Goal: Task Accomplishment & Management: Contribute content

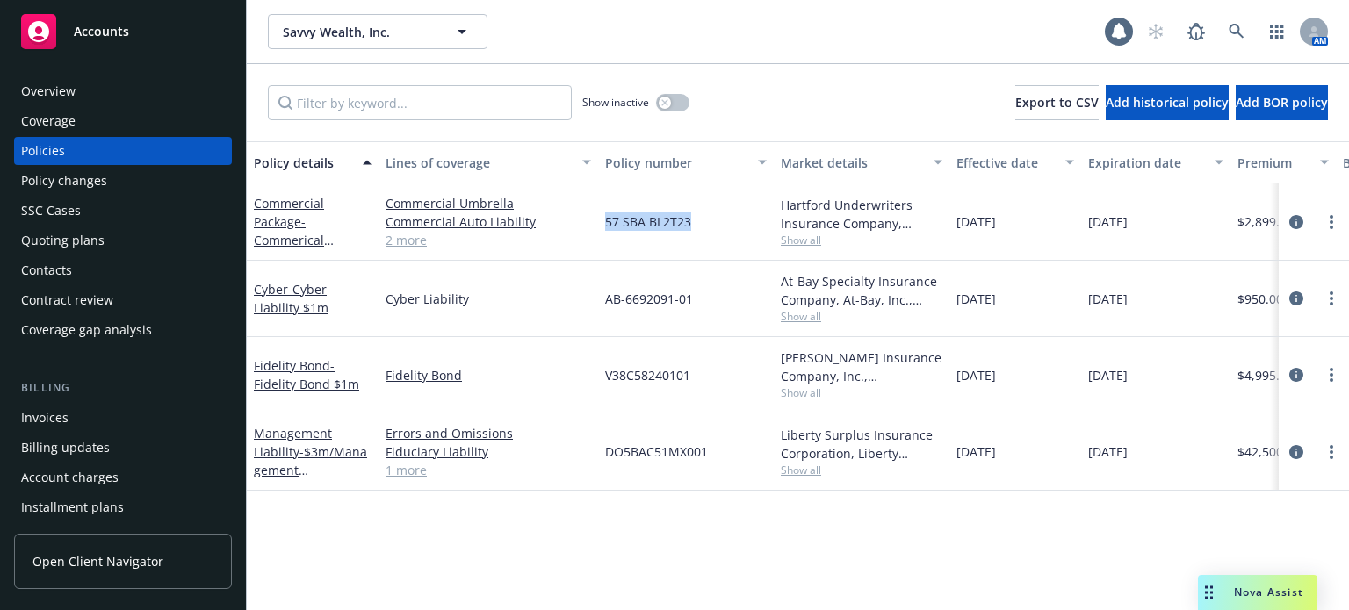
drag, startPoint x: 703, startPoint y: 220, endPoint x: 604, endPoint y: 220, distance: 99.2
click at [604, 220] on div "57 SBA BL2T23" at bounding box center [686, 222] width 176 height 77
copy span "57 SBA BL2T23"
click at [284, 227] on link "Commercial Package - Commerical Package GL $1m, AUTO $1m, Umbrella $2m" at bounding box center [303, 249] width 98 height 109
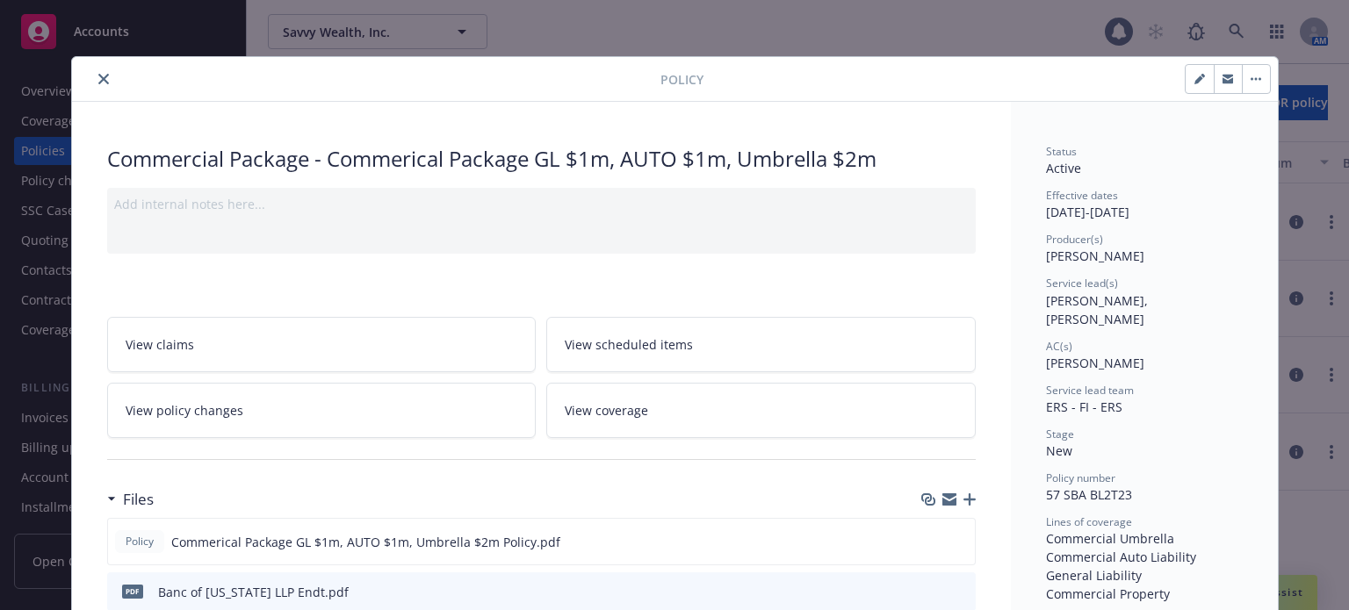
click at [963, 500] on icon "button" at bounding box center [969, 499] width 12 height 12
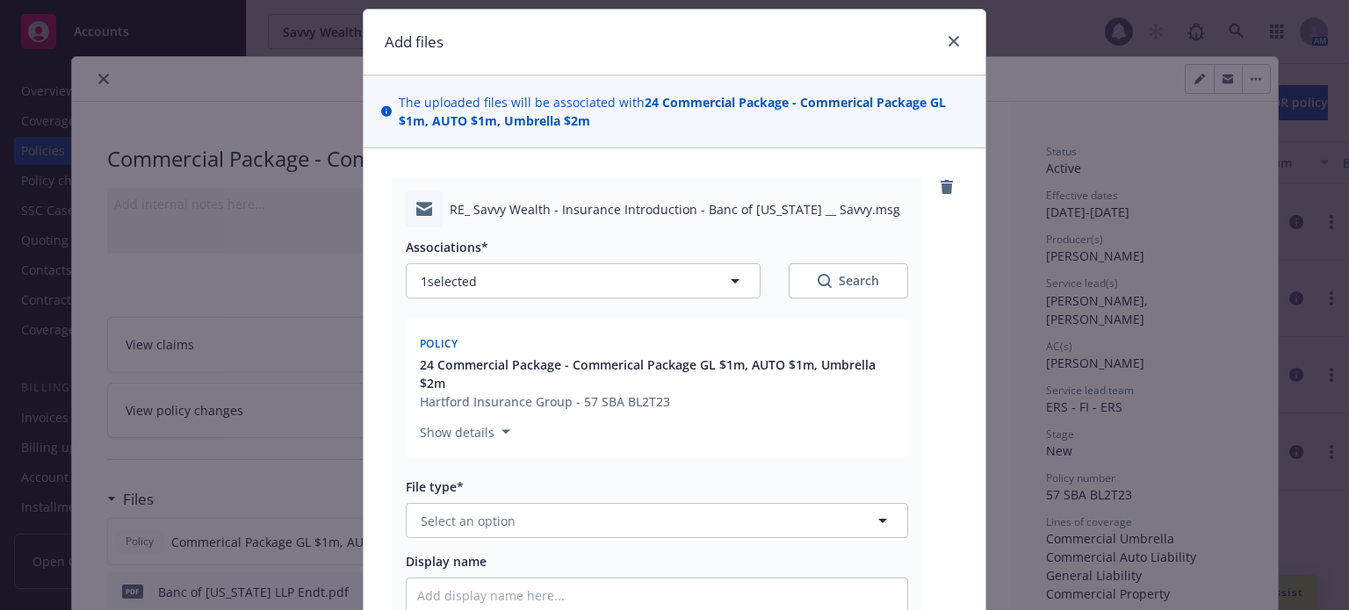
scroll to position [88, 0]
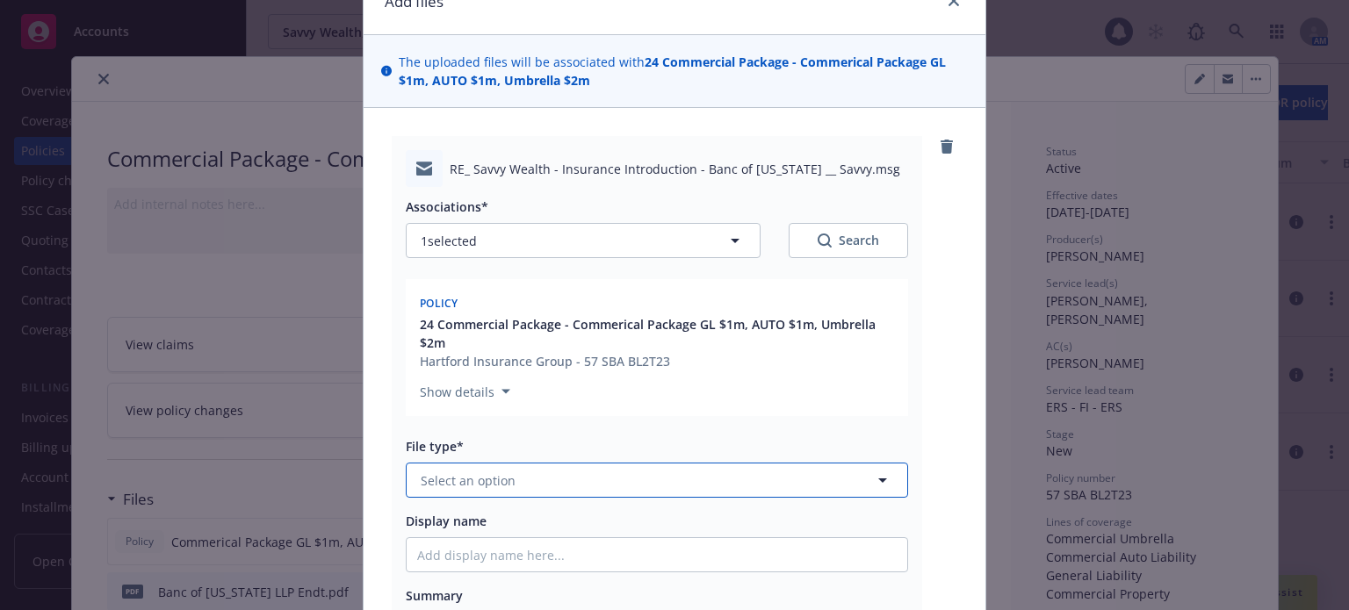
click at [492, 478] on span "Select an option" at bounding box center [468, 481] width 95 height 18
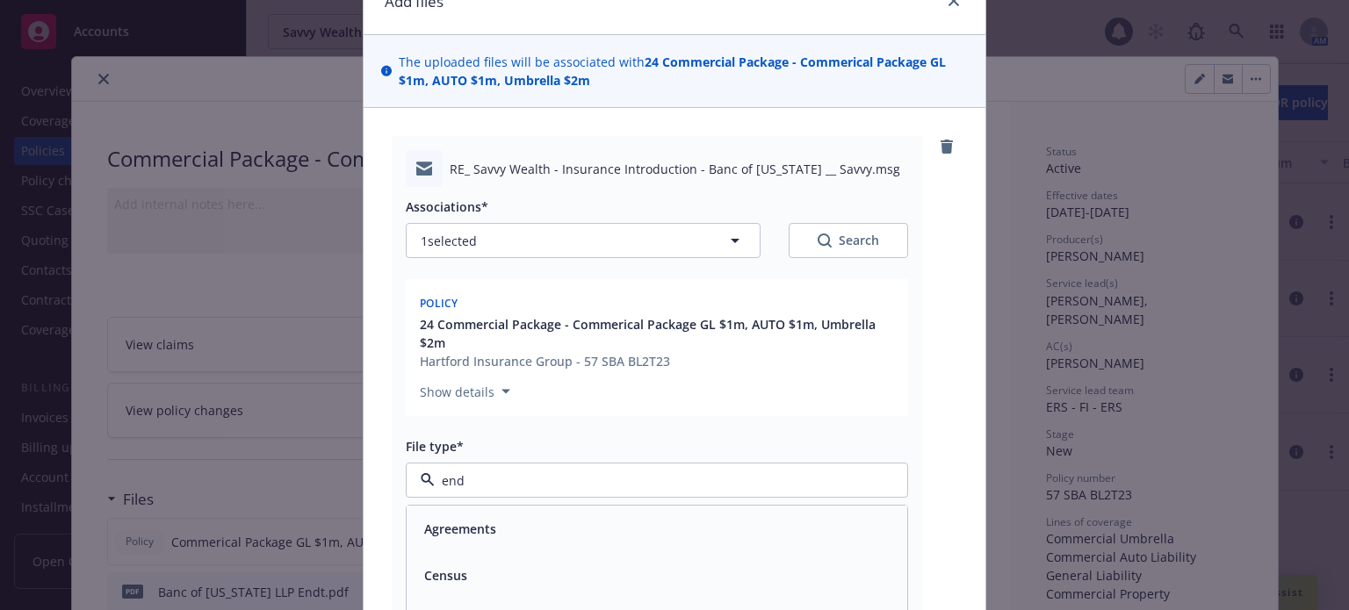
type input "endo"
click at [499, 565] on div "Endorsement delivery" at bounding box center [657, 575] width 501 height 47
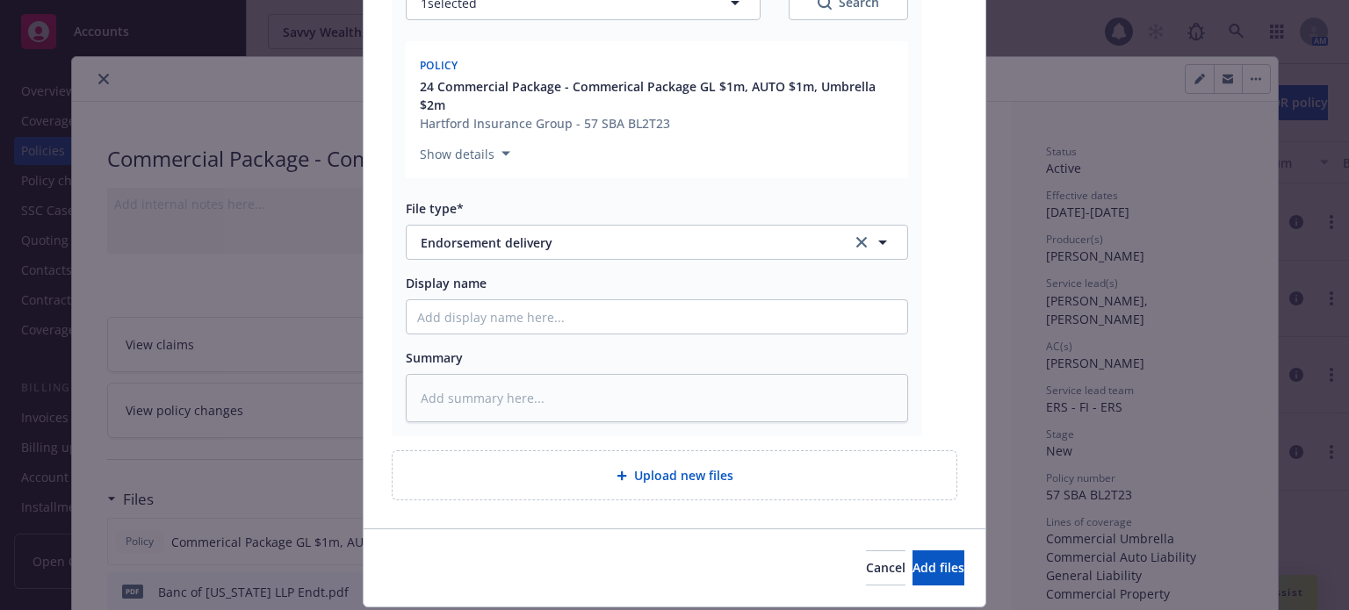
scroll to position [351, 0]
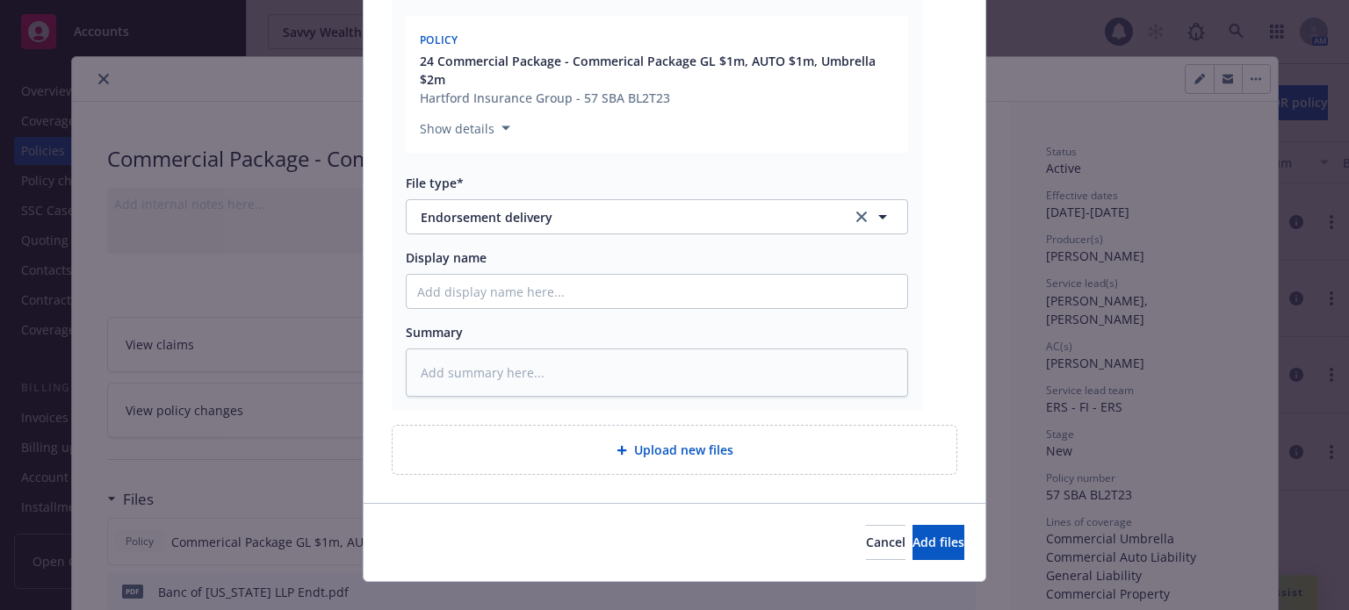
type textarea "x"
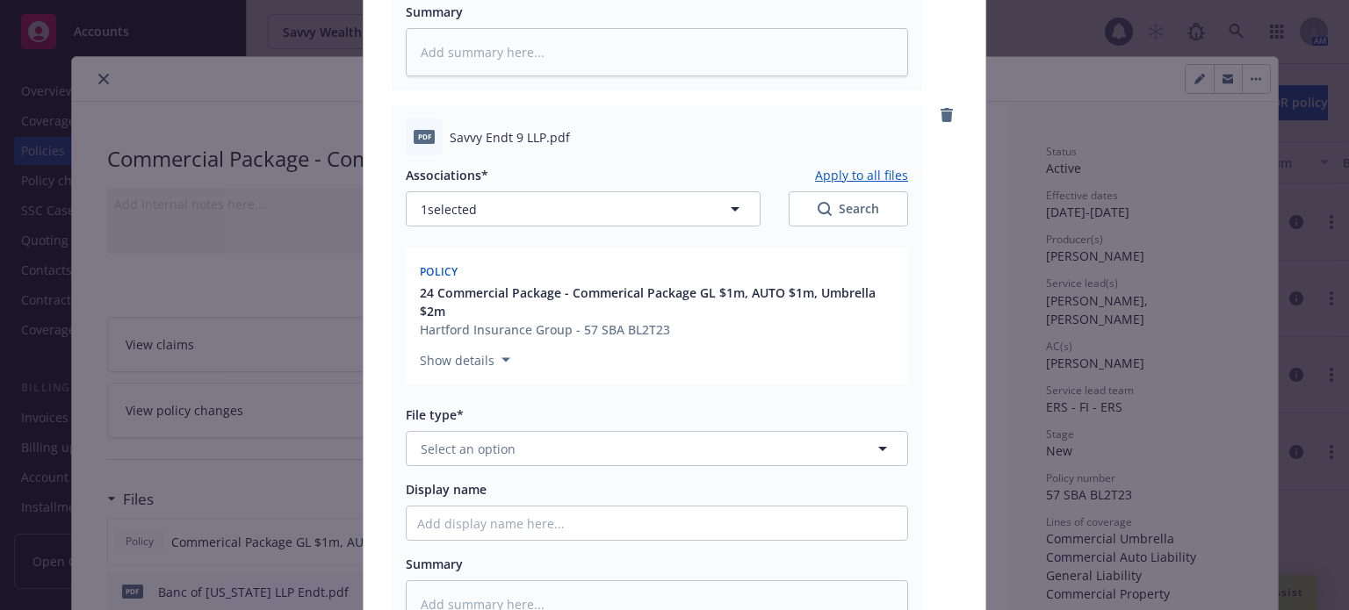
scroll to position [702, 0]
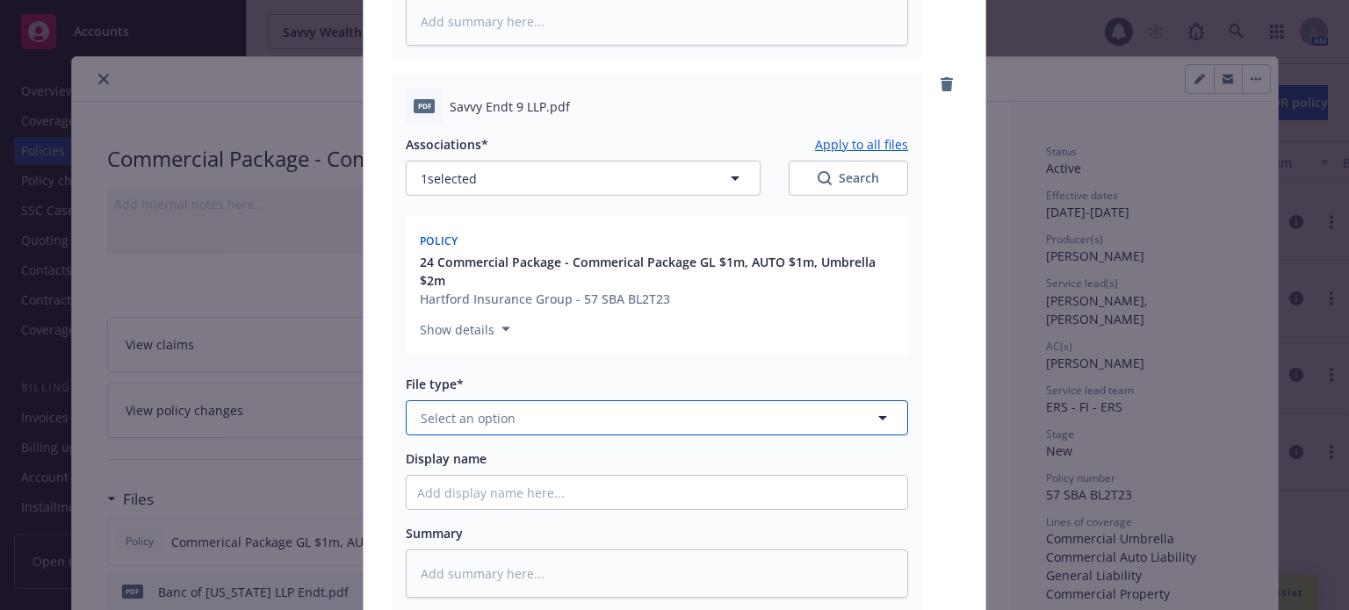
click at [502, 425] on span "Select an option" at bounding box center [468, 418] width 95 height 18
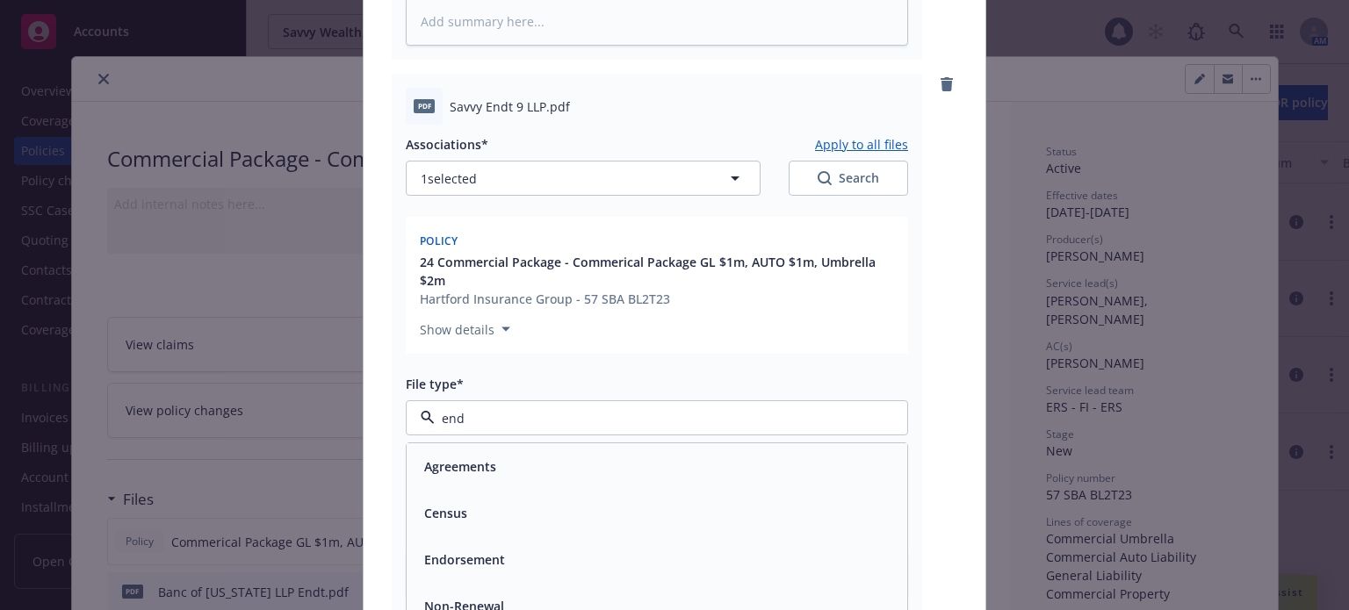
type input "endo"
click at [471, 457] on span "Endorsement" at bounding box center [464, 466] width 81 height 18
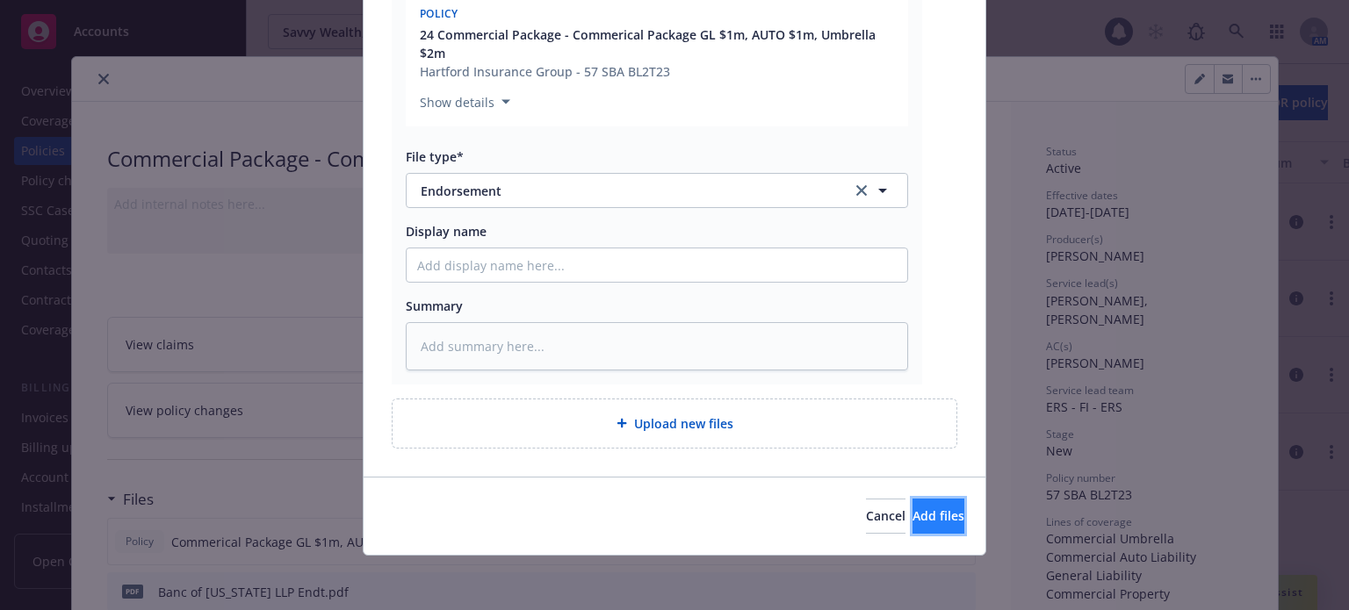
click at [913, 500] on button "Add files" at bounding box center [938, 516] width 52 height 35
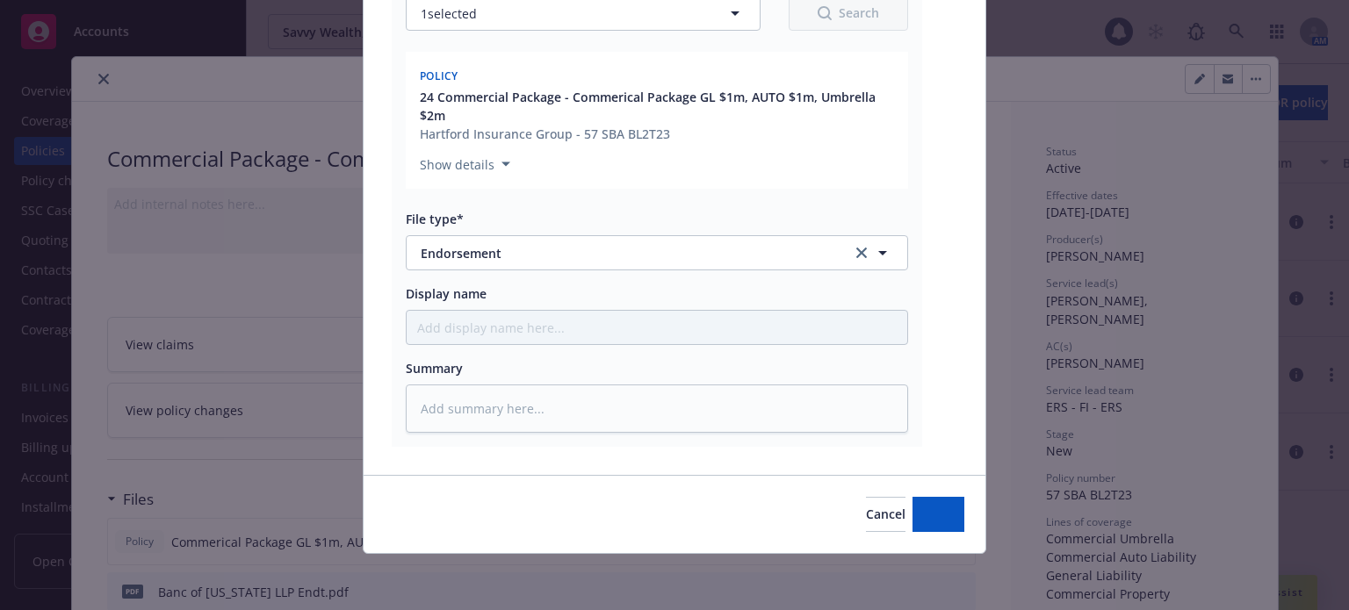
scroll to position [866, 0]
type textarea "x"
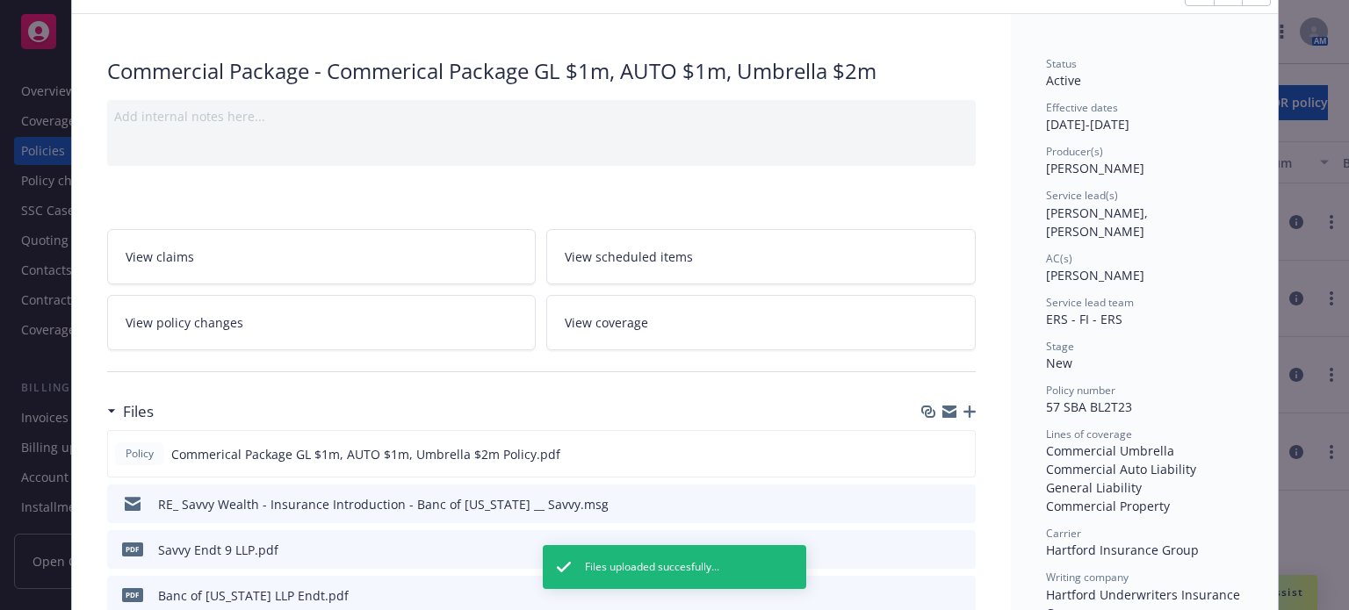
scroll to position [0, 0]
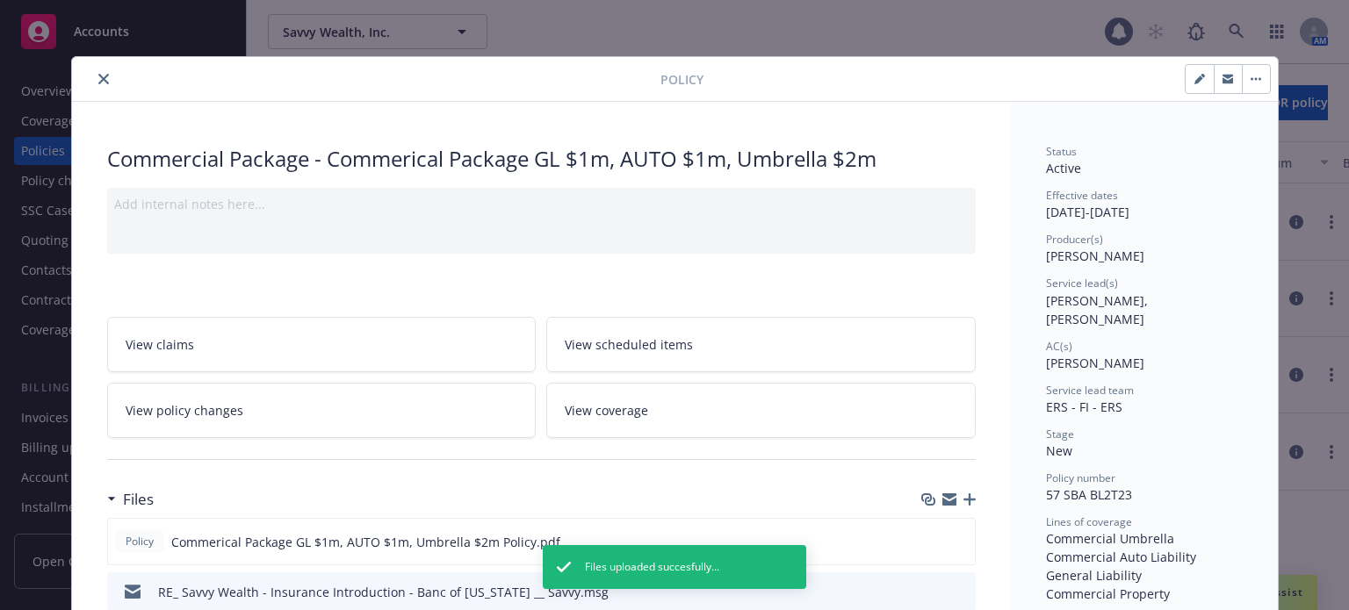
click at [98, 80] on icon "close" at bounding box center [103, 79] width 11 height 11
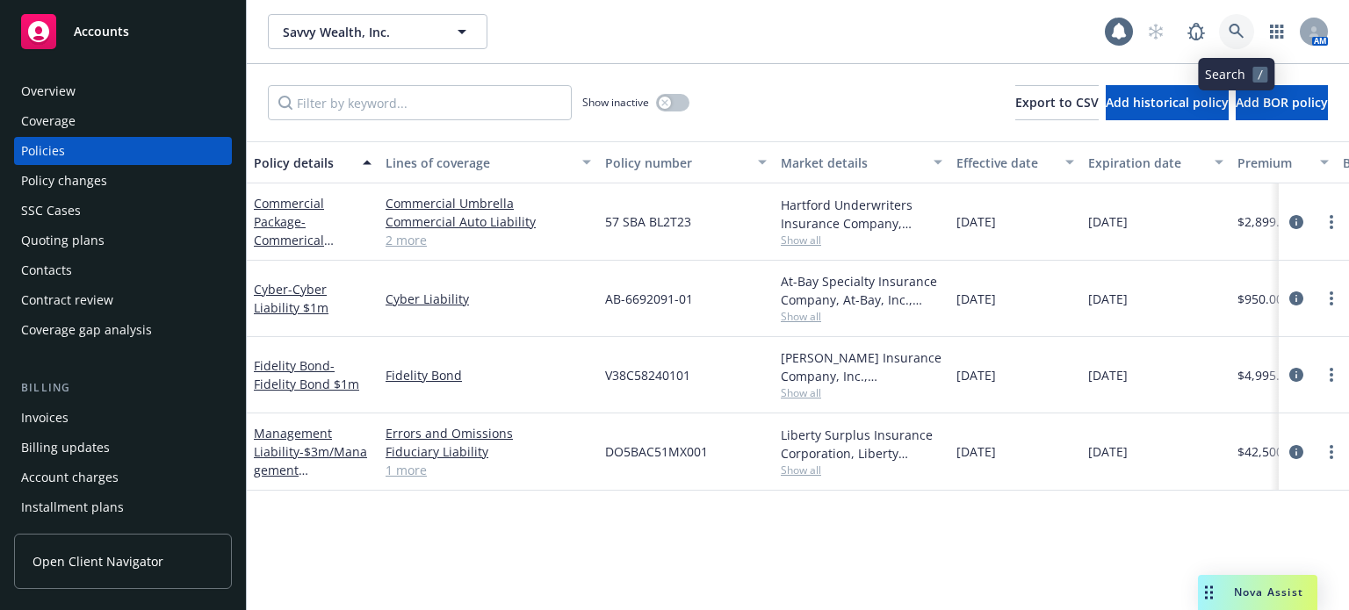
click at [1241, 33] on icon at bounding box center [1236, 32] width 16 height 16
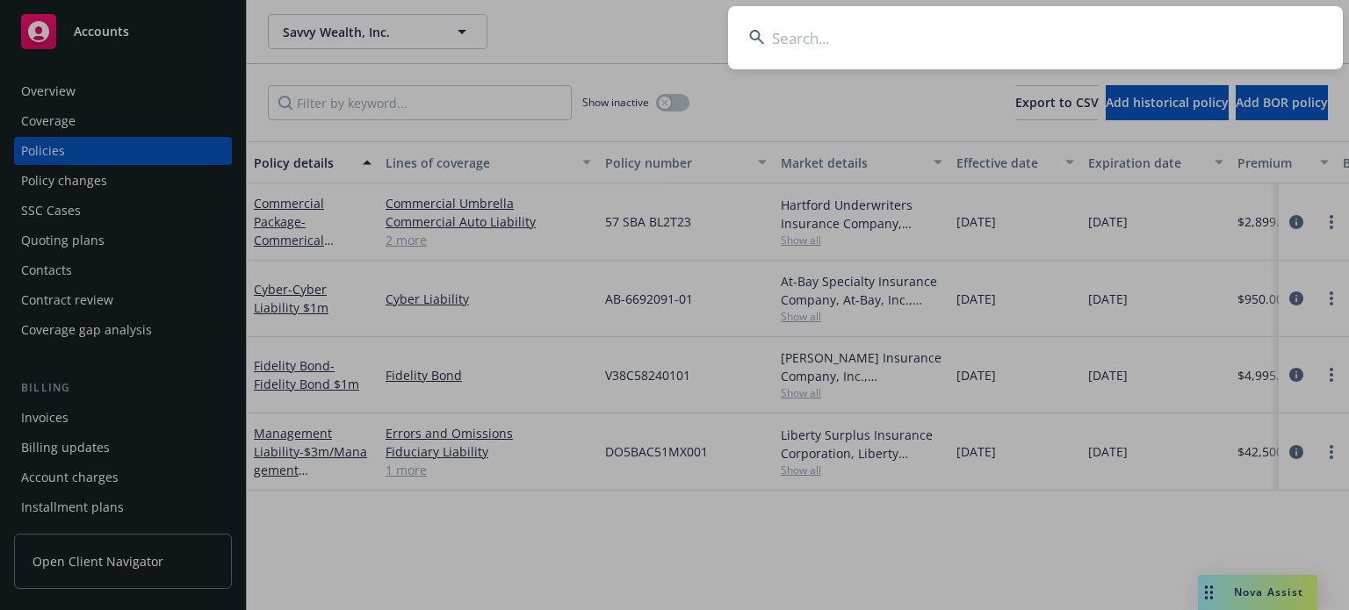
click at [805, 37] on input at bounding box center [1035, 37] width 615 height 63
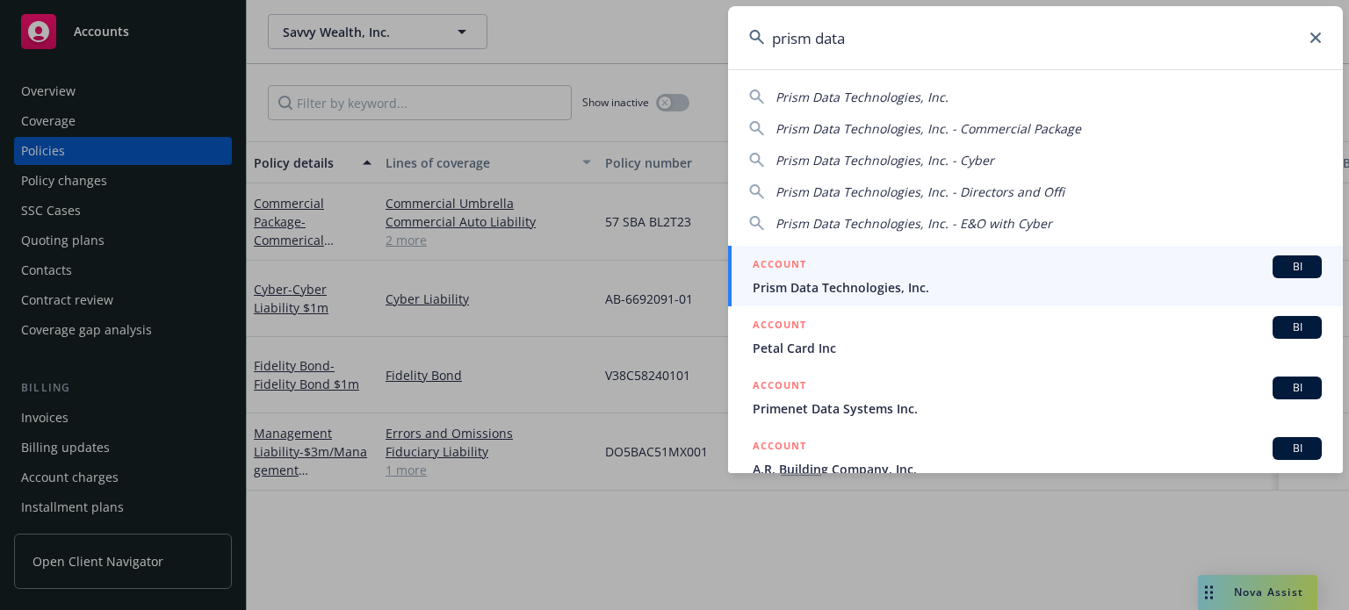
type input "prism data"
click at [874, 288] on span "Prism Data Technologies, Inc." at bounding box center [1037, 287] width 569 height 18
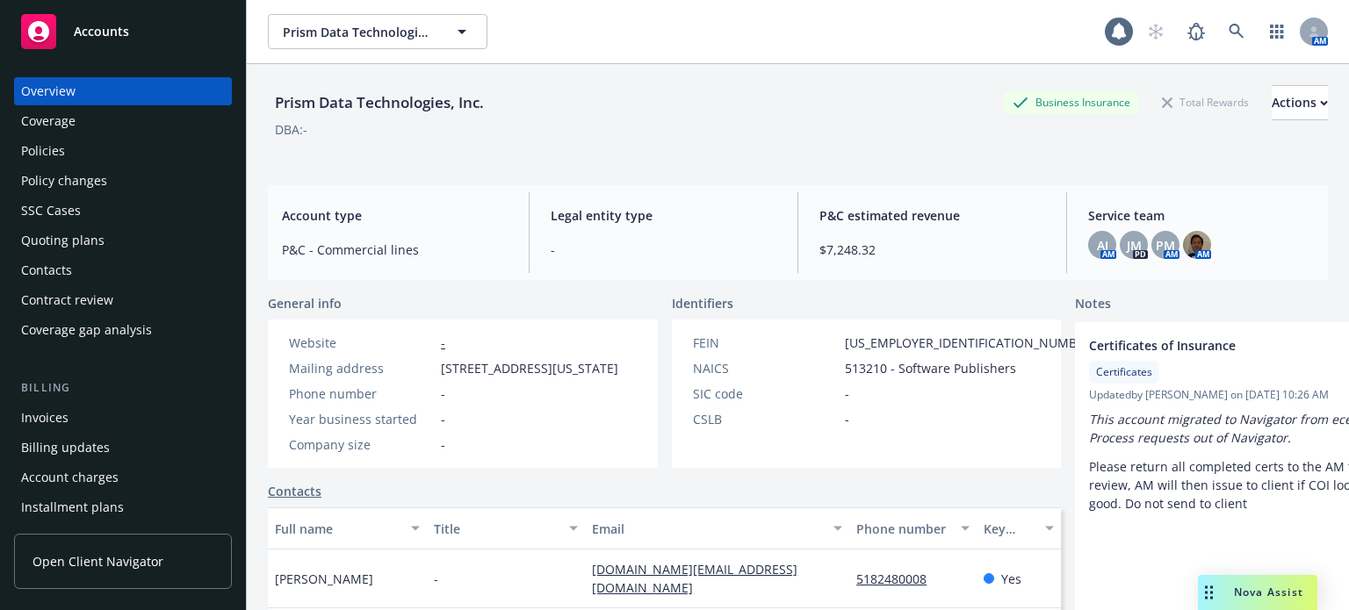
click at [50, 157] on div "Policies" at bounding box center [43, 151] width 44 height 28
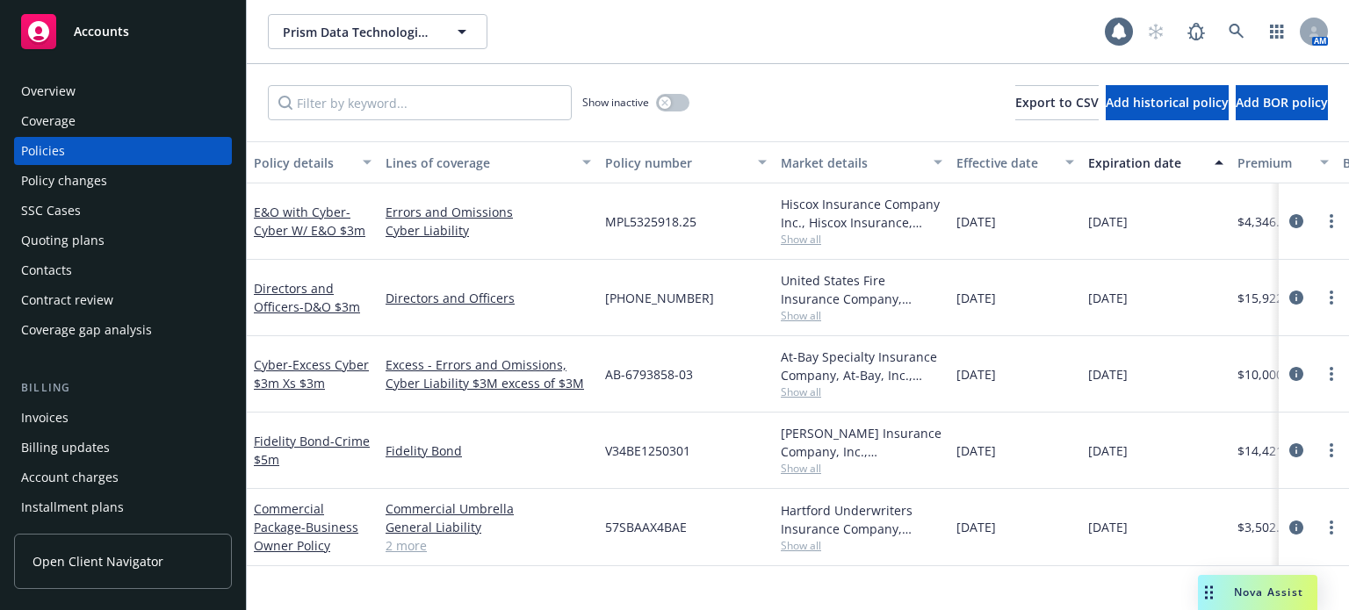
click at [308, 164] on div "Policy details" at bounding box center [303, 163] width 98 height 18
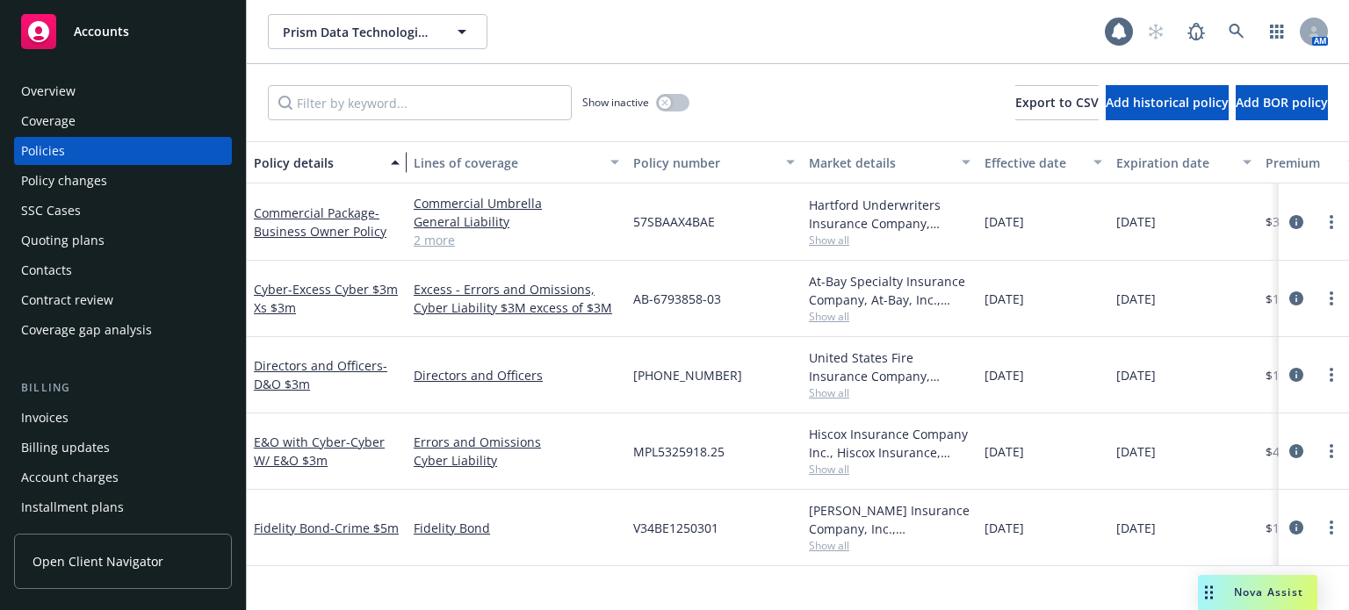
drag, startPoint x: 369, startPoint y: 173, endPoint x: 404, endPoint y: 172, distance: 35.1
click at [402, 173] on div "button" at bounding box center [397, 162] width 9 height 40
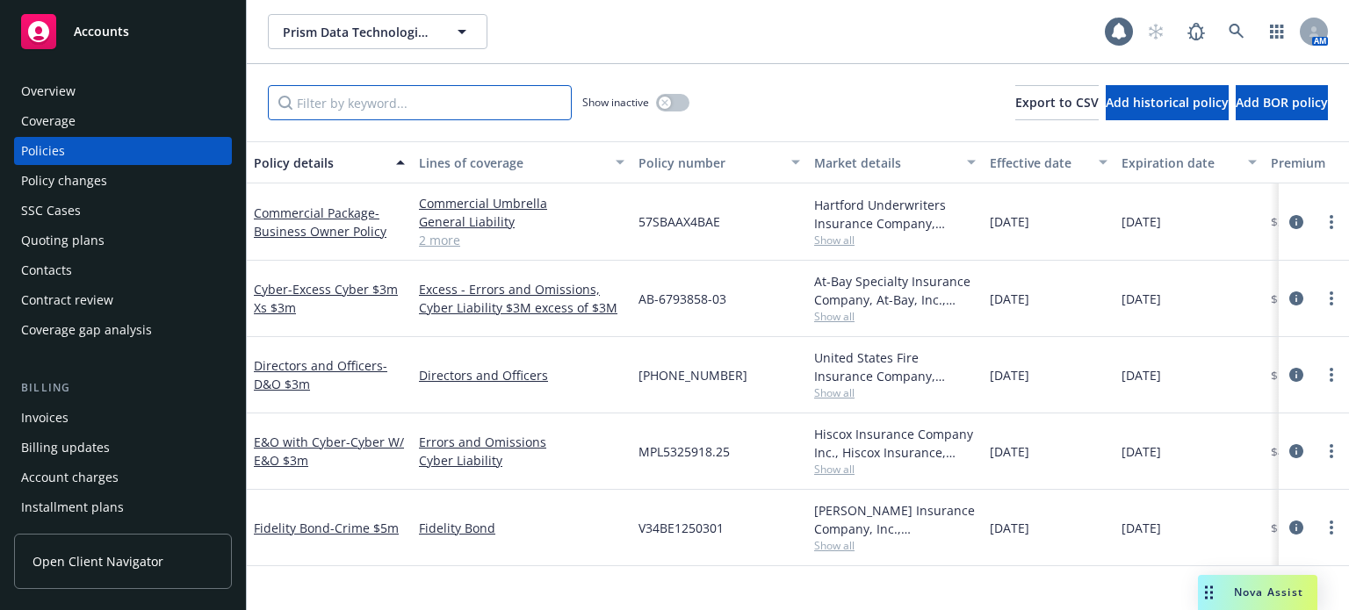
click at [488, 98] on input "Filter by keyword..." at bounding box center [420, 102] width 304 height 35
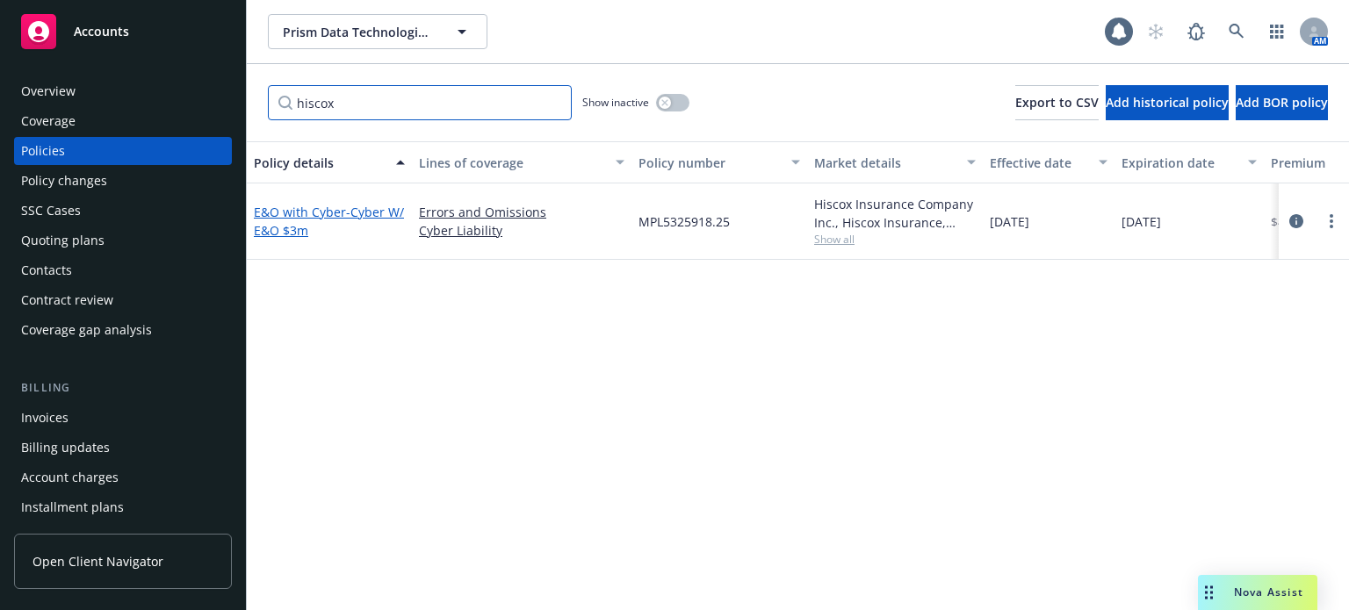
type input "hiscox"
click at [295, 204] on link "E&O with Cyber - Cyber W/ E&O $3m" at bounding box center [329, 221] width 150 height 35
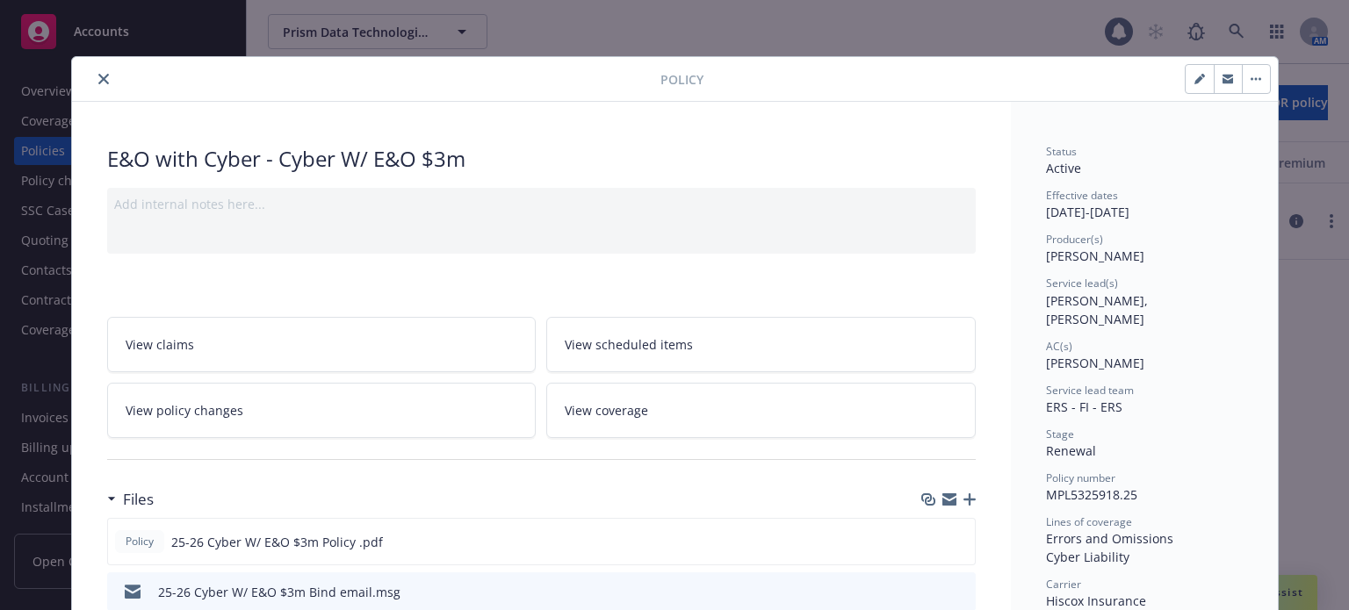
scroll to position [88, 0]
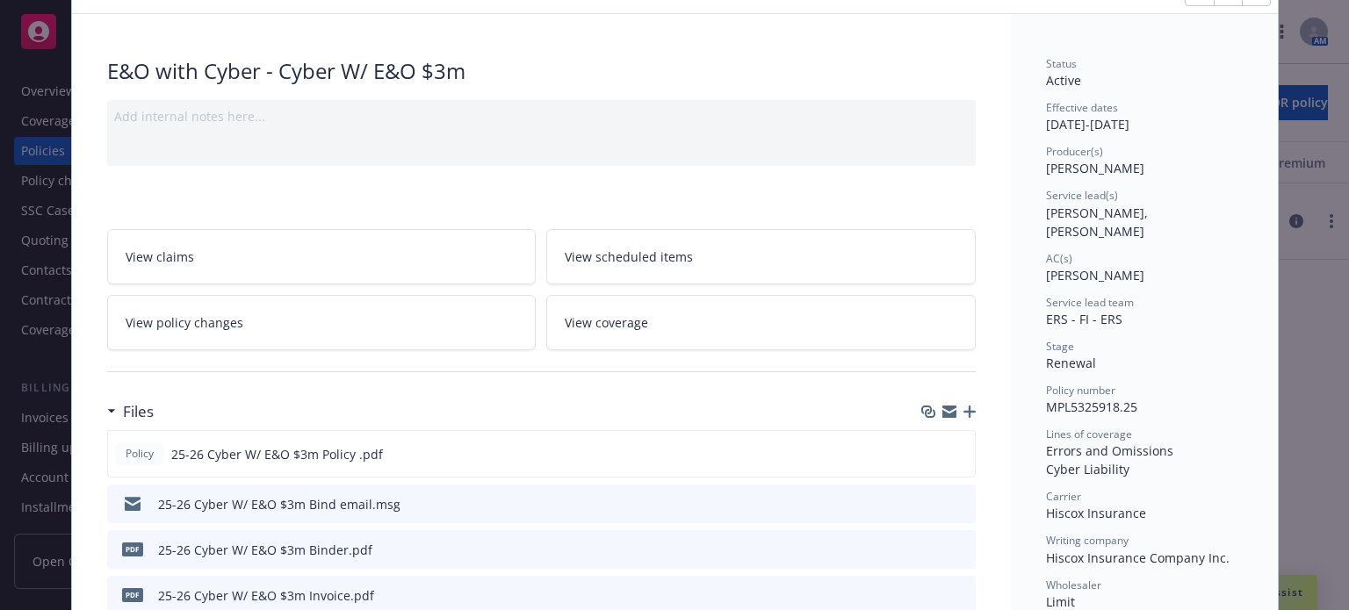
click at [929, 501] on icon "download file" at bounding box center [930, 503] width 14 height 14
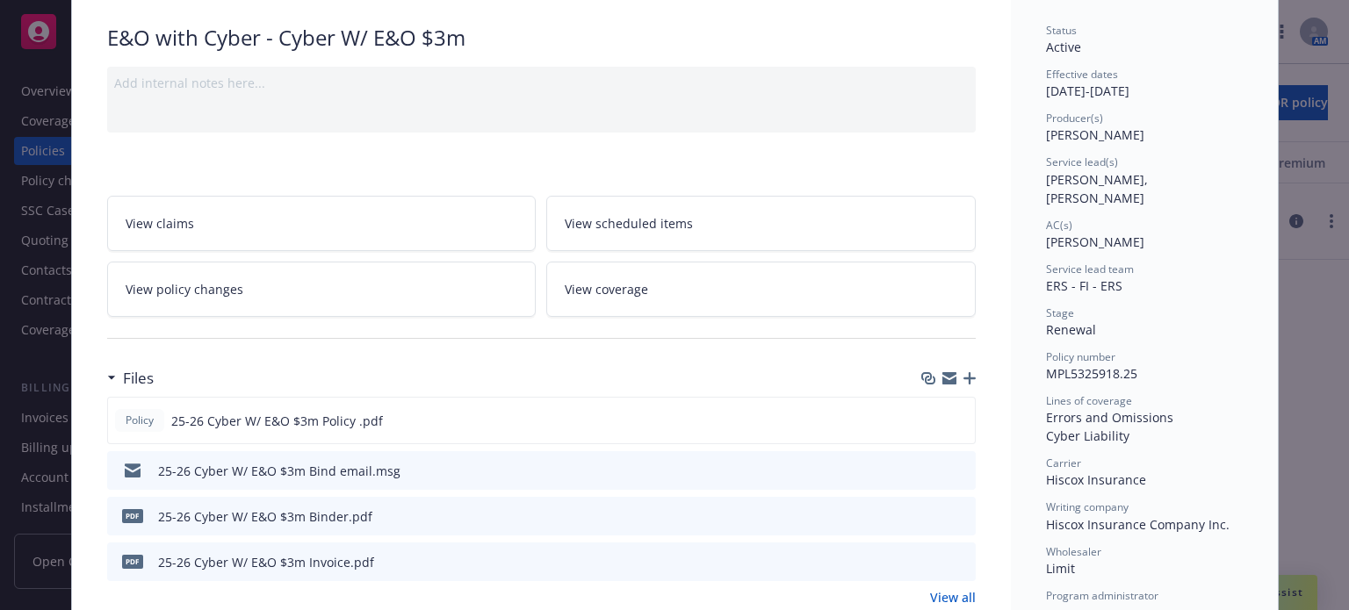
scroll to position [176, 0]
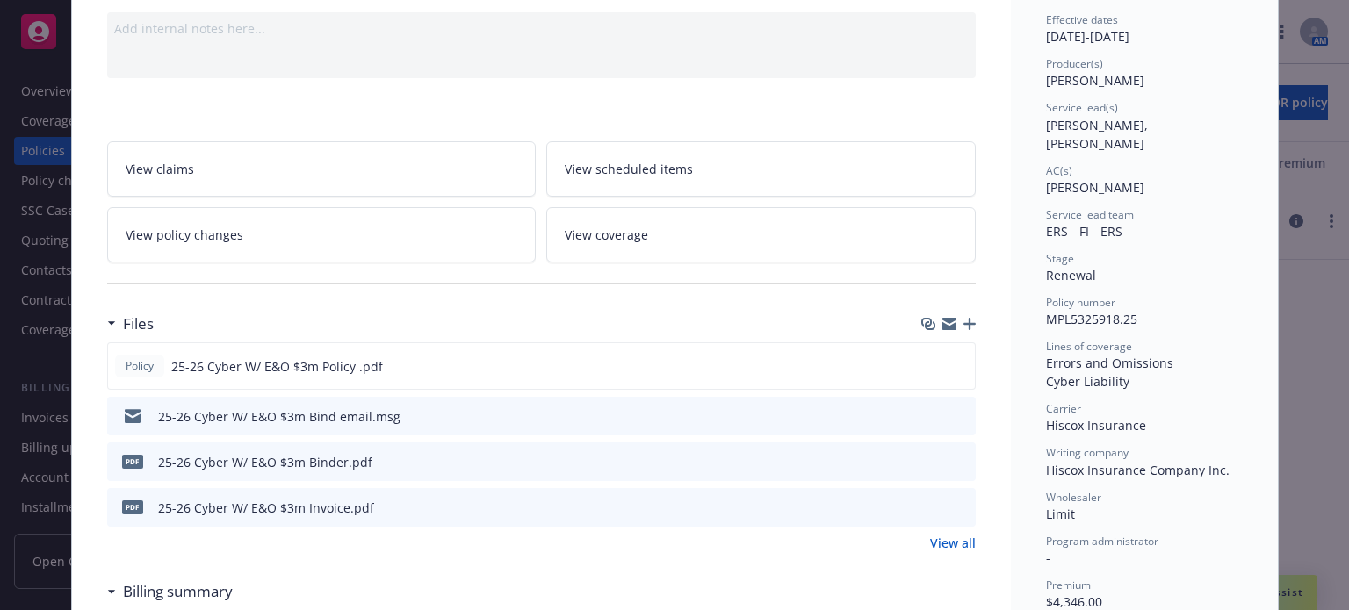
click at [923, 457] on icon "download file" at bounding box center [930, 461] width 14 height 14
click at [948, 544] on link "View all" at bounding box center [953, 543] width 46 height 18
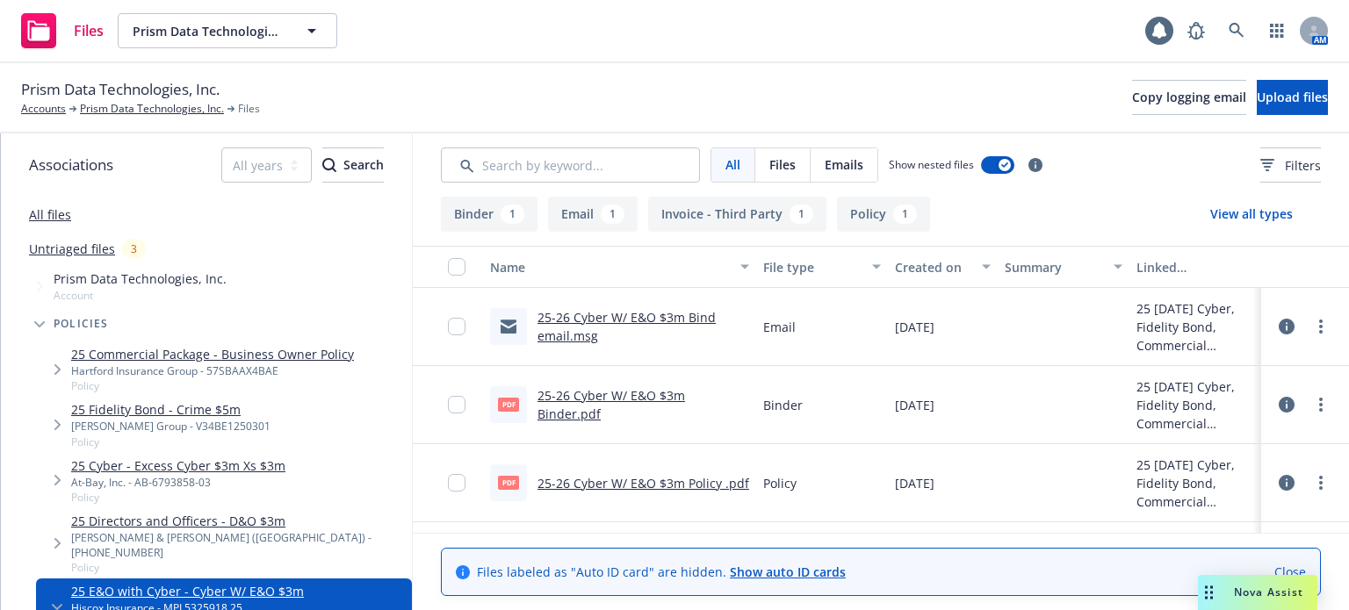
click at [569, 314] on link "25-26 Cyber W/ E&O $3m Bind email.msg" at bounding box center [626, 326] width 178 height 35
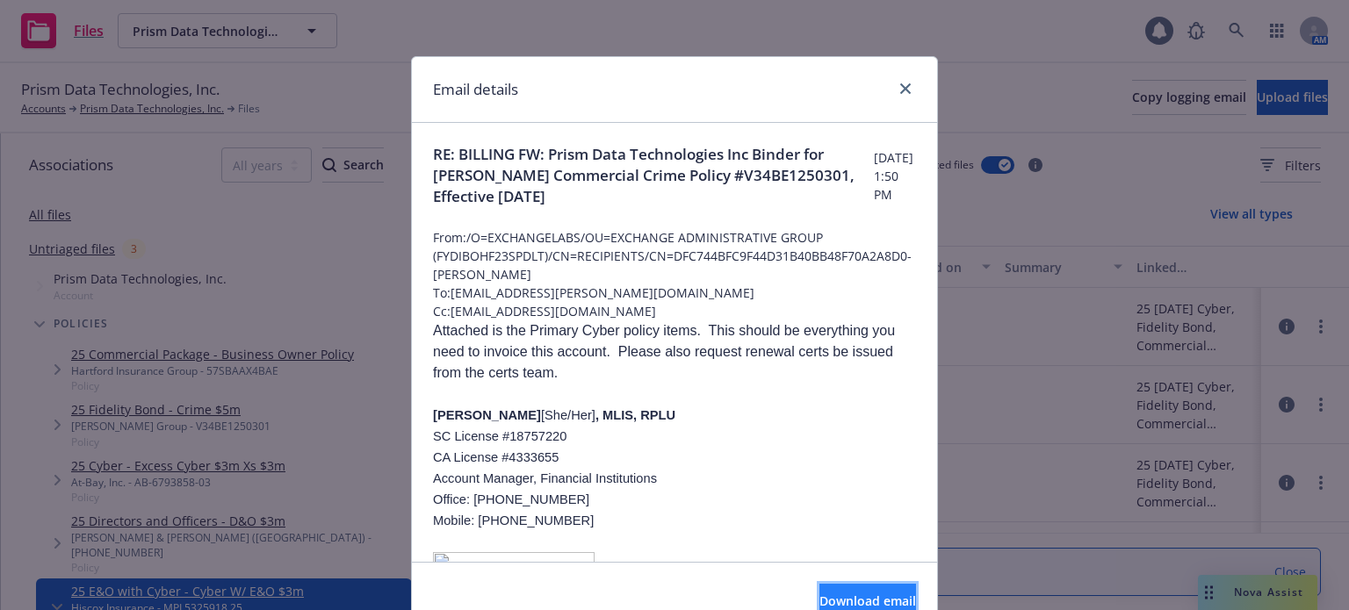
click at [823, 593] on span "Download email" at bounding box center [867, 601] width 97 height 17
click at [900, 87] on icon "close" at bounding box center [905, 88] width 11 height 11
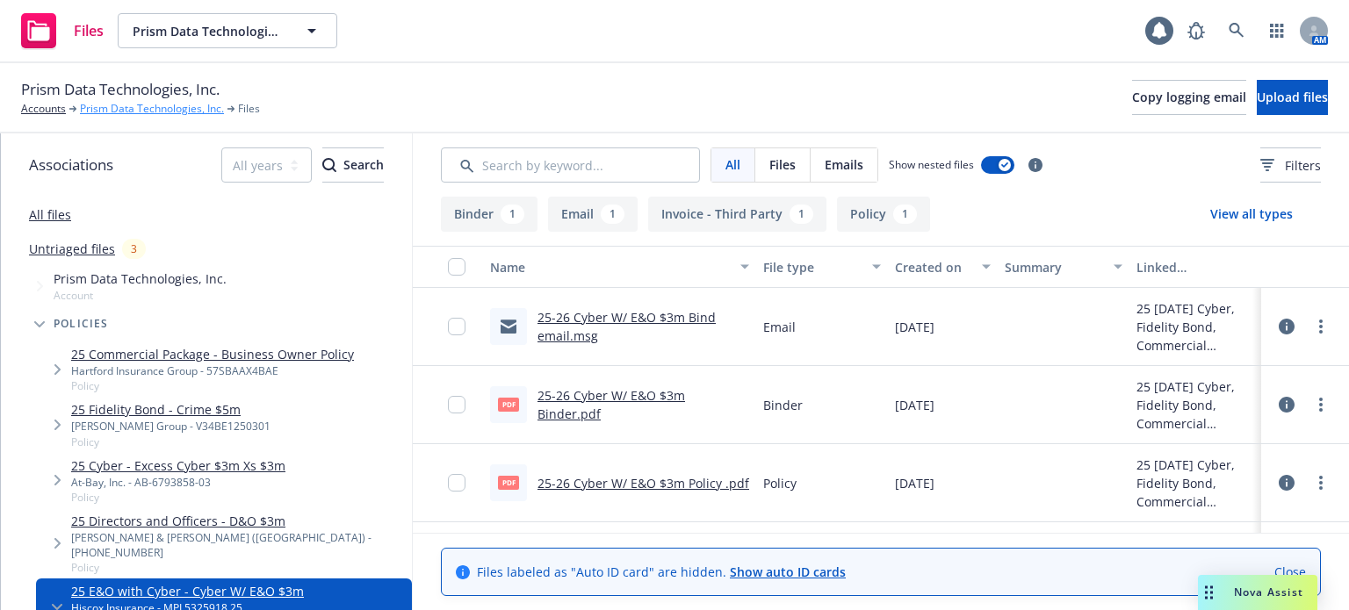
click at [118, 111] on link "Prism Data Technologies, Inc." at bounding box center [152, 109] width 144 height 16
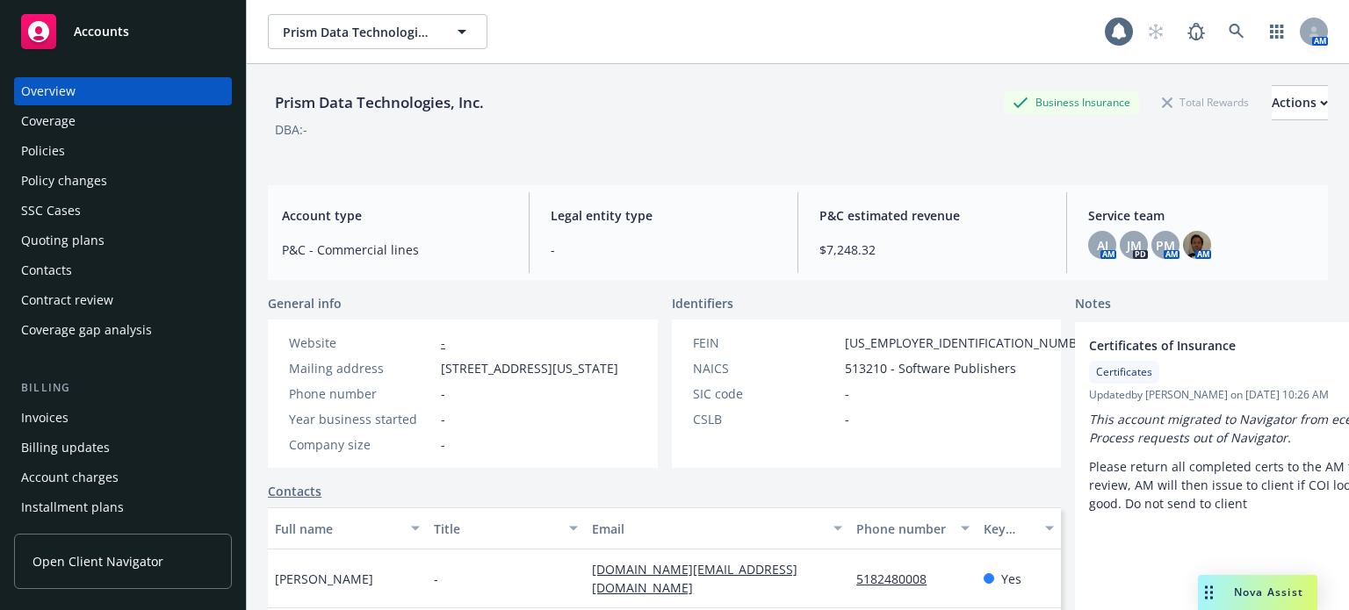
click at [63, 154] on div "Policies" at bounding box center [123, 151] width 204 height 28
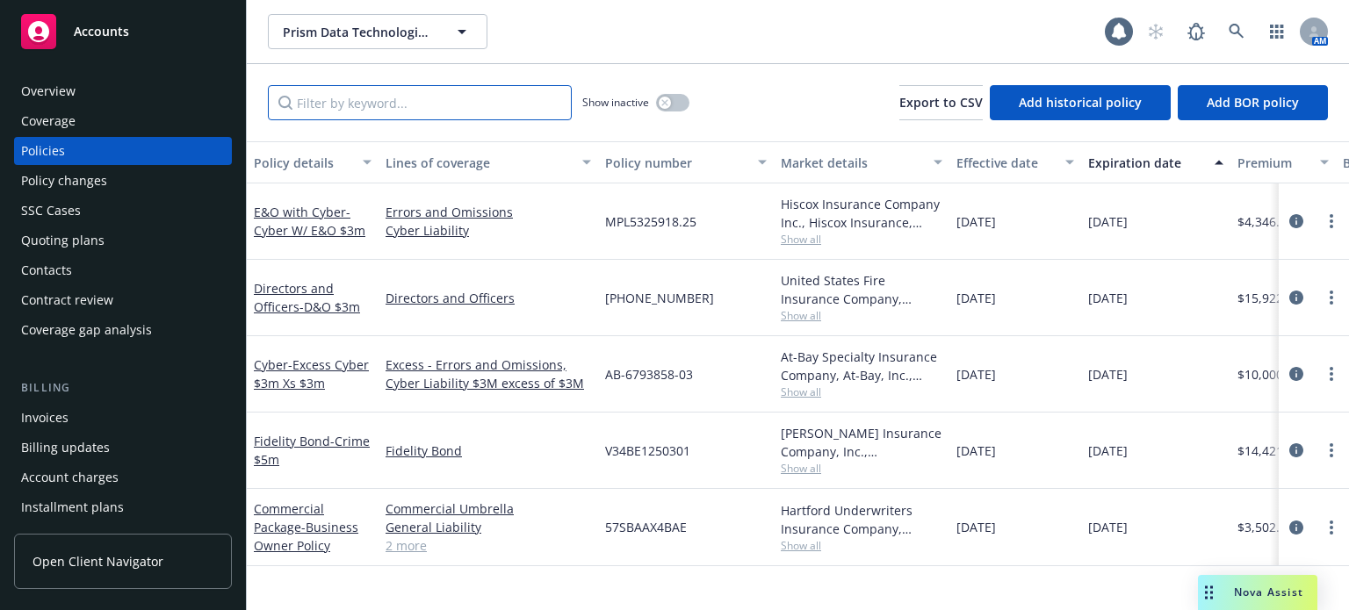
click at [339, 108] on input "Filter by keyword..." at bounding box center [420, 102] width 304 height 35
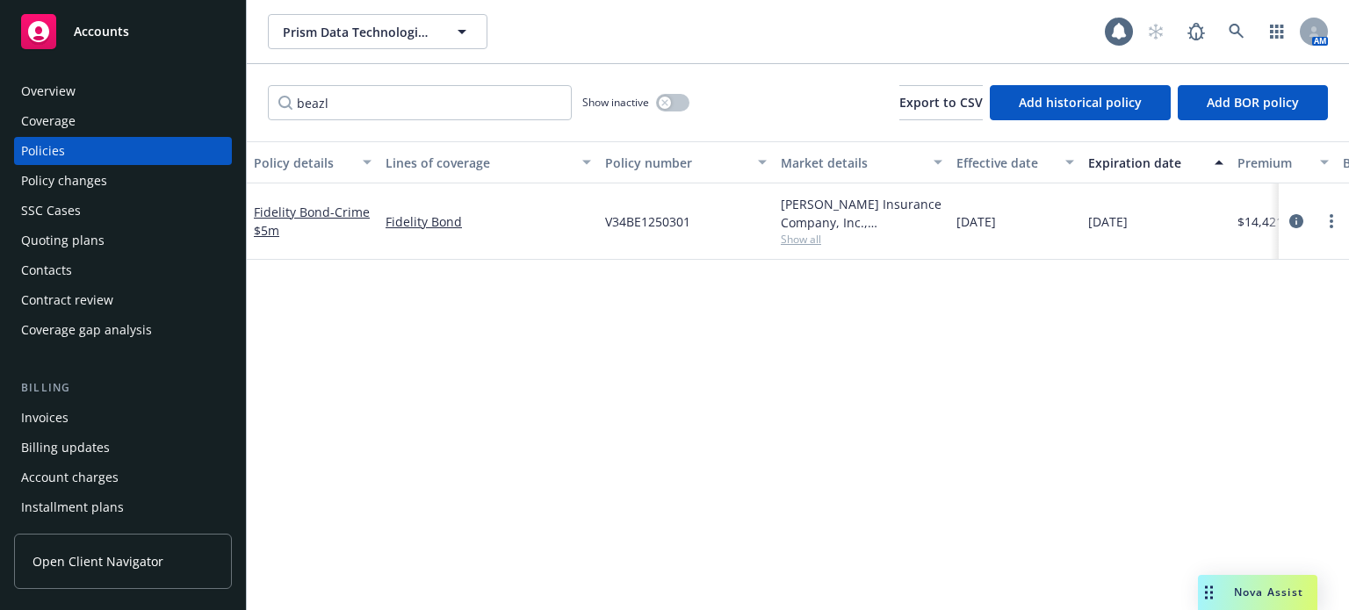
click at [817, 242] on span "Show all" at bounding box center [862, 239] width 162 height 15
click at [374, 299] on div "Policy details Lines of coverage Policy number Market details Effective date Ex…" at bounding box center [798, 375] width 1102 height 469
drag, startPoint x: 362, startPoint y: 105, endPoint x: 243, endPoint y: 112, distance: 118.7
click at [243, 112] on div "Accounts Overview Coverage Policies Policy changes SSC Cases Quoting plans Cont…" at bounding box center [674, 305] width 1349 height 610
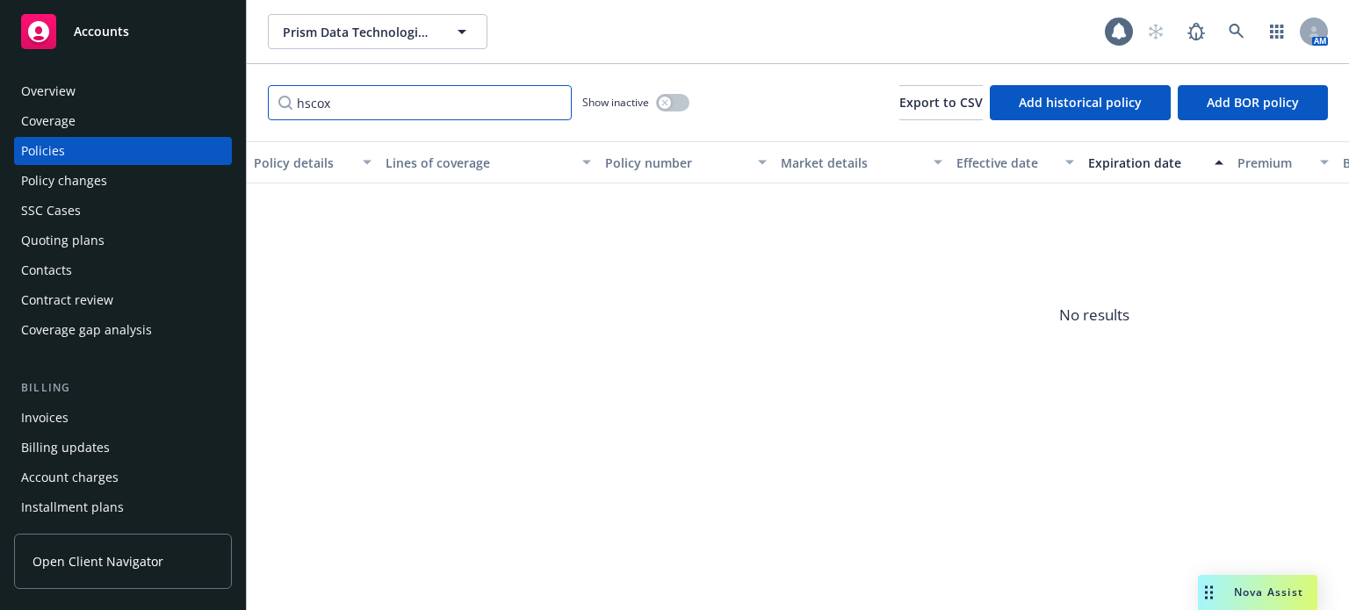
click at [304, 104] on input "hscox" at bounding box center [420, 102] width 304 height 35
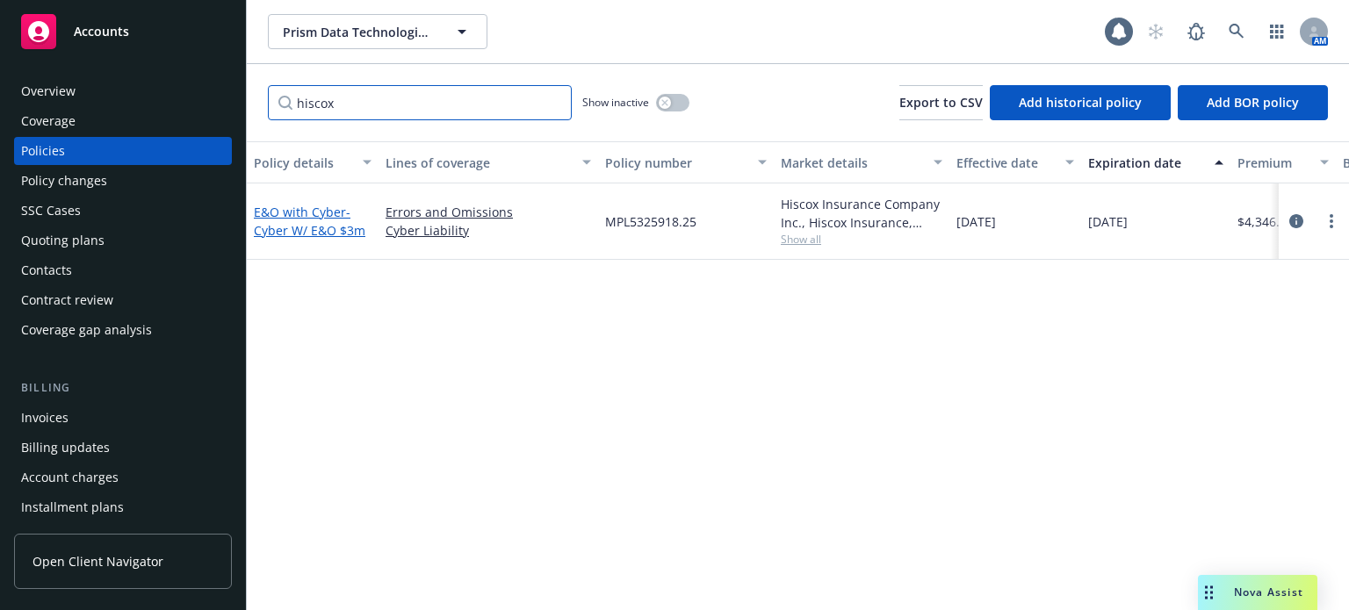
type input "hiscox"
click at [292, 213] on link "E&O with Cyber - Cyber W/ E&O $3m" at bounding box center [310, 221] width 112 height 35
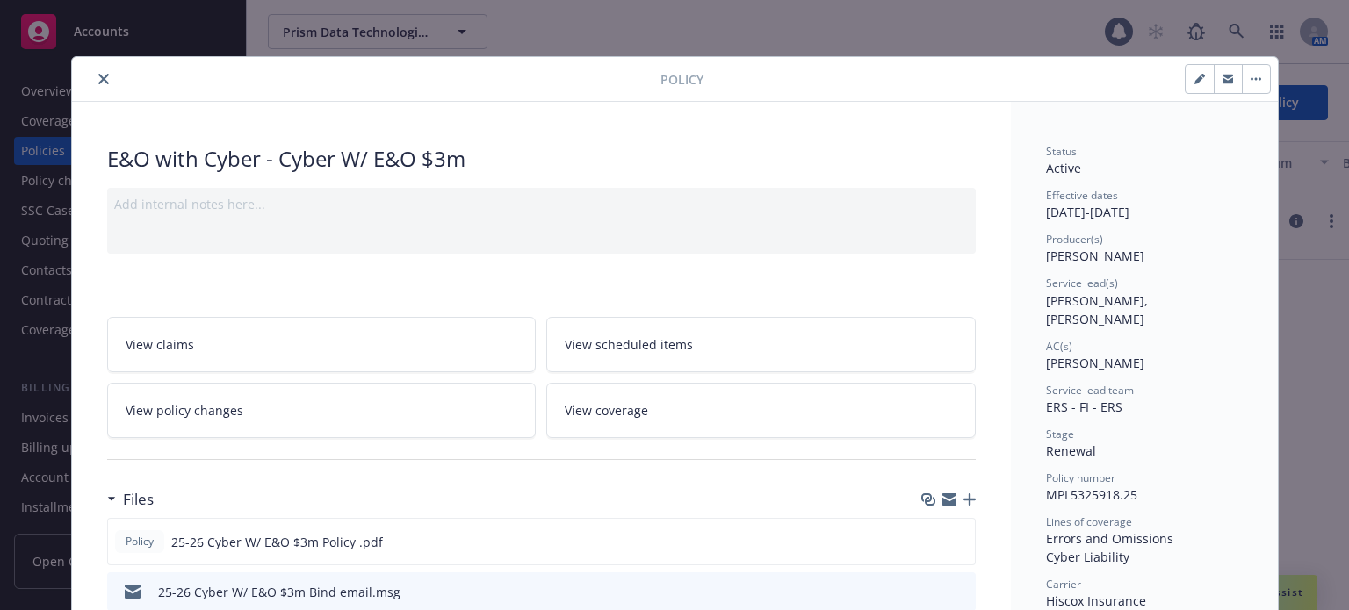
click at [98, 77] on icon "close" at bounding box center [103, 79] width 11 height 11
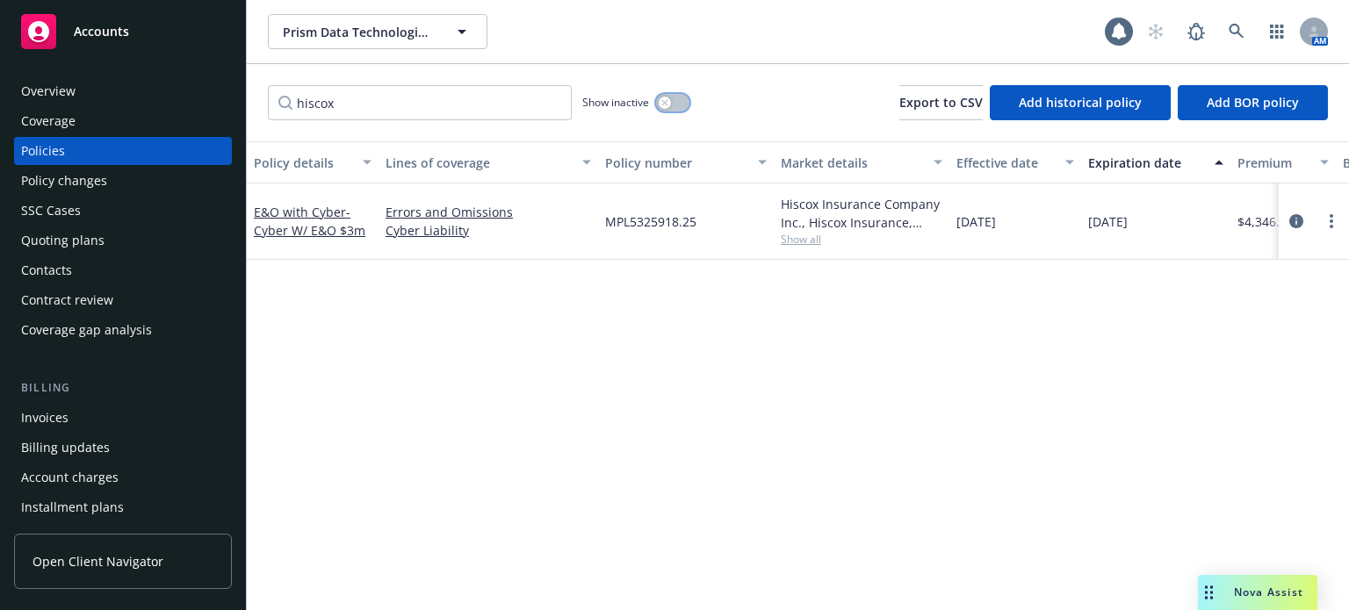
click at [670, 108] on button "button" at bounding box center [672, 103] width 33 height 18
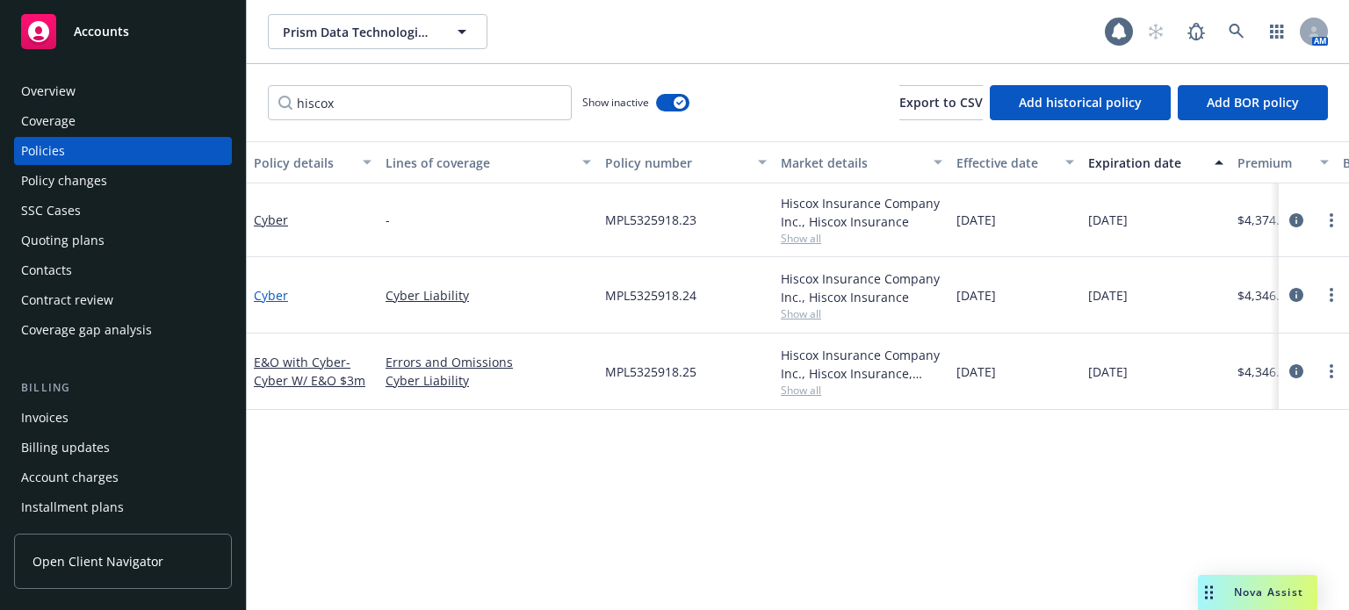
click at [274, 299] on link "Cyber" at bounding box center [271, 295] width 34 height 17
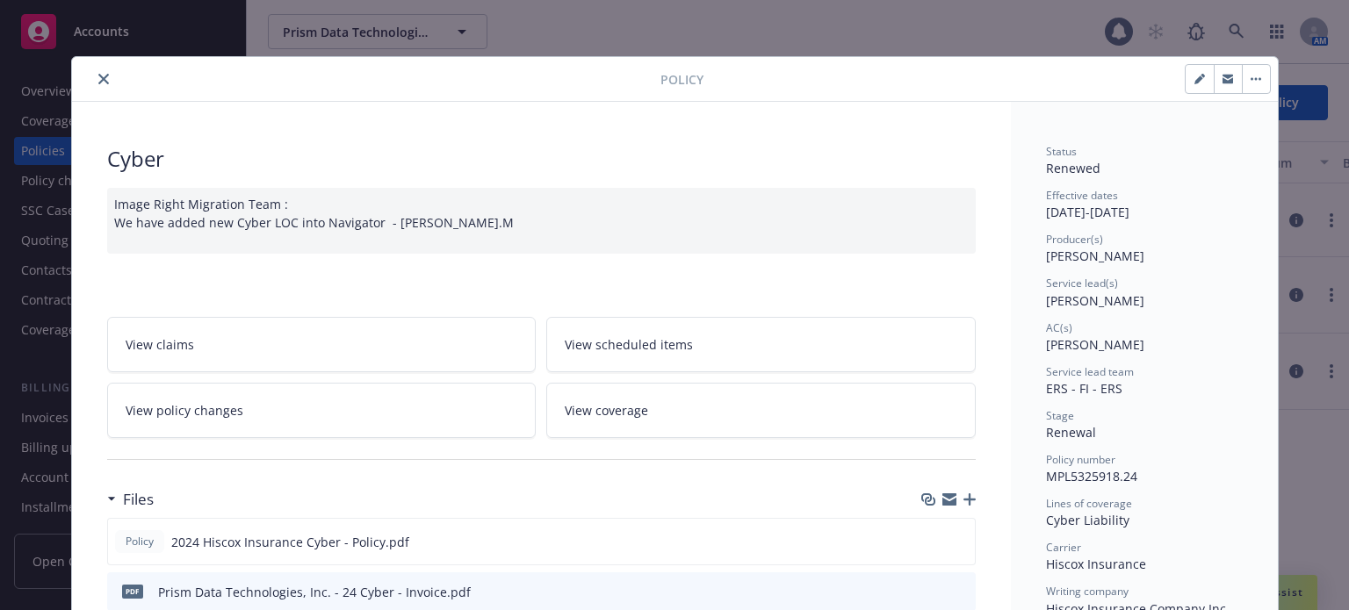
click at [103, 76] on button "close" at bounding box center [103, 78] width 21 height 21
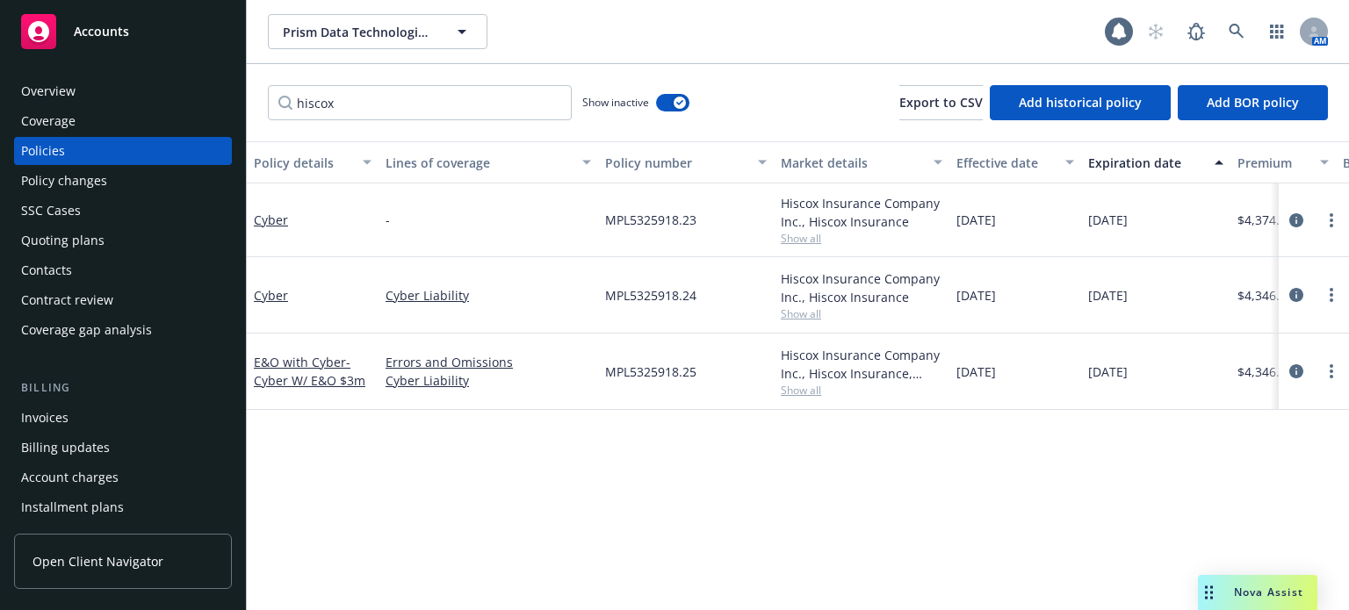
click at [84, 240] on div "Quoting plans" at bounding box center [62, 241] width 83 height 28
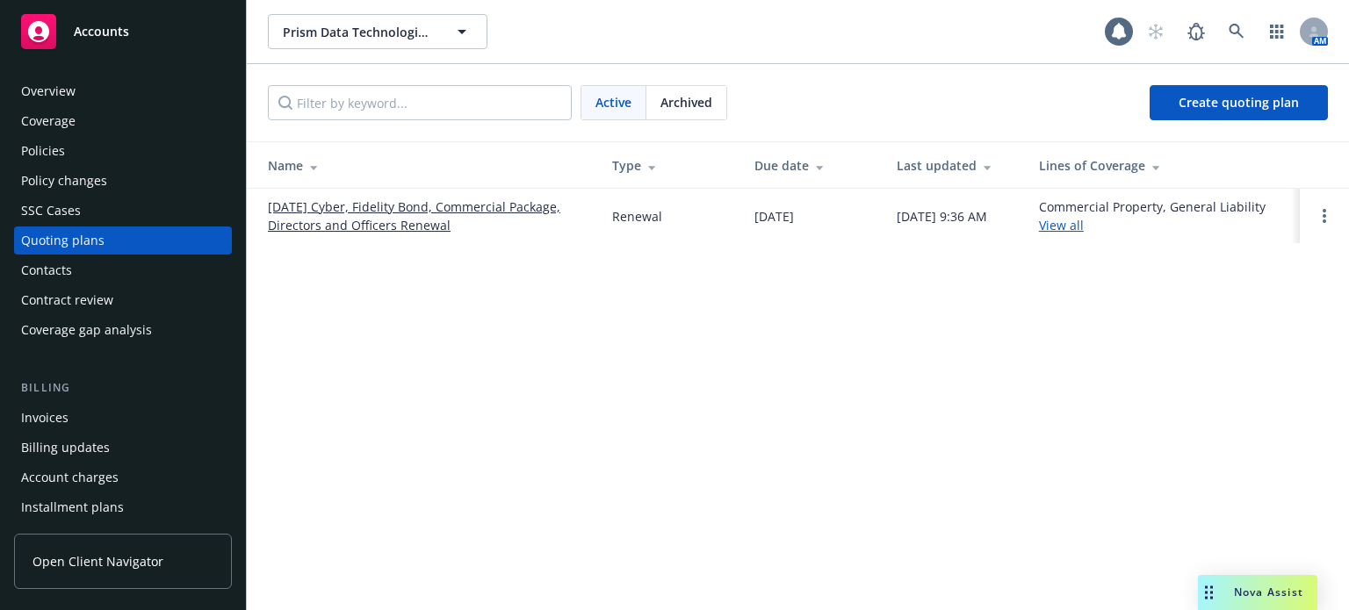
click at [365, 212] on link "04/17/25 Cyber, Fidelity Bond, Commercial Package, Directors and Officers Renew…" at bounding box center [426, 216] width 316 height 37
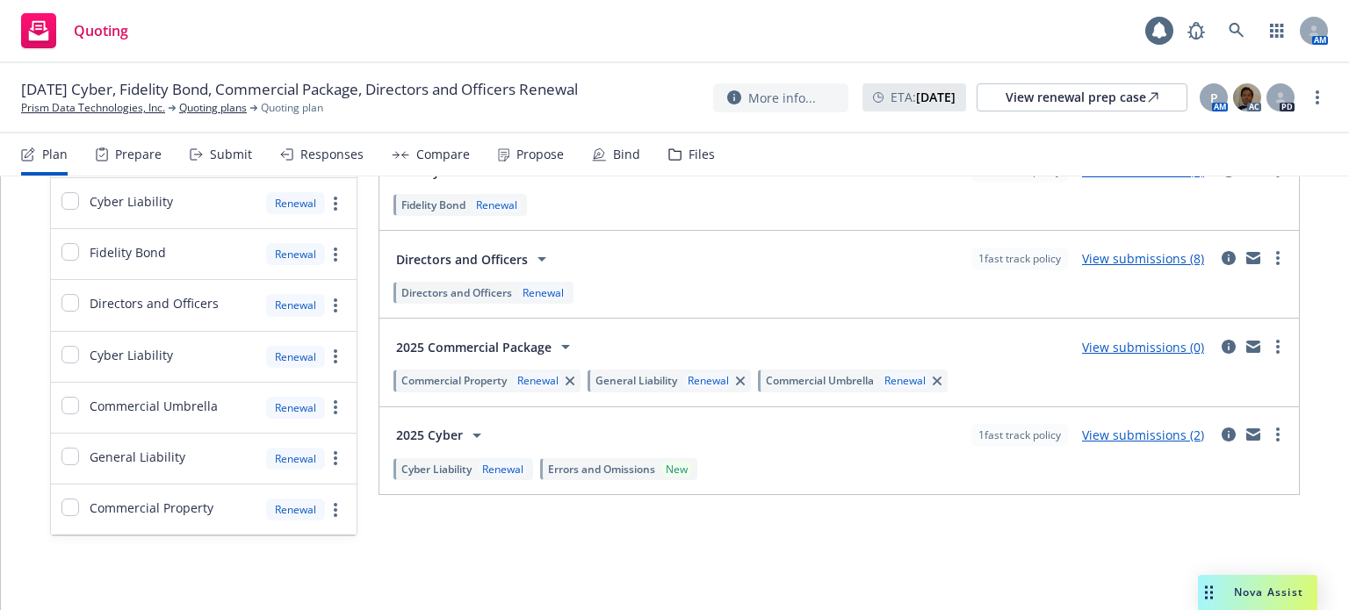
scroll to position [255, 0]
click at [1126, 433] on link "View submissions (2)" at bounding box center [1143, 434] width 122 height 17
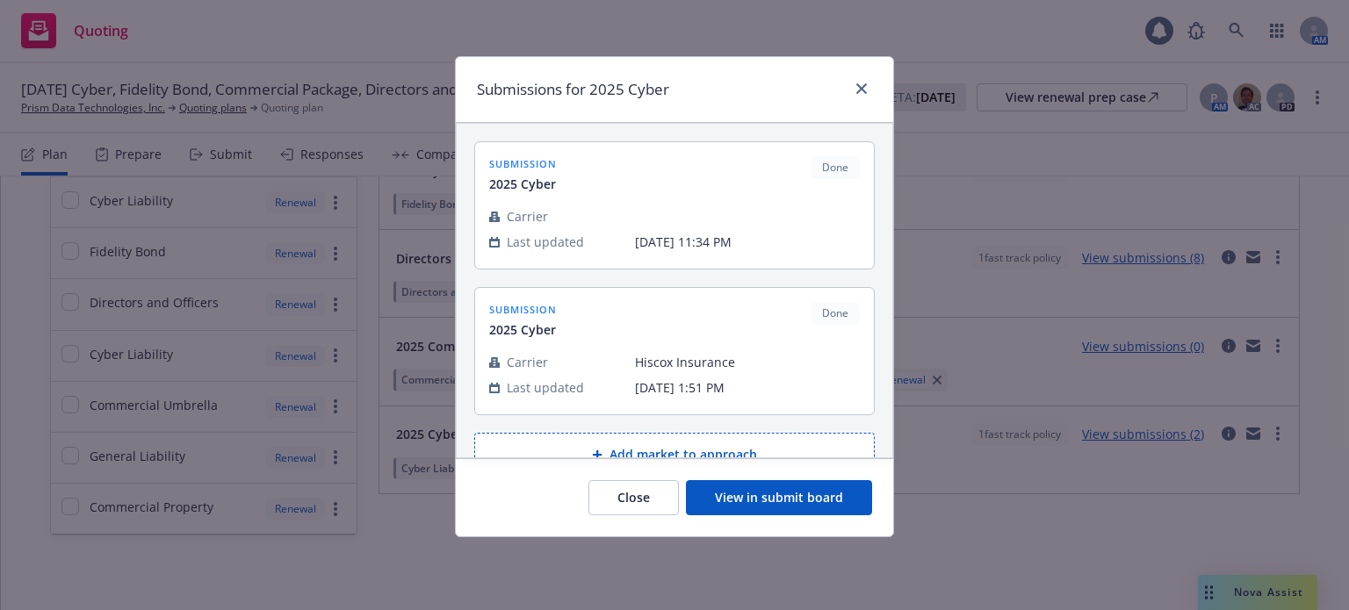
click at [774, 501] on button "View in submit board" at bounding box center [779, 497] width 186 height 35
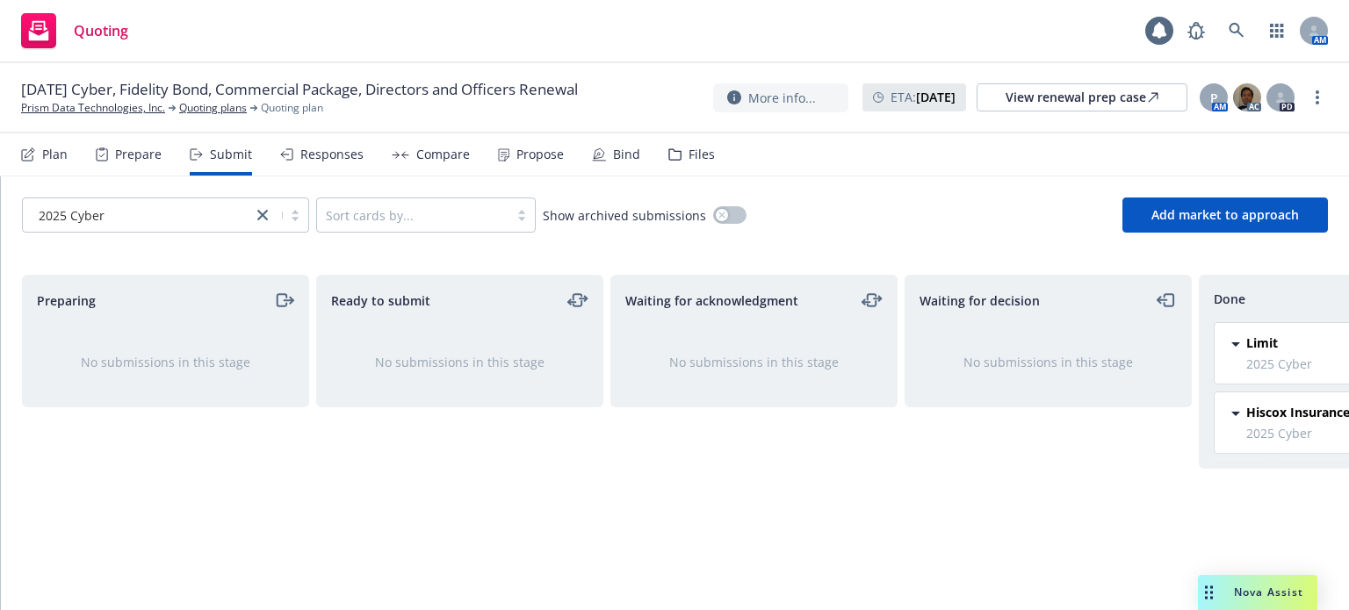
scroll to position [0, 158]
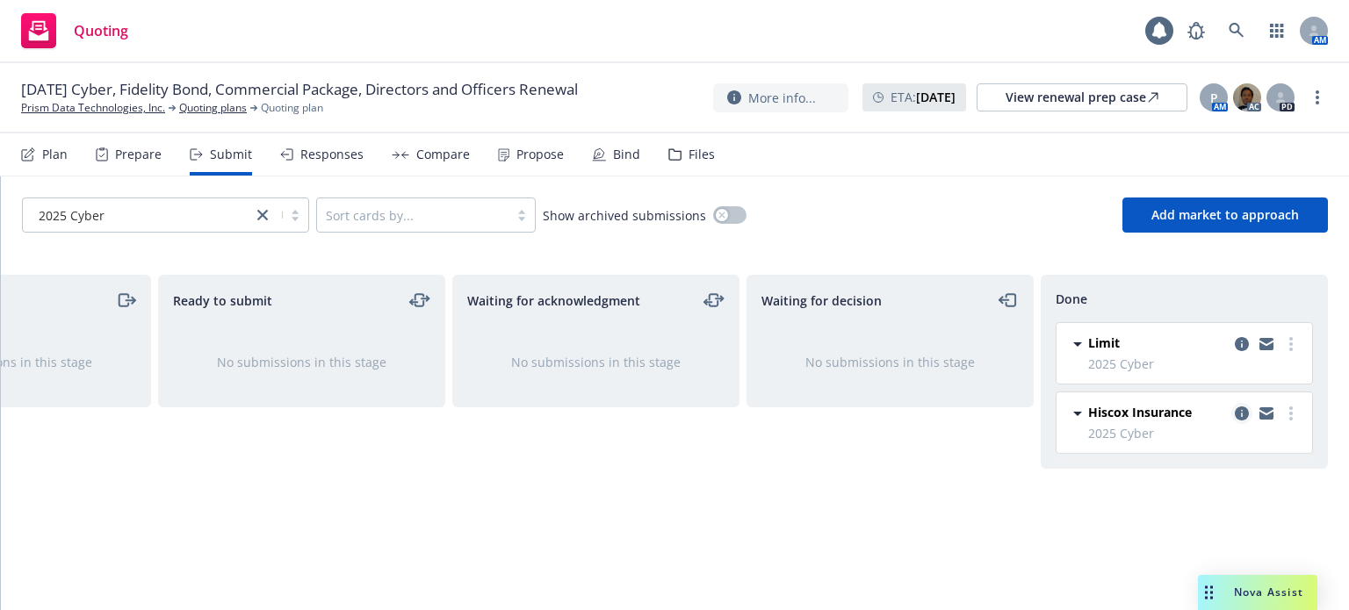
click at [1243, 410] on icon "copy logging email" at bounding box center [1242, 414] width 14 height 14
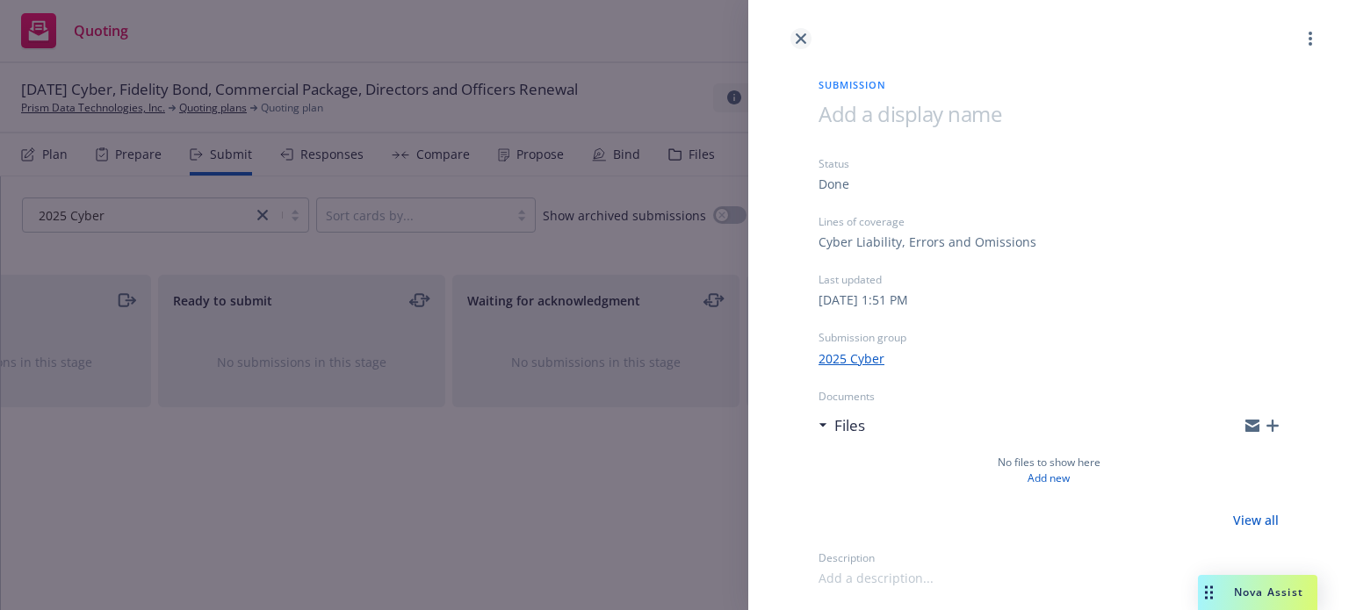
click at [803, 40] on icon "close" at bounding box center [801, 38] width 11 height 11
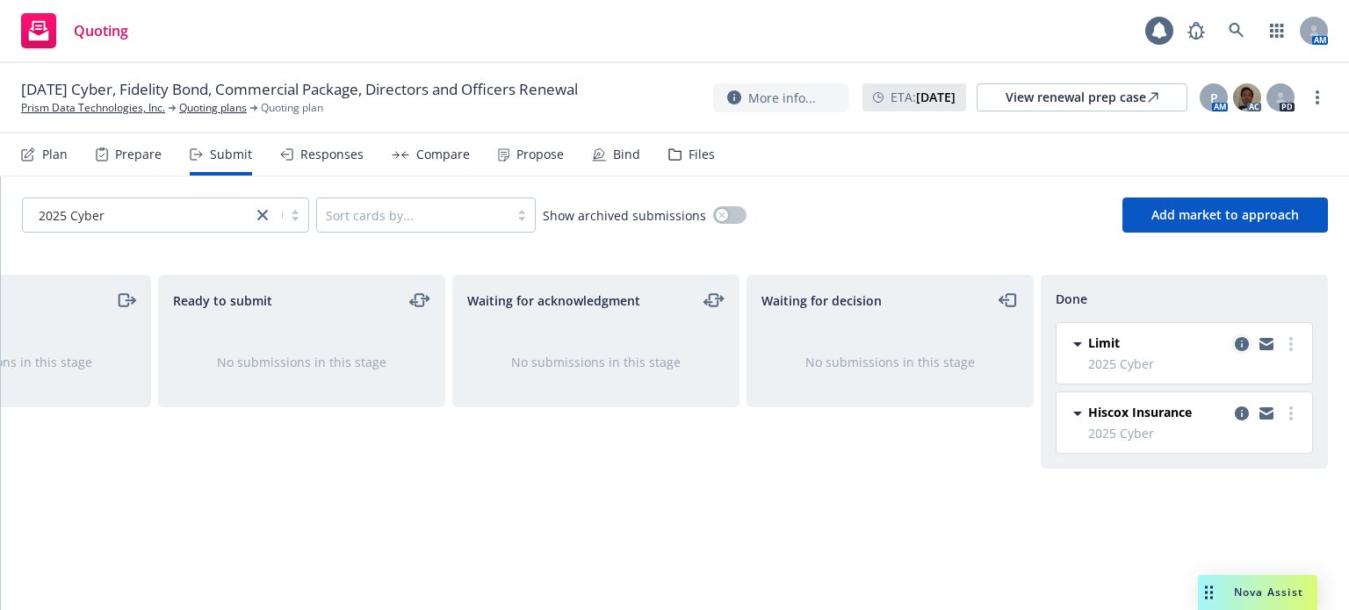
click at [1242, 340] on icon "copy logging email" at bounding box center [1242, 344] width 14 height 14
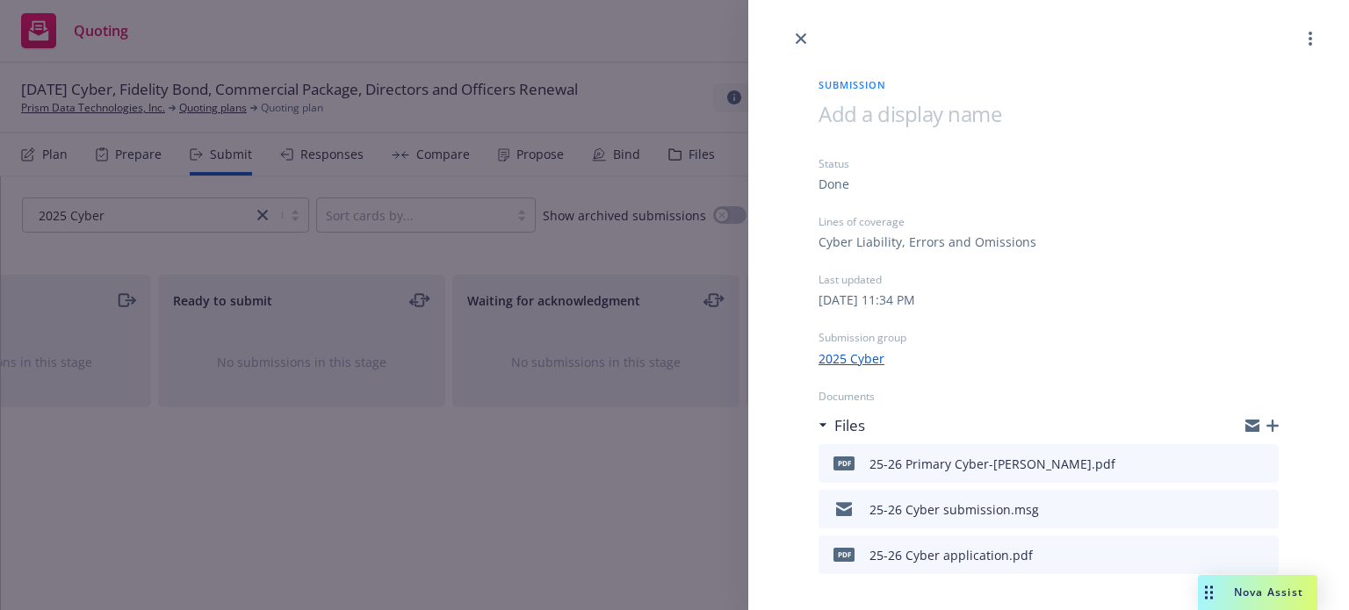
click at [1254, 502] on icon "preview file" at bounding box center [1262, 508] width 16 height 12
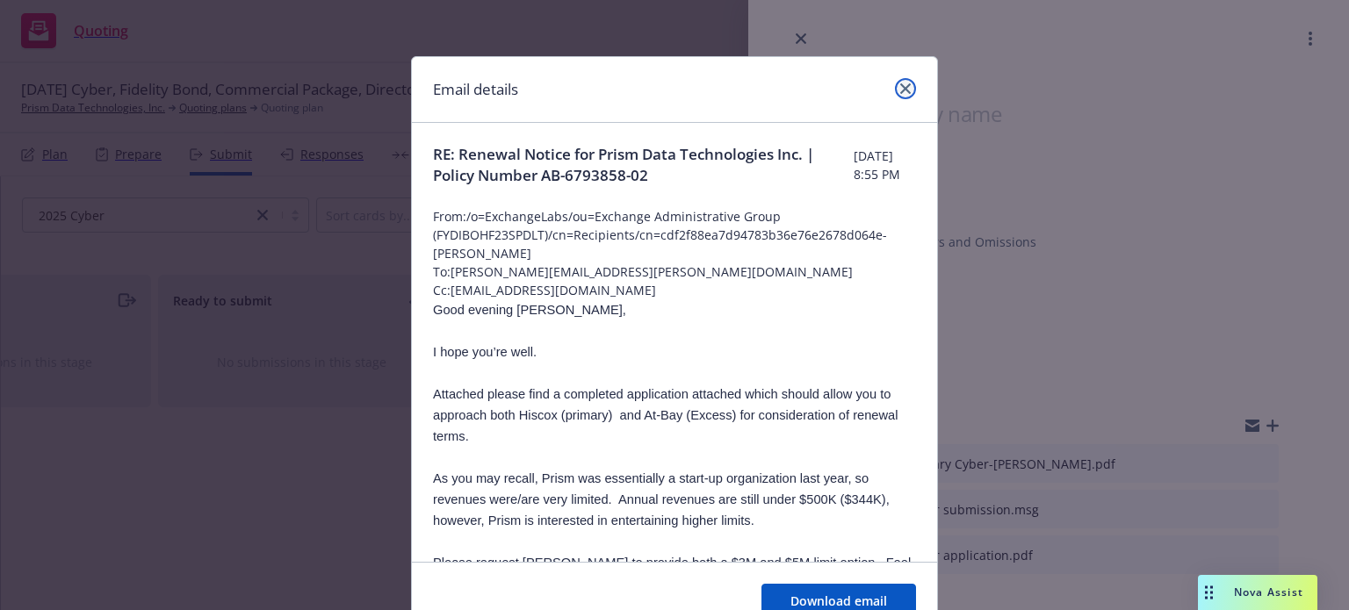
click at [900, 90] on icon "close" at bounding box center [905, 88] width 11 height 11
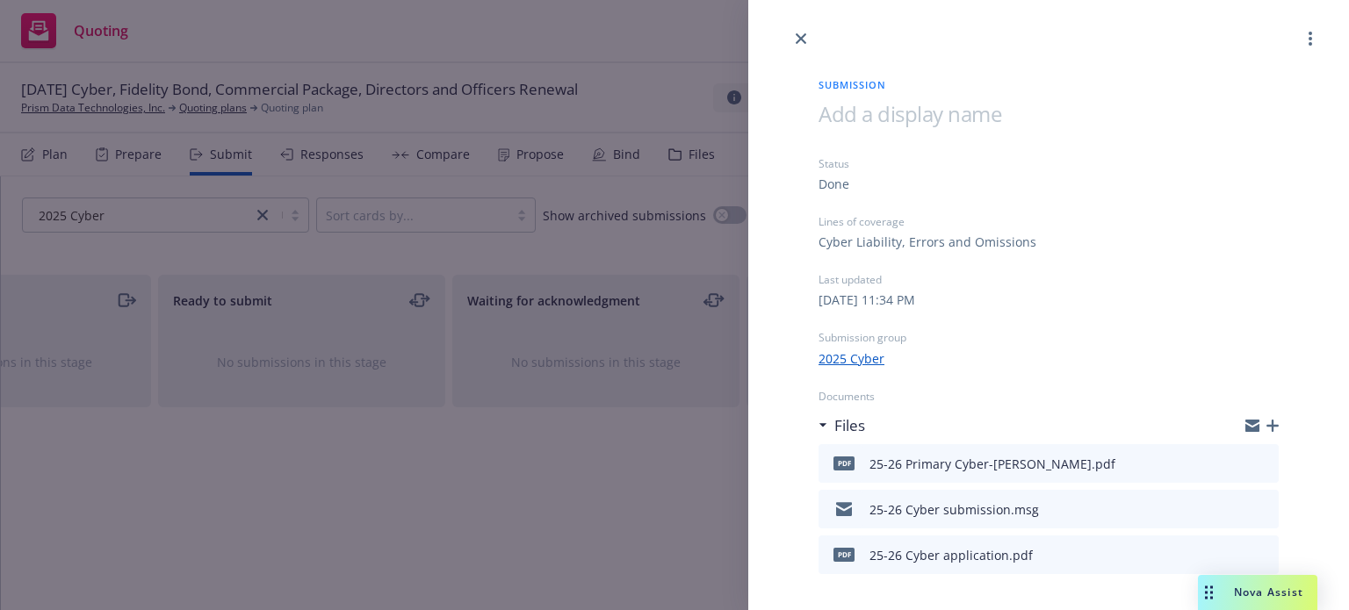
click at [201, 62] on div "Submission Status Done Lines of coverage Cyber Liability, Errors and Omissions …" at bounding box center [674, 305] width 1349 height 610
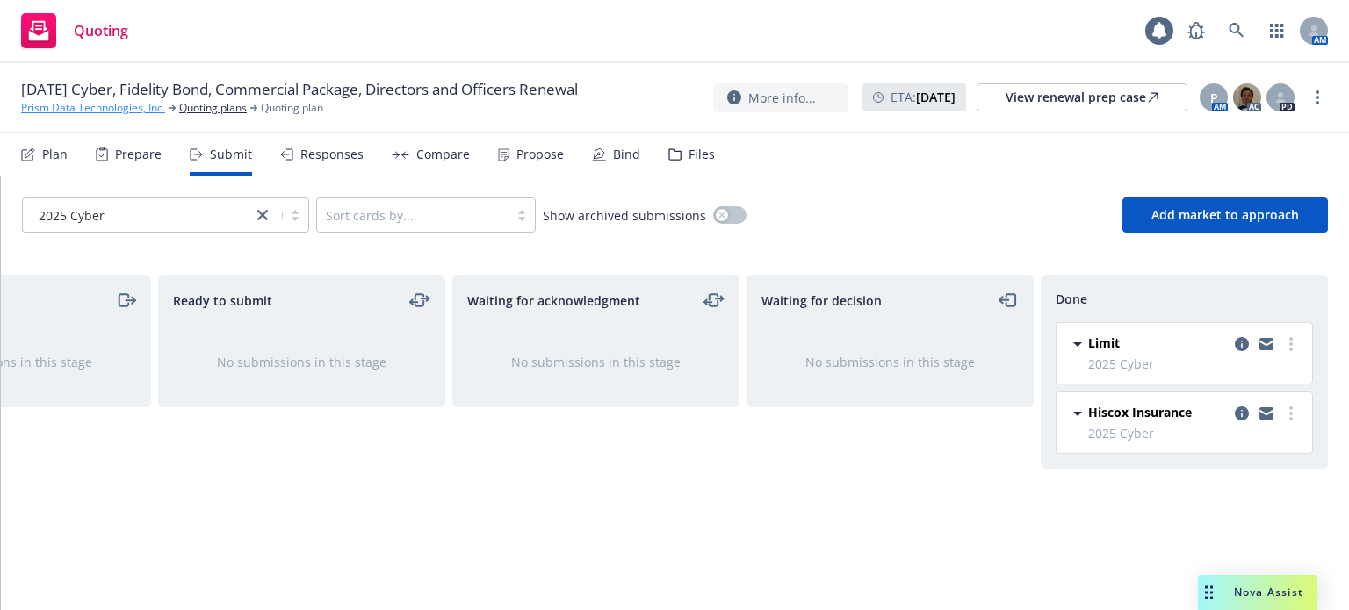
click at [102, 103] on link "Prism Data Technologies, Inc." at bounding box center [93, 108] width 144 height 16
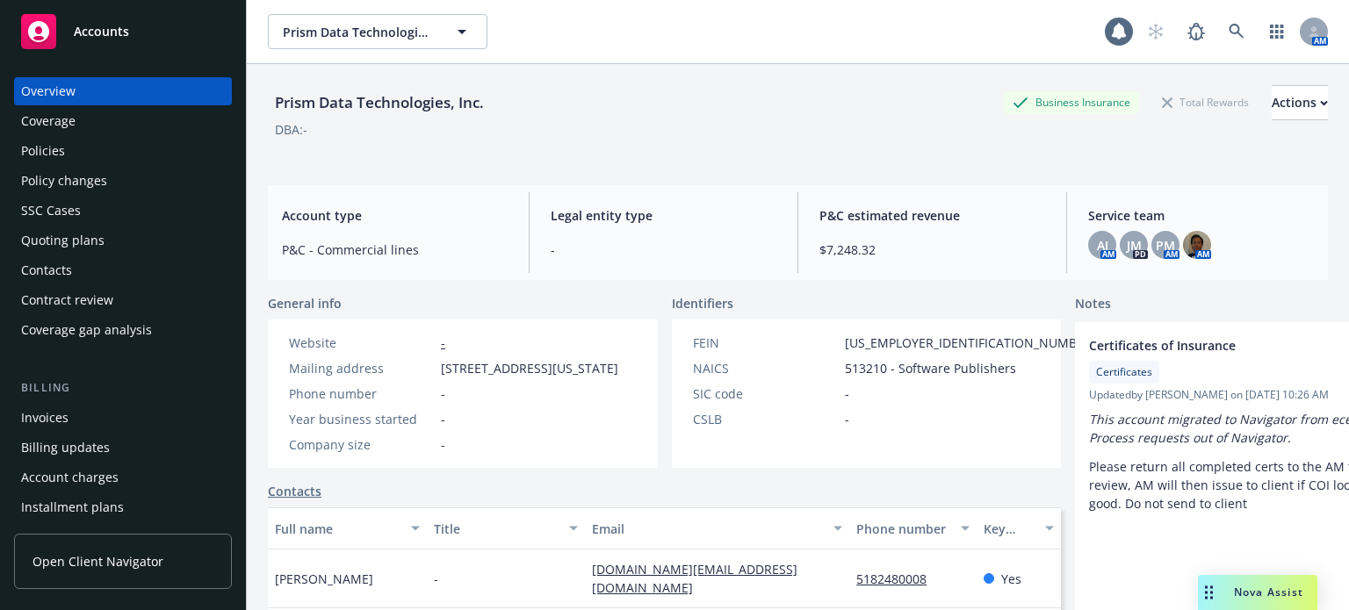
click at [89, 155] on div "Policies" at bounding box center [123, 151] width 204 height 28
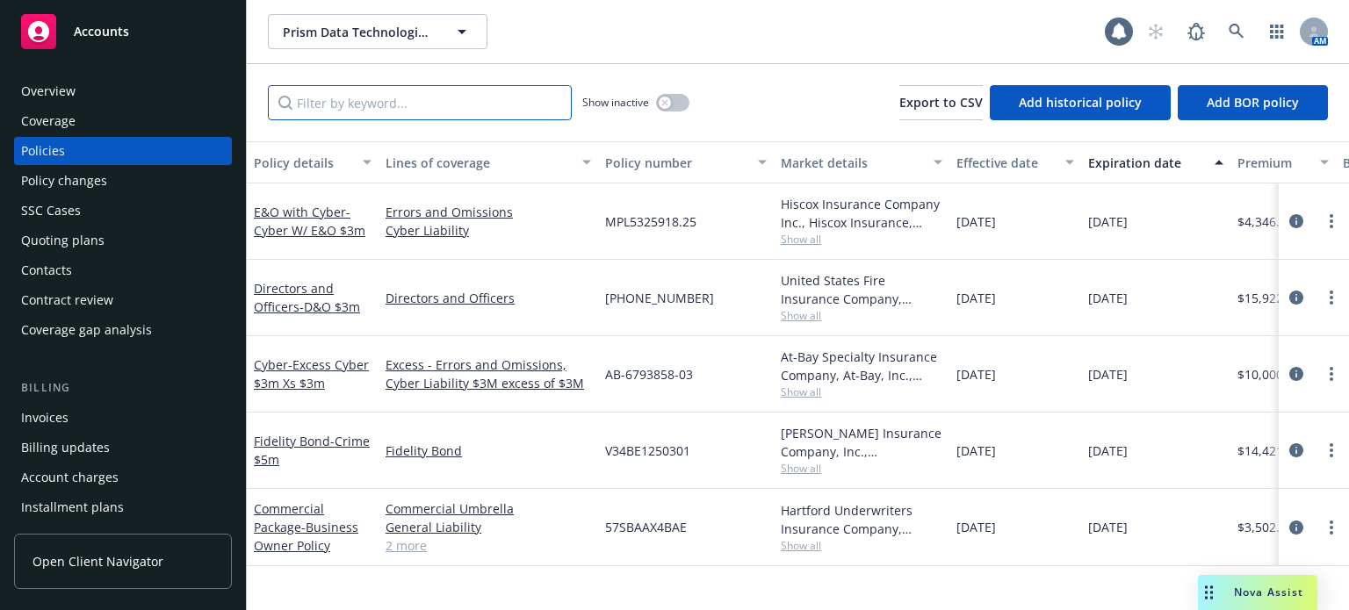
click at [365, 104] on input "Filter by keyword..." at bounding box center [420, 102] width 304 height 35
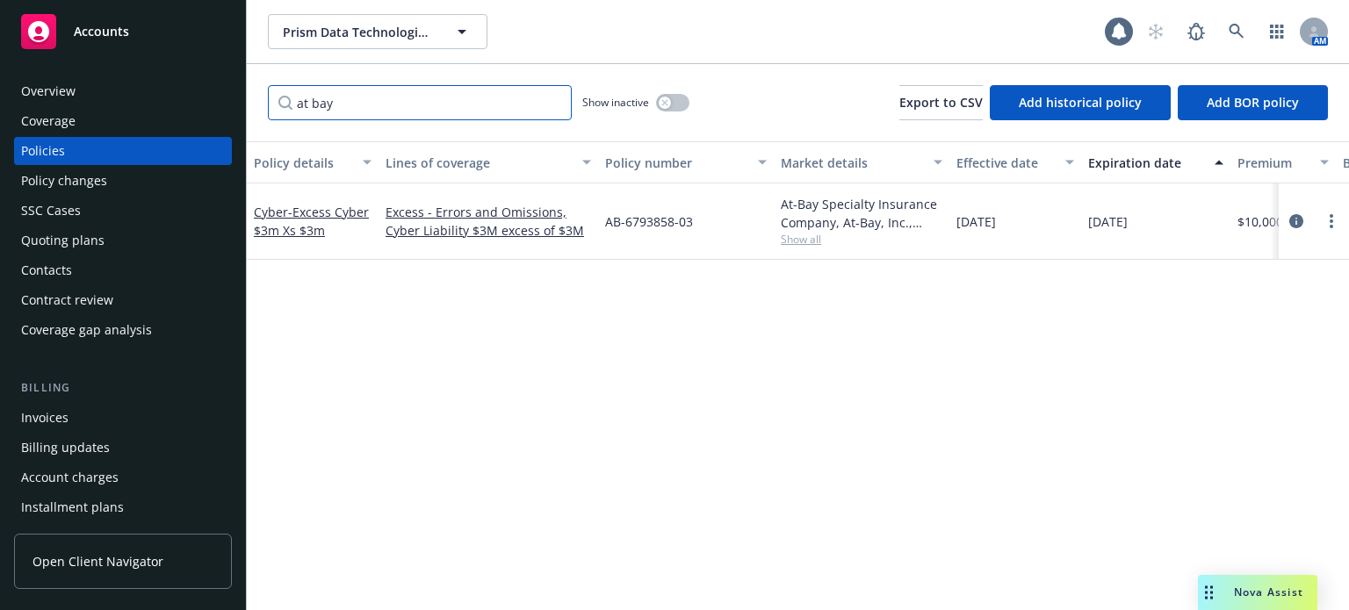
type input "at bay"
click at [800, 238] on span "Show all" at bounding box center [862, 239] width 162 height 15
click at [72, 246] on div "Quoting plans" at bounding box center [62, 241] width 83 height 28
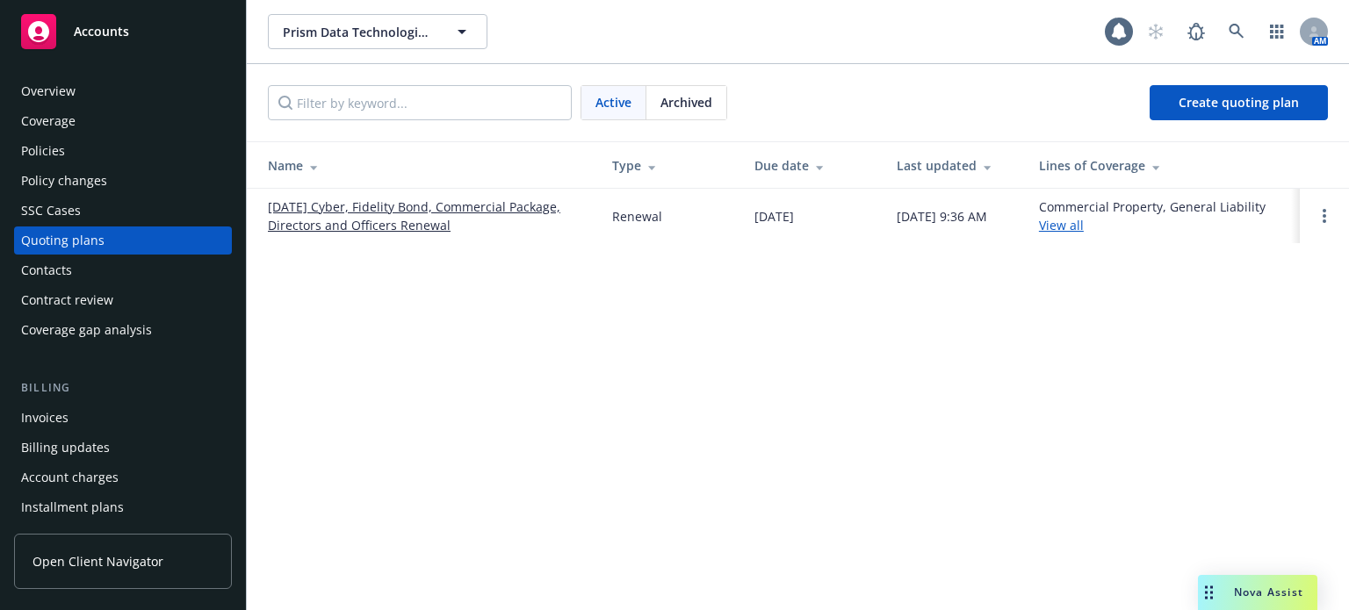
click at [421, 214] on link "[DATE] Cyber, Fidelity Bond, Commercial Package, Directors and Officers Renewal" at bounding box center [426, 216] width 316 height 37
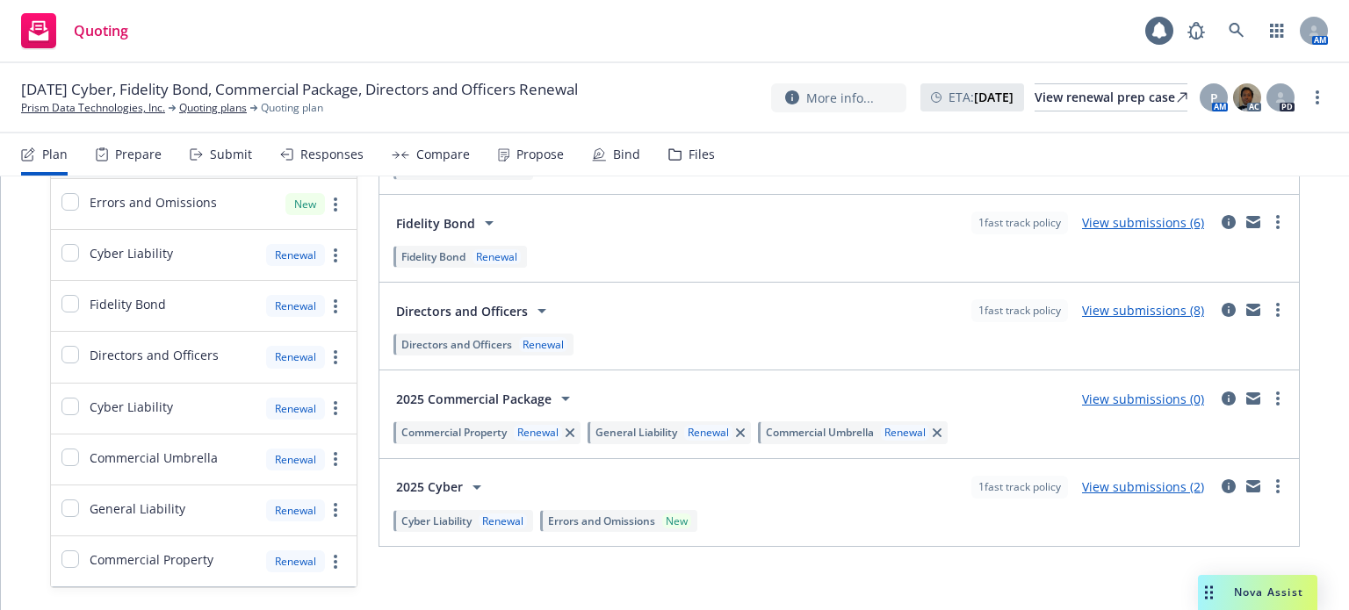
scroll to position [255, 0]
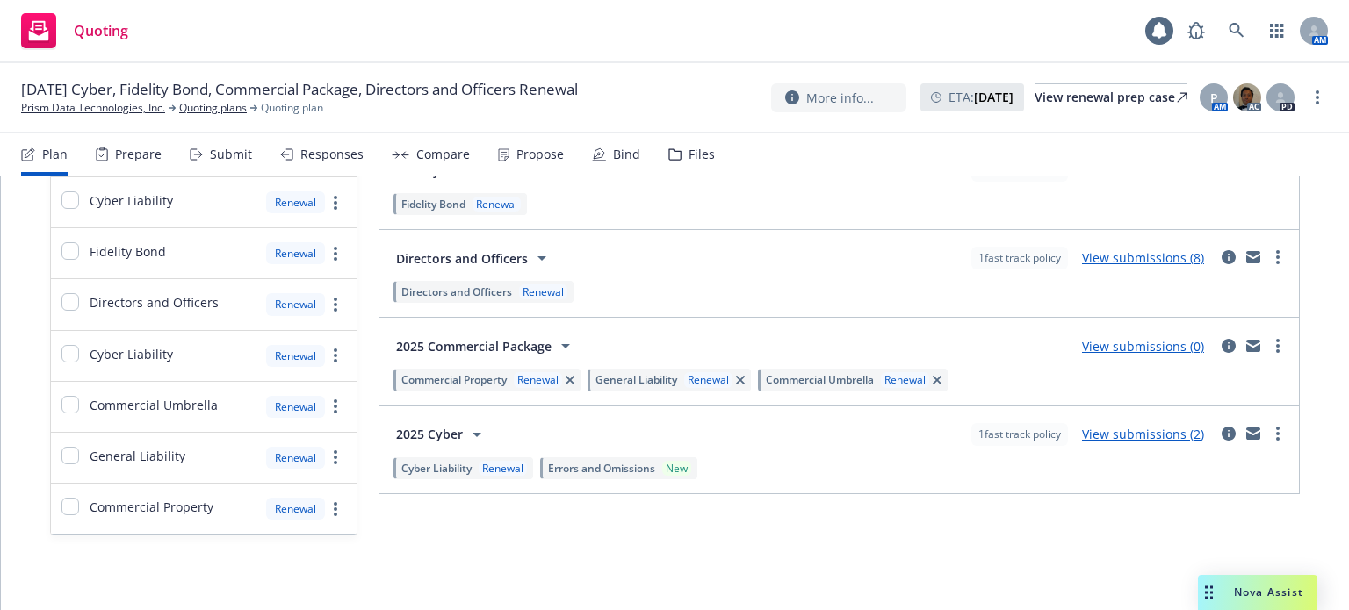
click at [1091, 429] on link "View submissions (2)" at bounding box center [1143, 434] width 122 height 17
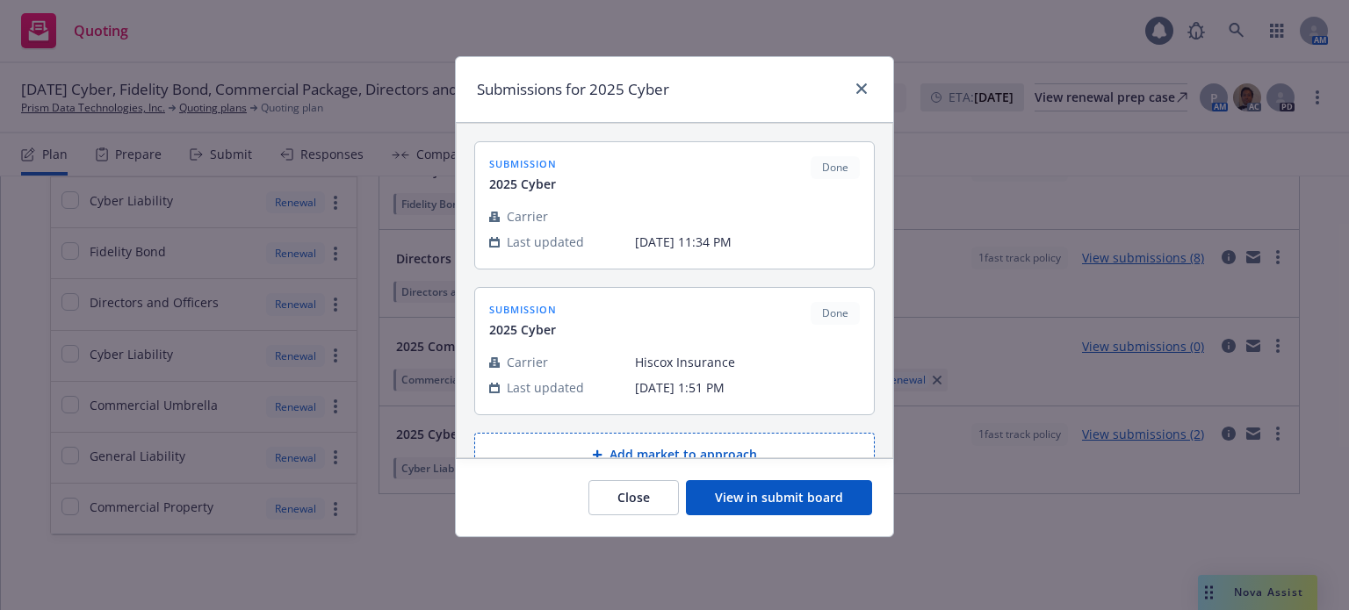
click at [751, 506] on button "View in submit board" at bounding box center [779, 497] width 186 height 35
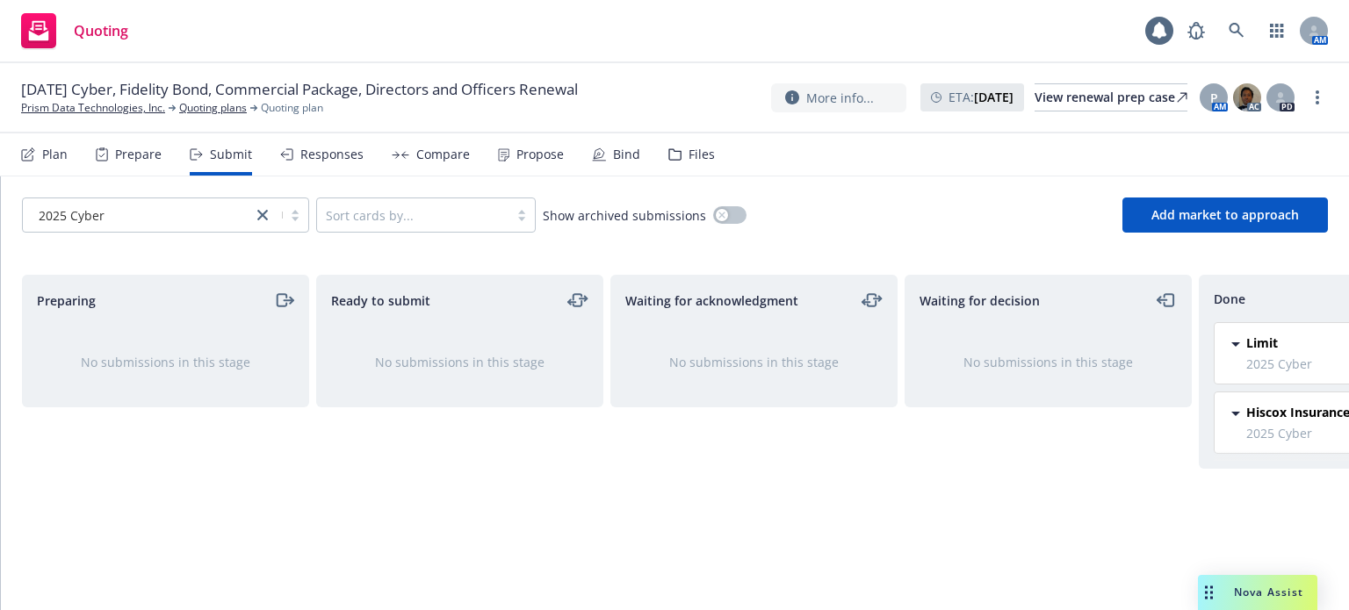
scroll to position [0, 158]
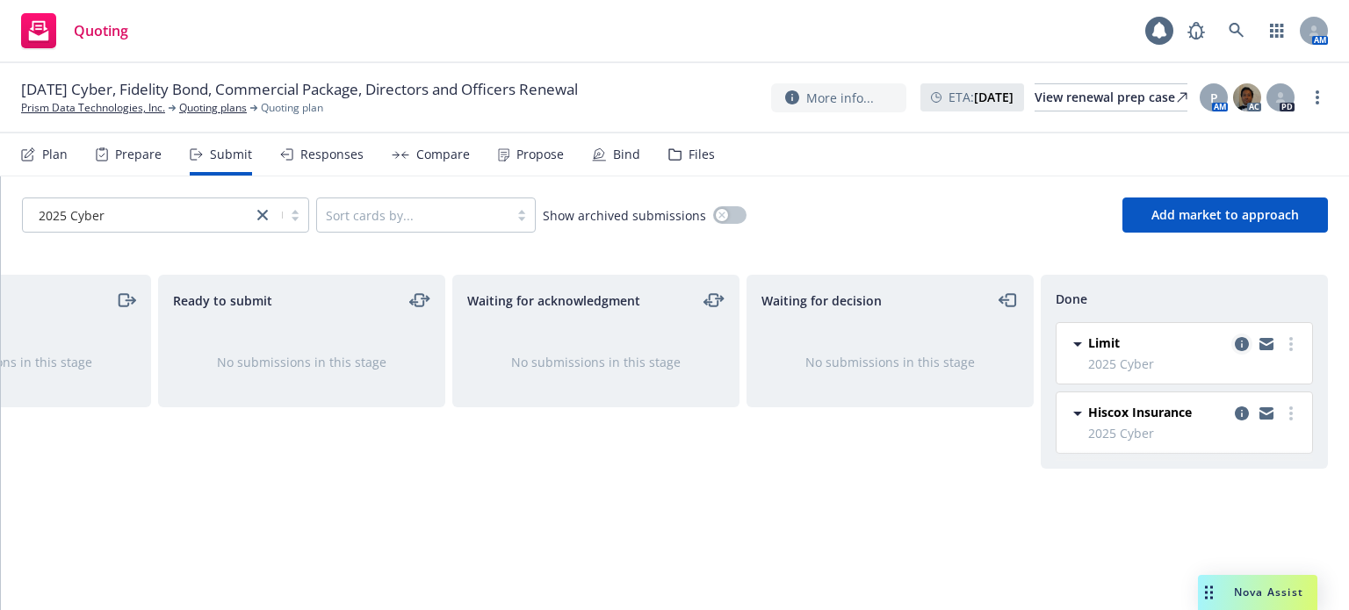
click at [1246, 342] on icon "copy logging email" at bounding box center [1242, 344] width 14 height 14
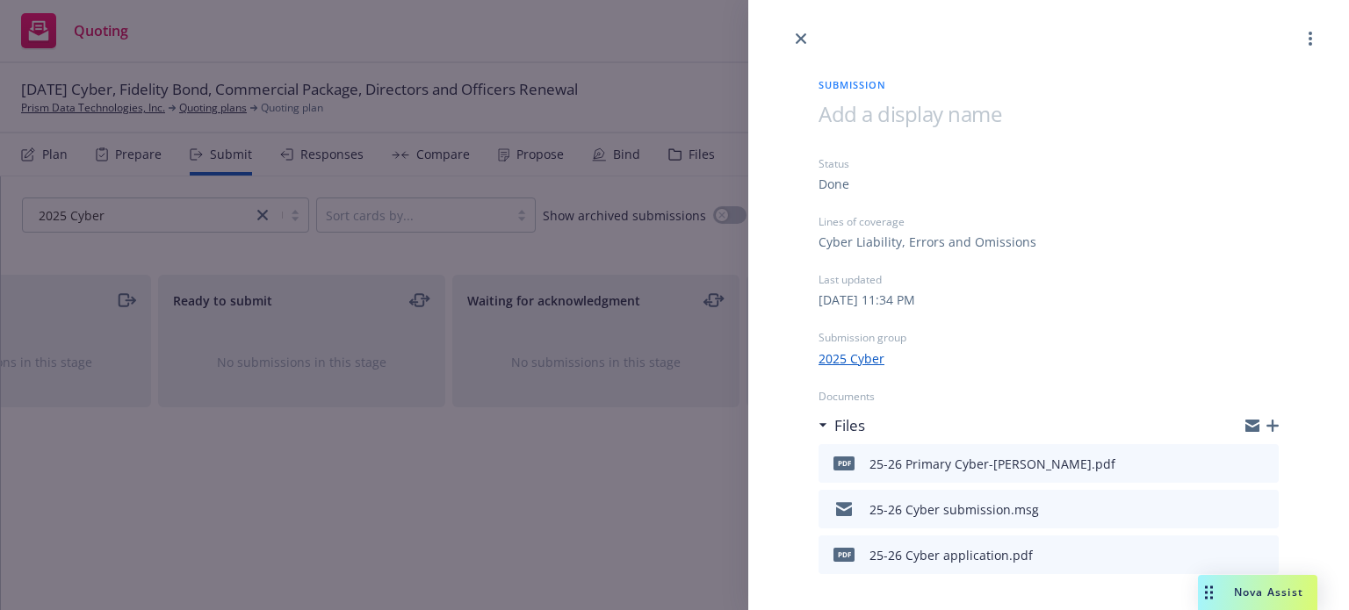
click at [1228, 505] on div at bounding box center [1250, 509] width 44 height 21
click at [1226, 502] on icon "download file" at bounding box center [1233, 508] width 14 height 14
click at [797, 35] on icon "close" at bounding box center [801, 38] width 11 height 11
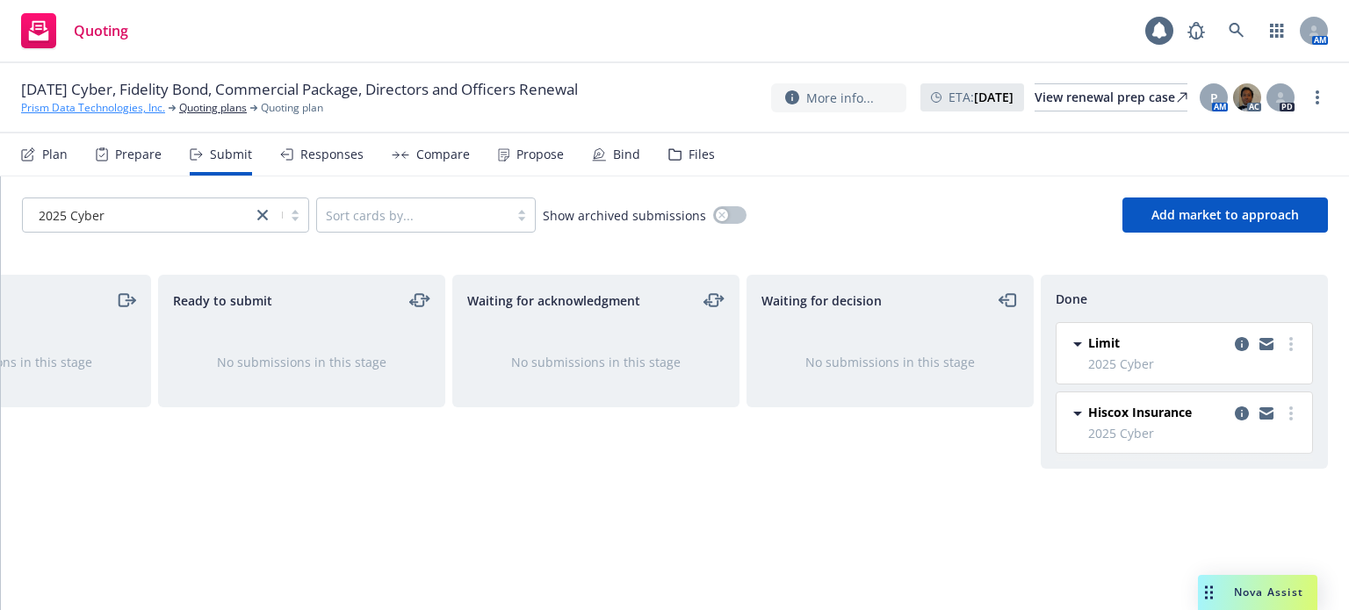
click at [125, 115] on link "Prism Data Technologies, Inc." at bounding box center [93, 108] width 144 height 16
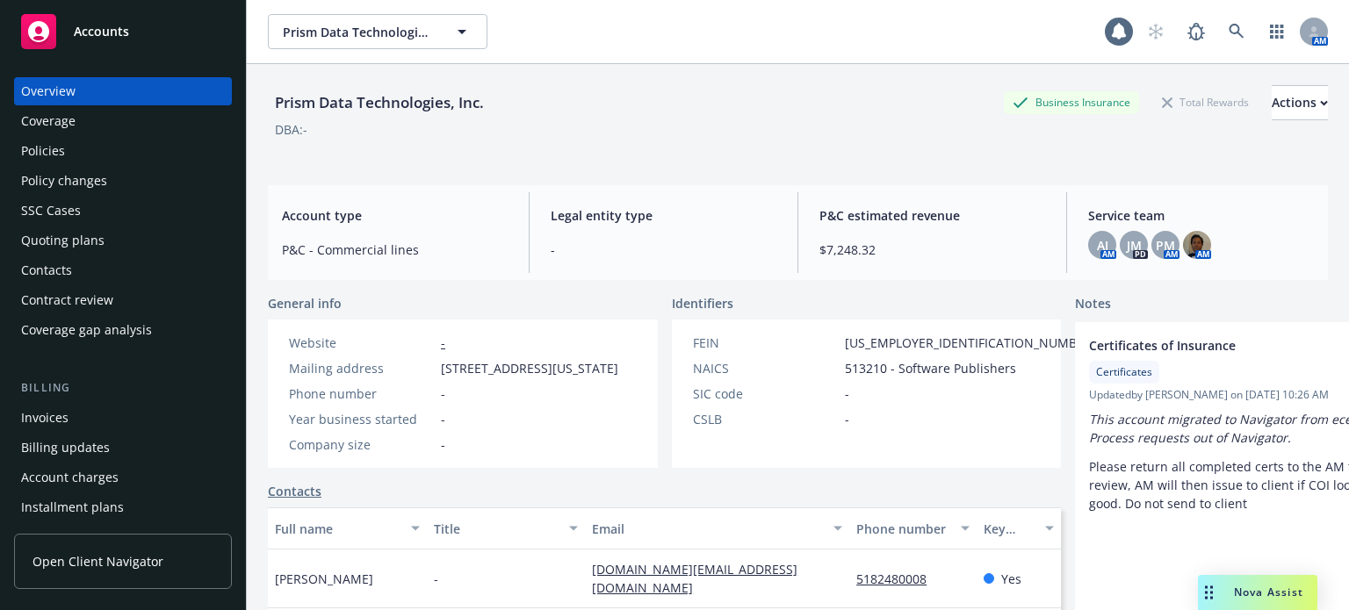
click at [73, 152] on div "Policies" at bounding box center [123, 151] width 204 height 28
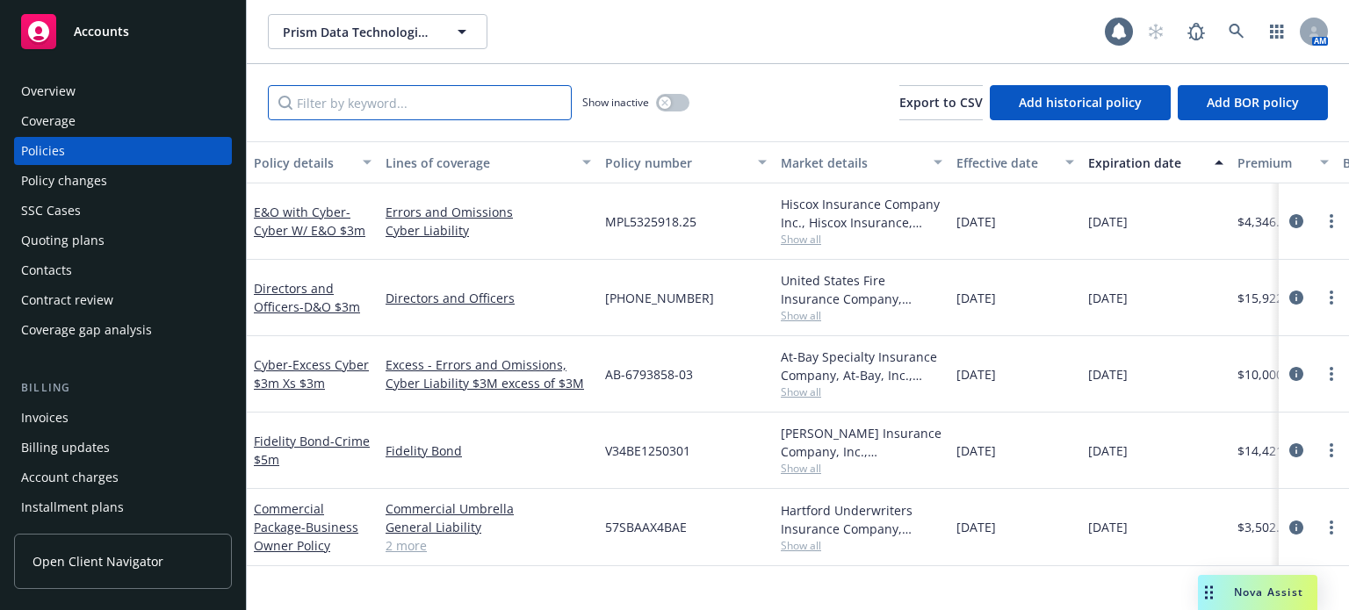
click at [386, 112] on input "Filter by keyword..." at bounding box center [420, 102] width 304 height 35
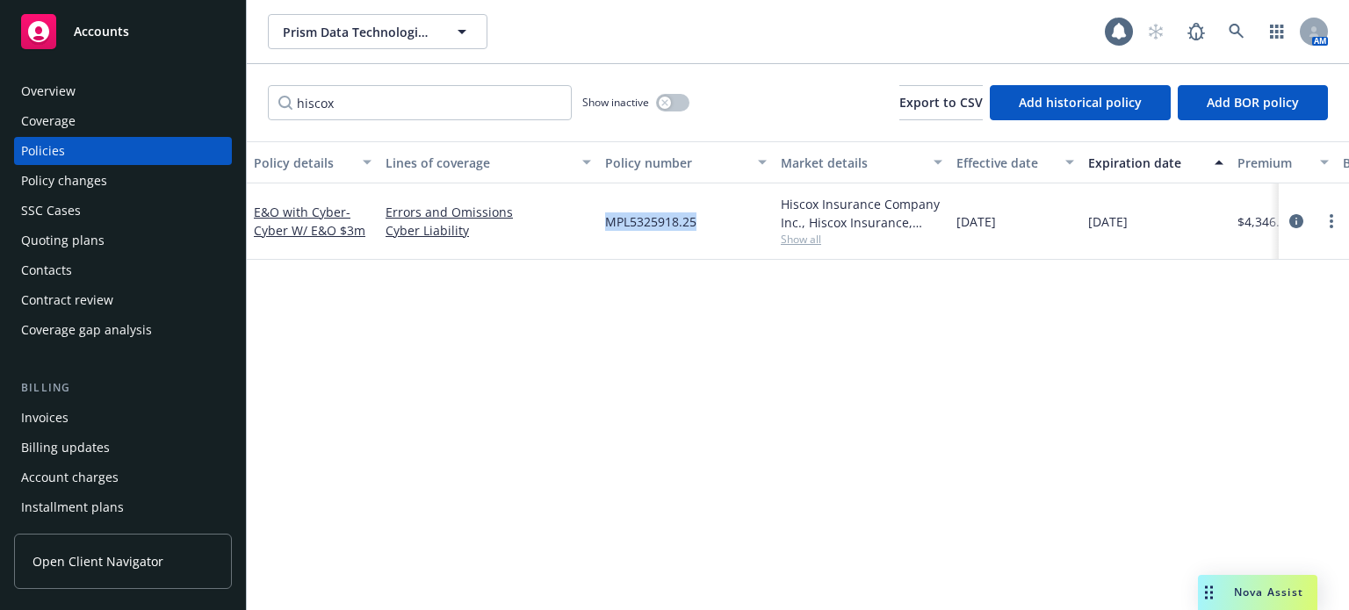
drag, startPoint x: 699, startPoint y: 223, endPoint x: 607, endPoint y: 221, distance: 92.2
click at [607, 221] on div "MPL5325918.25" at bounding box center [686, 222] width 176 height 76
copy span "MPL5325918.25"
click at [414, 108] on input "hiscox" at bounding box center [420, 102] width 304 height 35
type input "h"
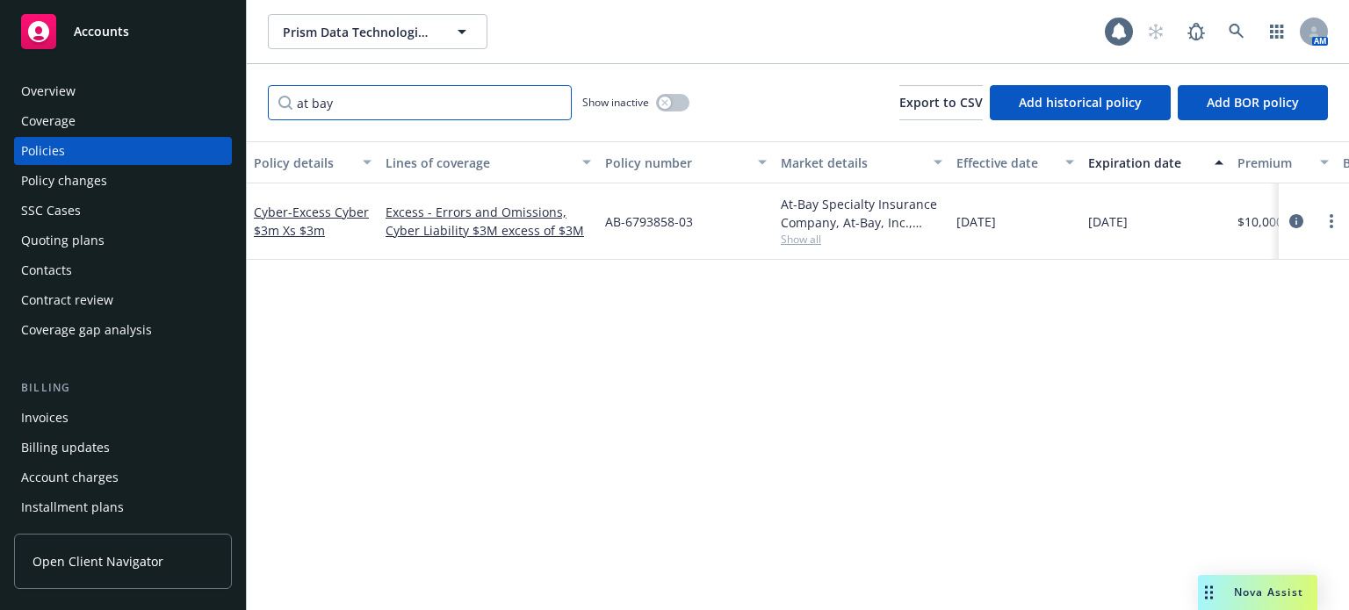
type input "at bay"
drag, startPoint x: 706, startPoint y: 221, endPoint x: 600, endPoint y: 227, distance: 106.4
click at [606, 226] on div "AB-6793858-03" at bounding box center [686, 222] width 176 height 76
copy span "AB-6793858-03"
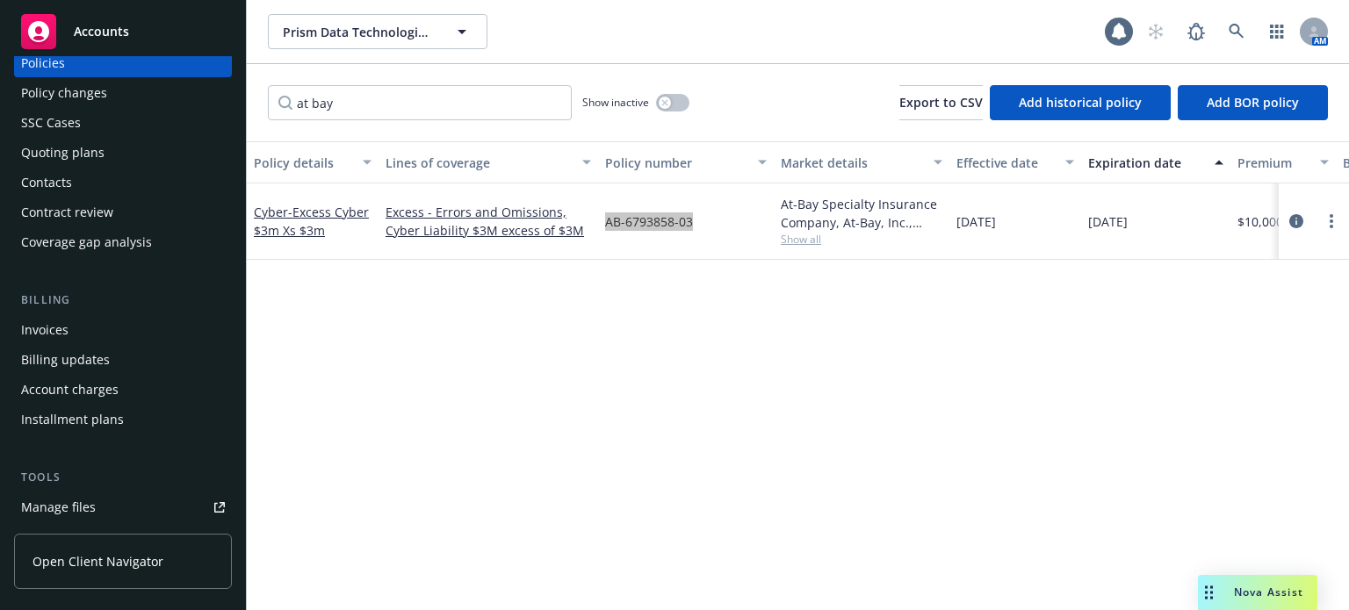
scroll to position [176, 0]
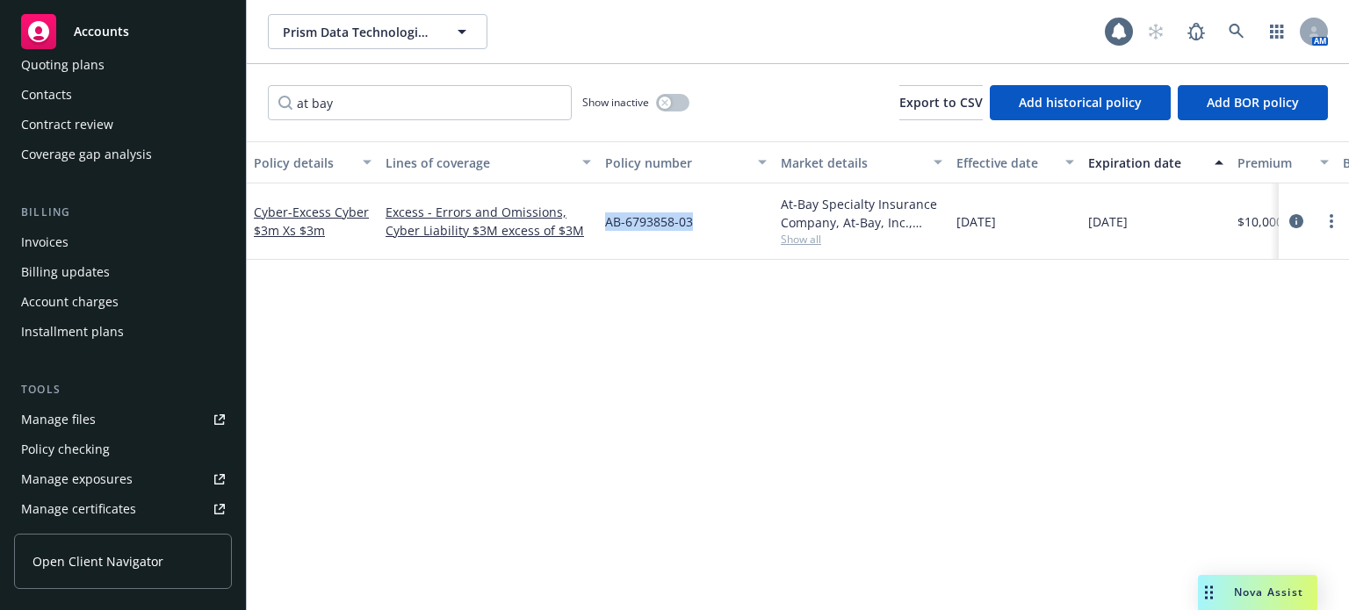
click at [78, 420] on div "Manage files" at bounding box center [58, 420] width 75 height 28
click at [1229, 14] on link at bounding box center [1236, 31] width 35 height 35
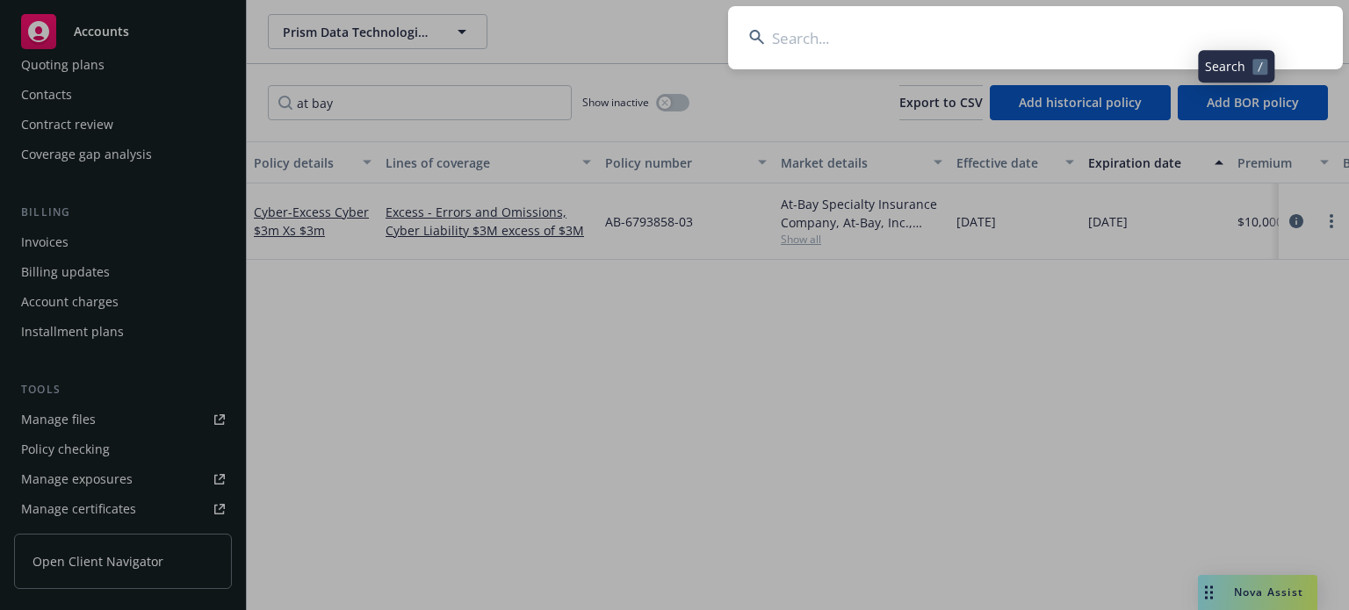
click at [1050, 41] on input at bounding box center [1035, 37] width 615 height 63
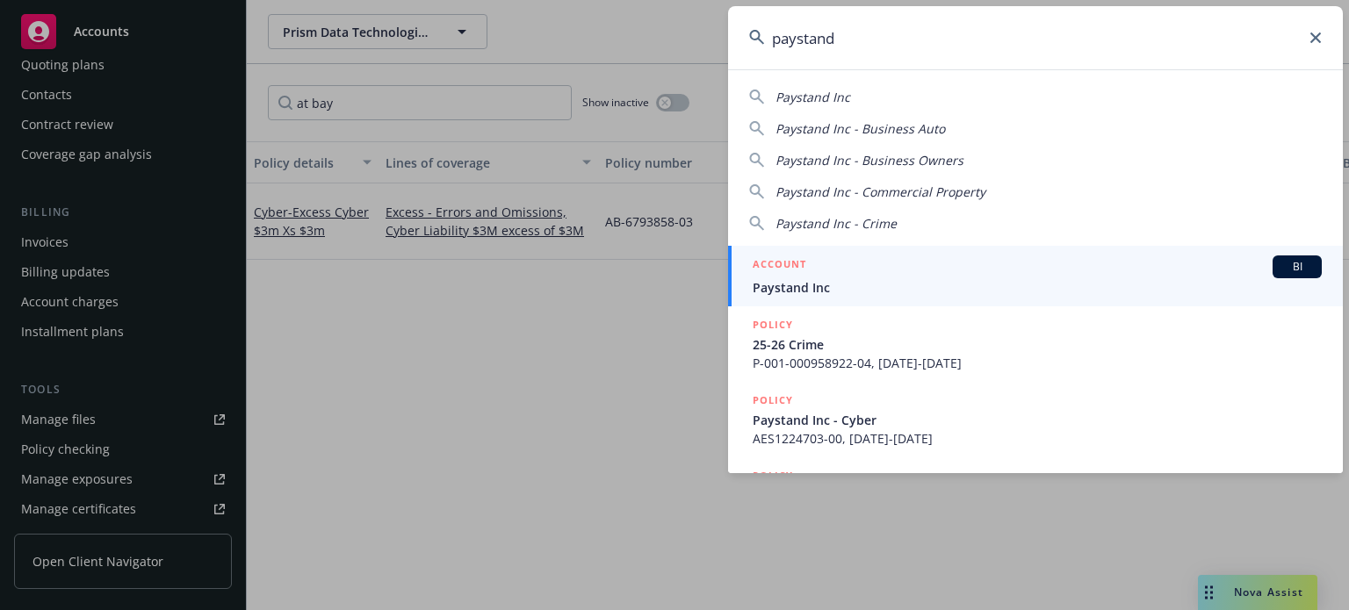
type input "paystand"
click at [943, 273] on div "ACCOUNT BI" at bounding box center [1037, 267] width 569 height 23
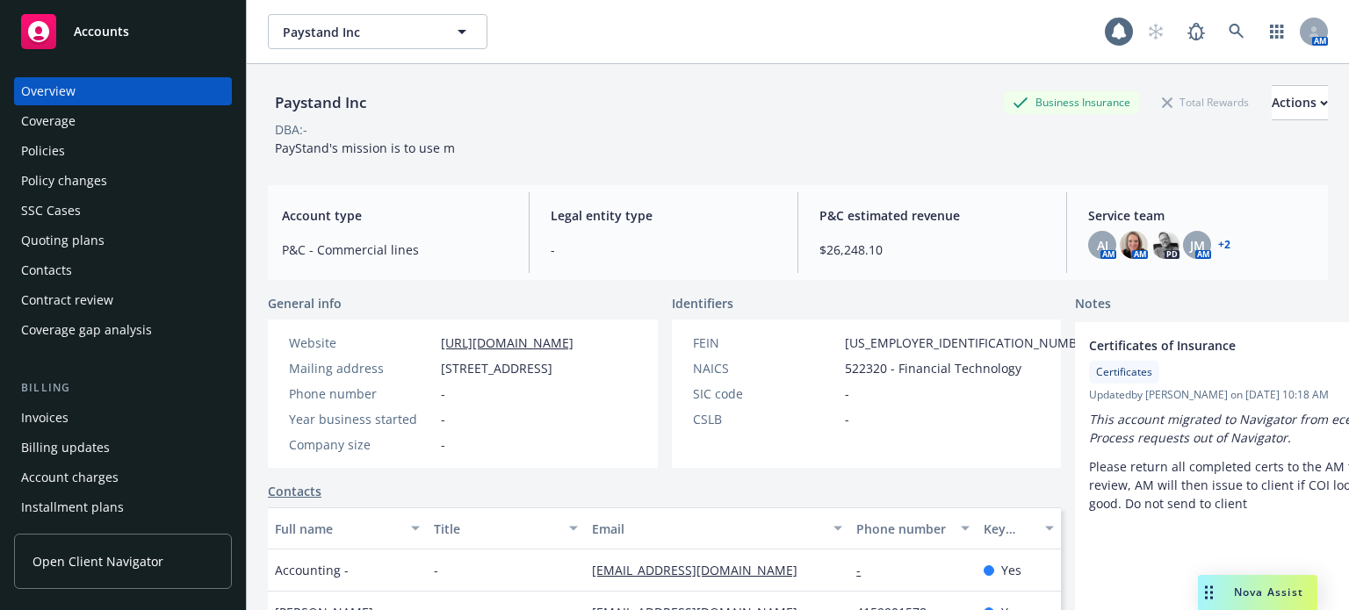
click at [65, 185] on div "Policy changes" at bounding box center [64, 181] width 86 height 28
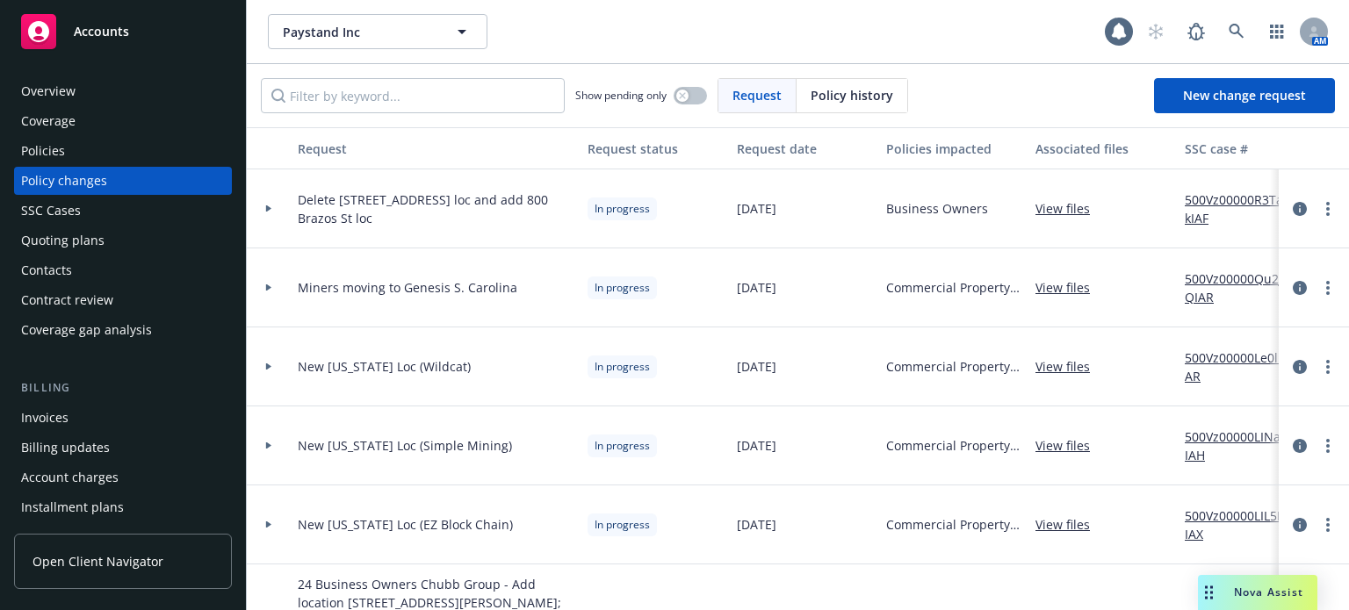
click at [39, 153] on div "Policies" at bounding box center [43, 151] width 44 height 28
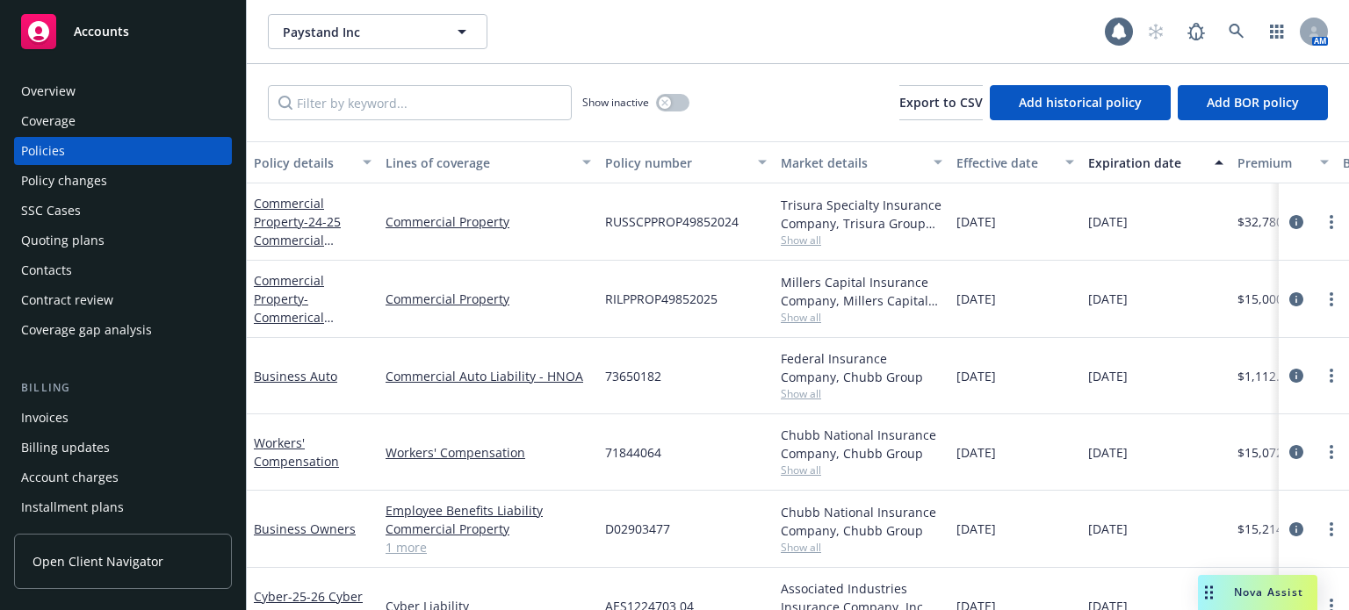
click at [304, 157] on div "Policy details" at bounding box center [303, 163] width 98 height 18
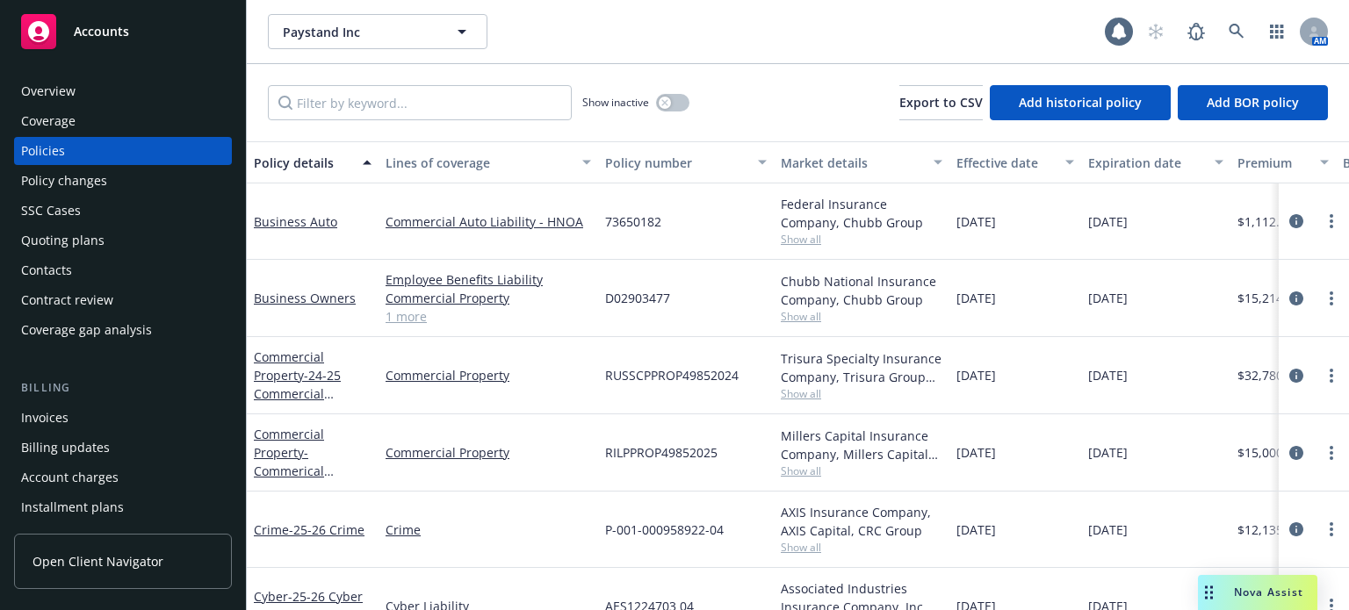
click at [789, 326] on div "Chubb National Insurance Company, Chubb Group Show all" at bounding box center [862, 298] width 176 height 77
click at [796, 319] on span "Show all" at bounding box center [862, 316] width 162 height 15
drag, startPoint x: 681, startPoint y: 298, endPoint x: 608, endPoint y: 299, distance: 73.8
click at [608, 299] on div "D02903477" at bounding box center [686, 298] width 176 height 77
copy span "D02903477"
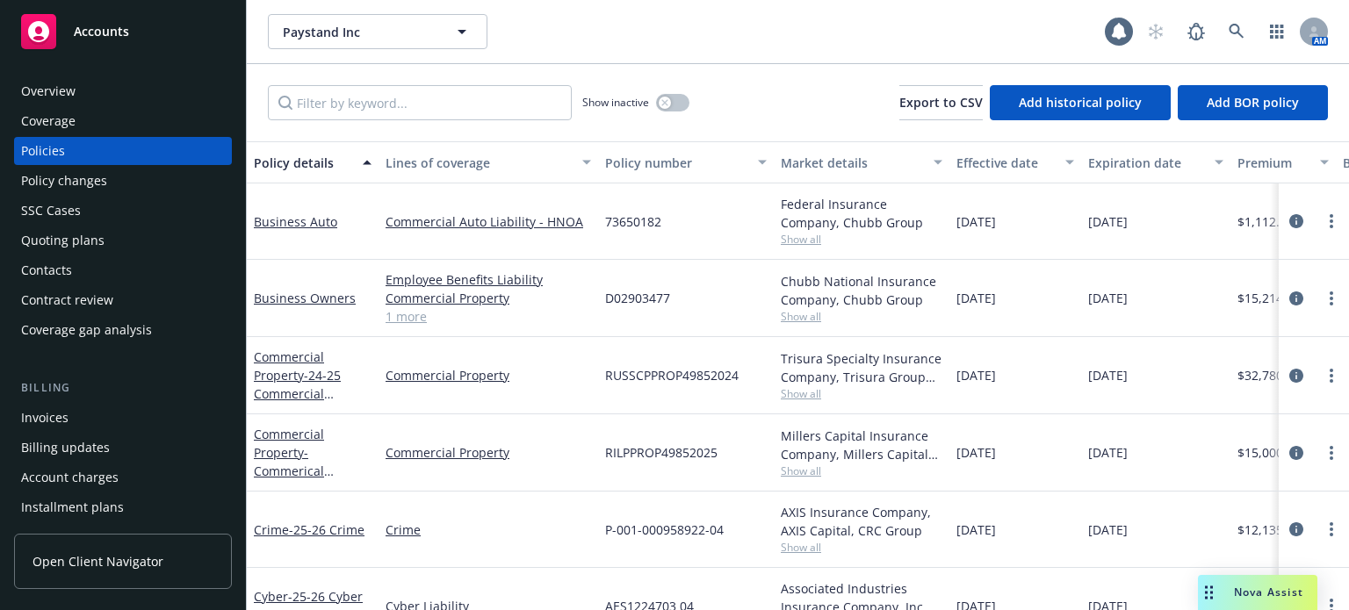
click at [73, 183] on div "Policy changes" at bounding box center [64, 181] width 86 height 28
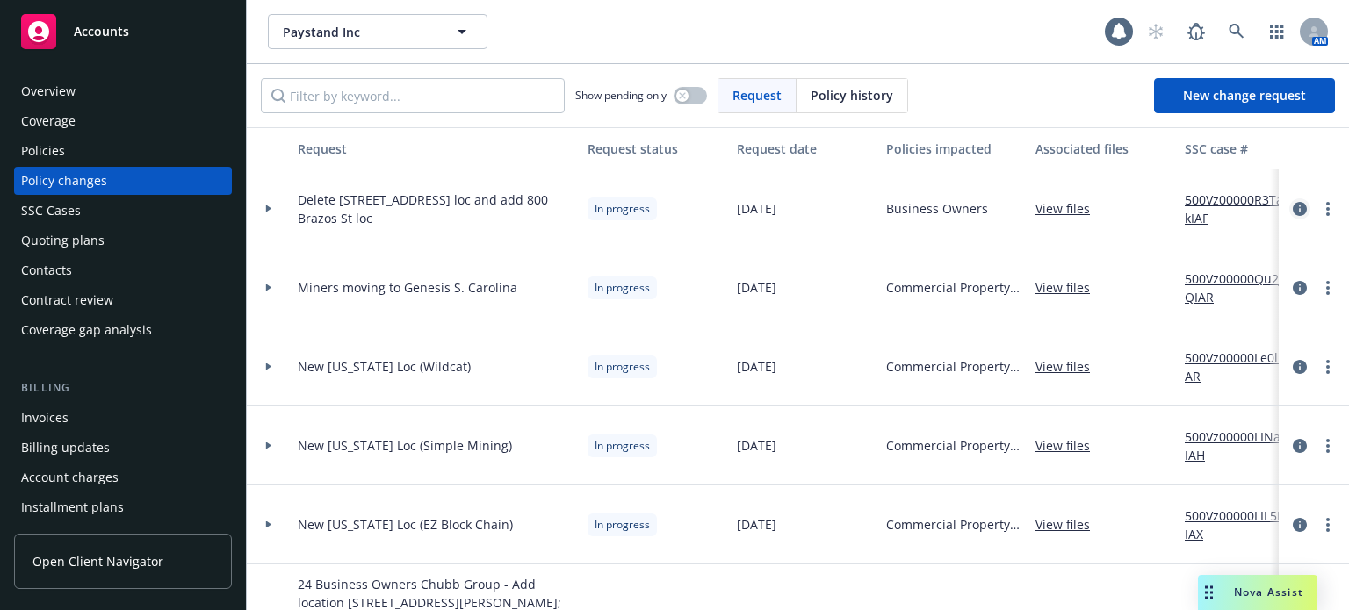
click at [1289, 202] on link "circleInformation" at bounding box center [1299, 208] width 21 height 21
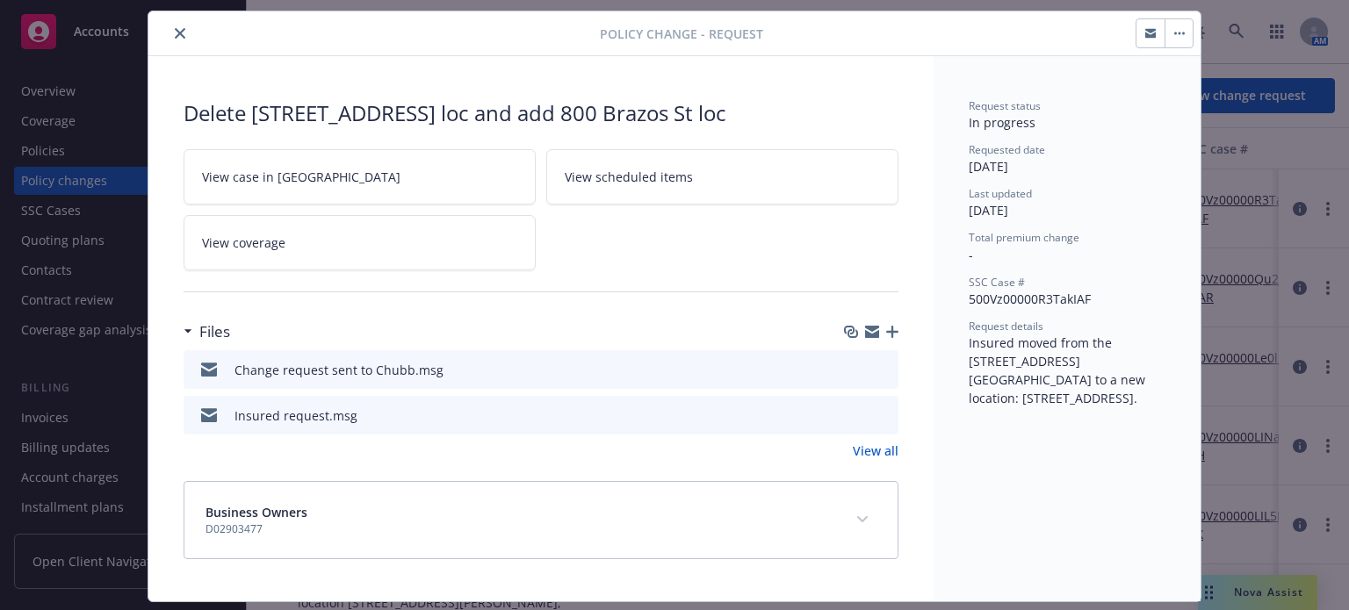
scroll to position [4, 0]
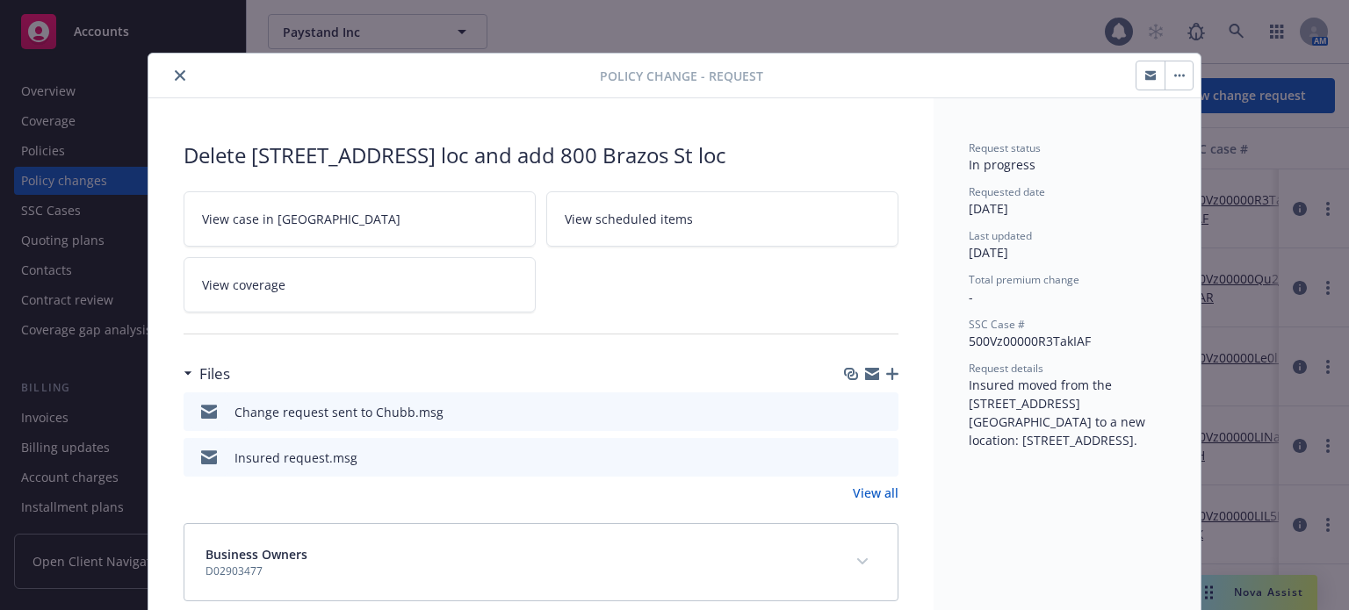
click at [888, 368] on icon "button" at bounding box center [892, 374] width 12 height 12
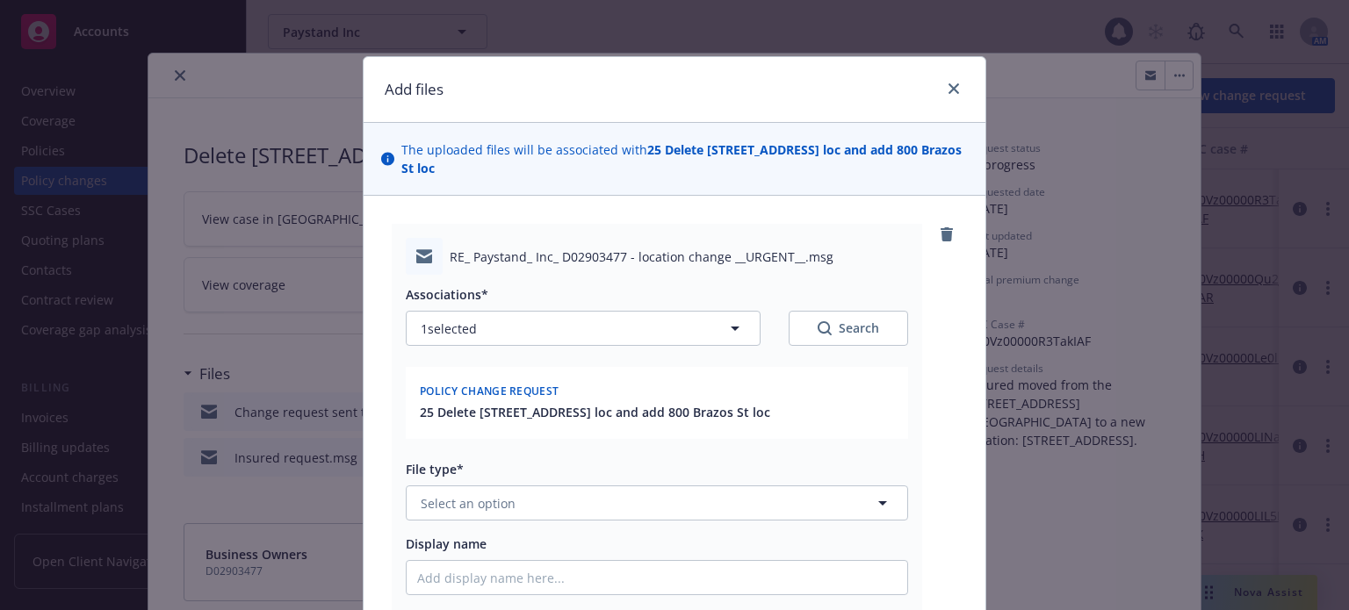
scroll to position [88, 0]
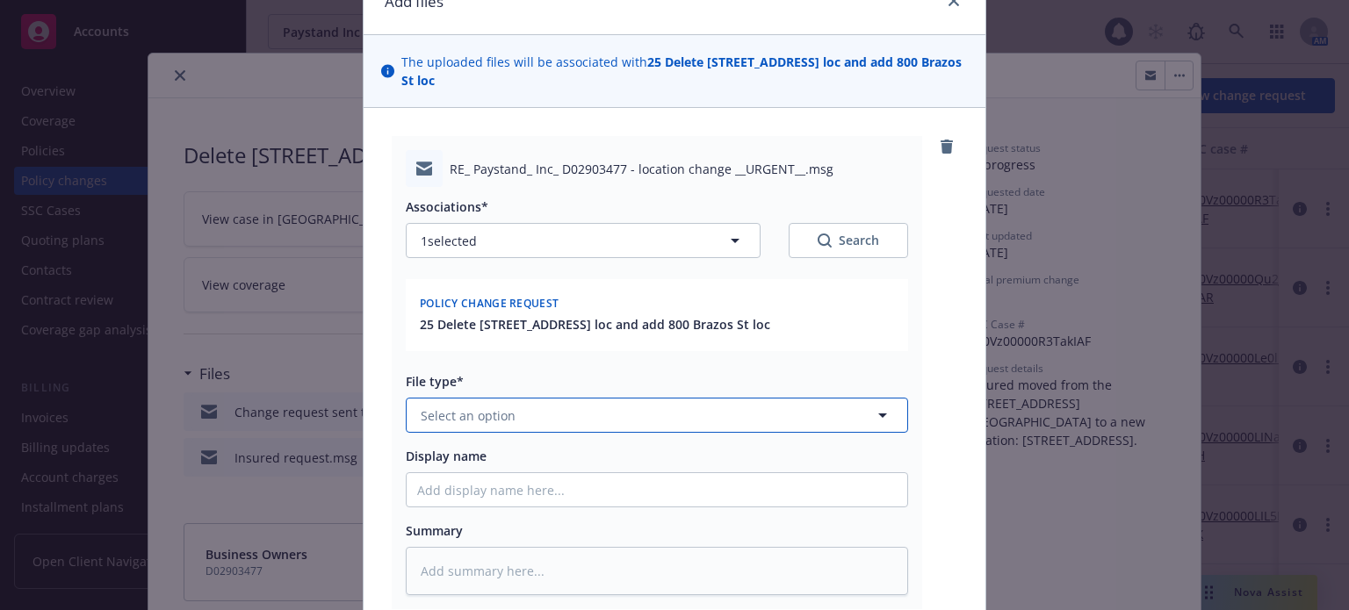
click at [483, 420] on span "Select an option" at bounding box center [468, 416] width 95 height 18
type input "email"
click at [501, 472] on div "Email" at bounding box center [646, 463] width 479 height 25
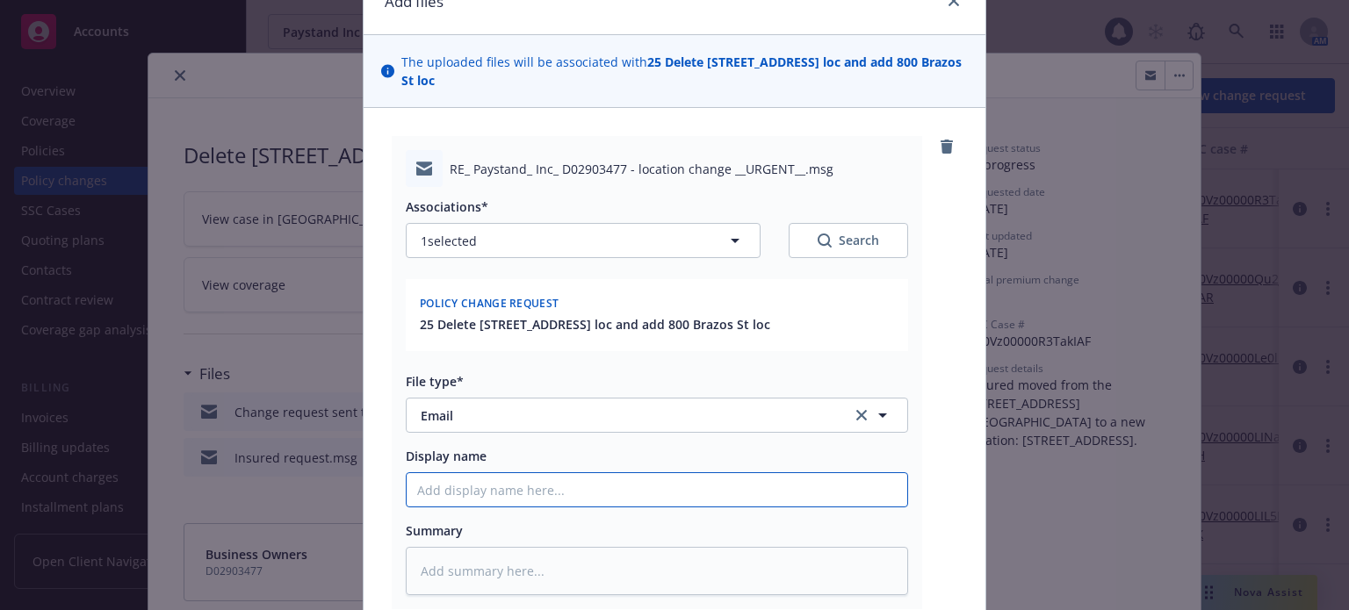
click at [479, 487] on input "Display name" at bounding box center [657, 489] width 501 height 33
type textarea "x"
type input "F"
type textarea "x"
type input "Fo"
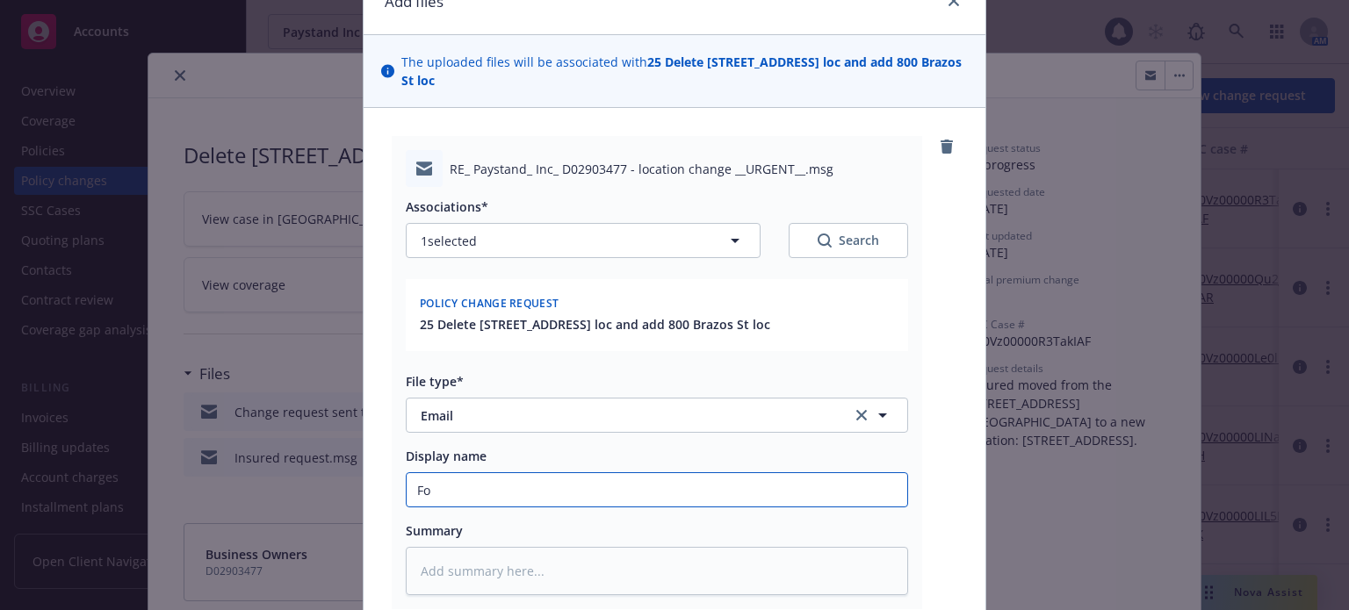
type textarea "x"
type input "Fol"
type textarea "x"
type input "Foll"
type textarea "x"
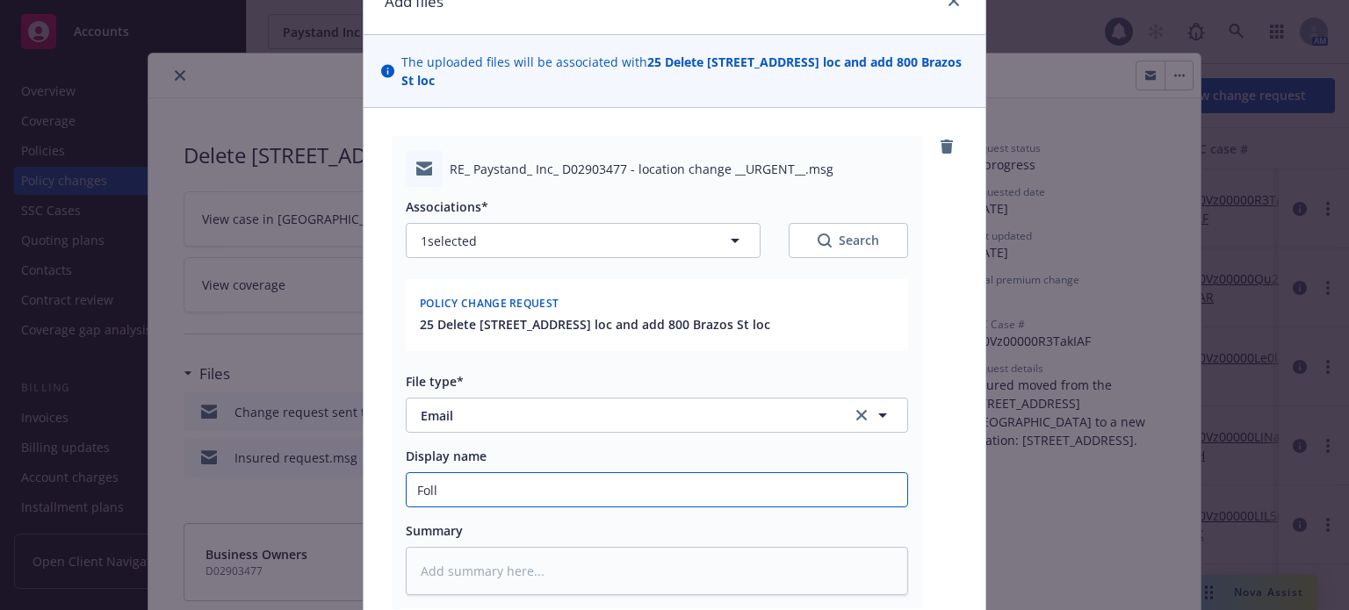
type input "Follo"
type textarea "x"
type input "Follow"
type textarea "x"
type input "Follow"
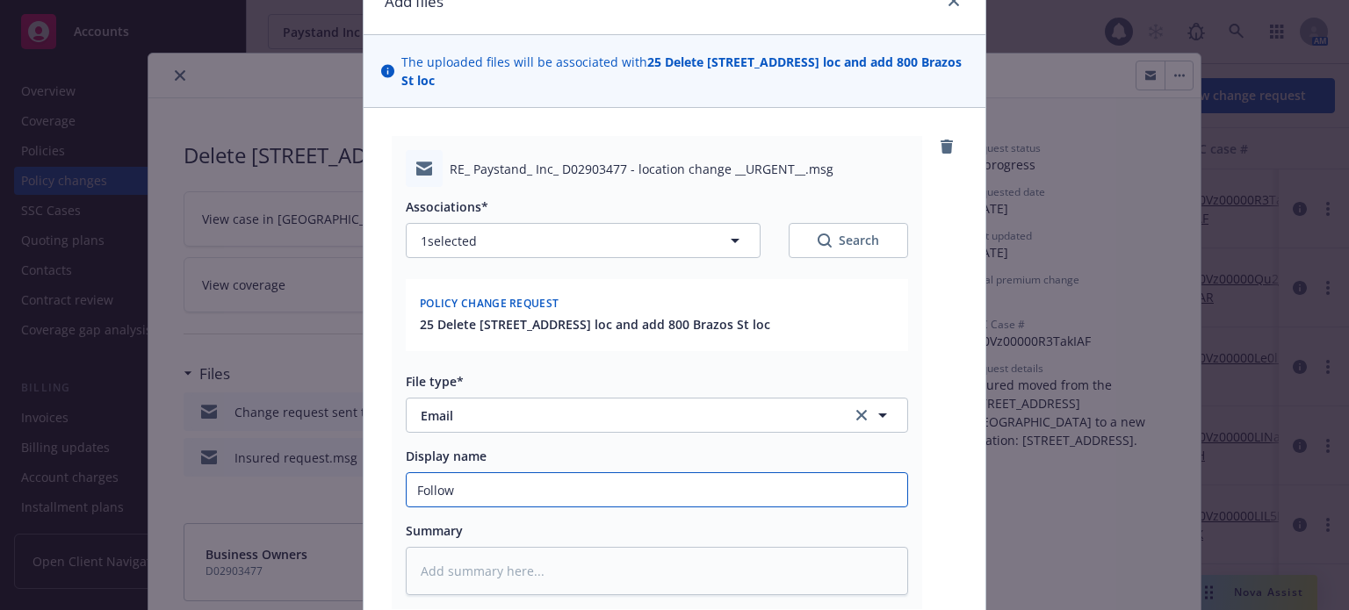
type textarea "x"
type input "Follow u"
type textarea "x"
type input "Follow up"
type textarea "x"
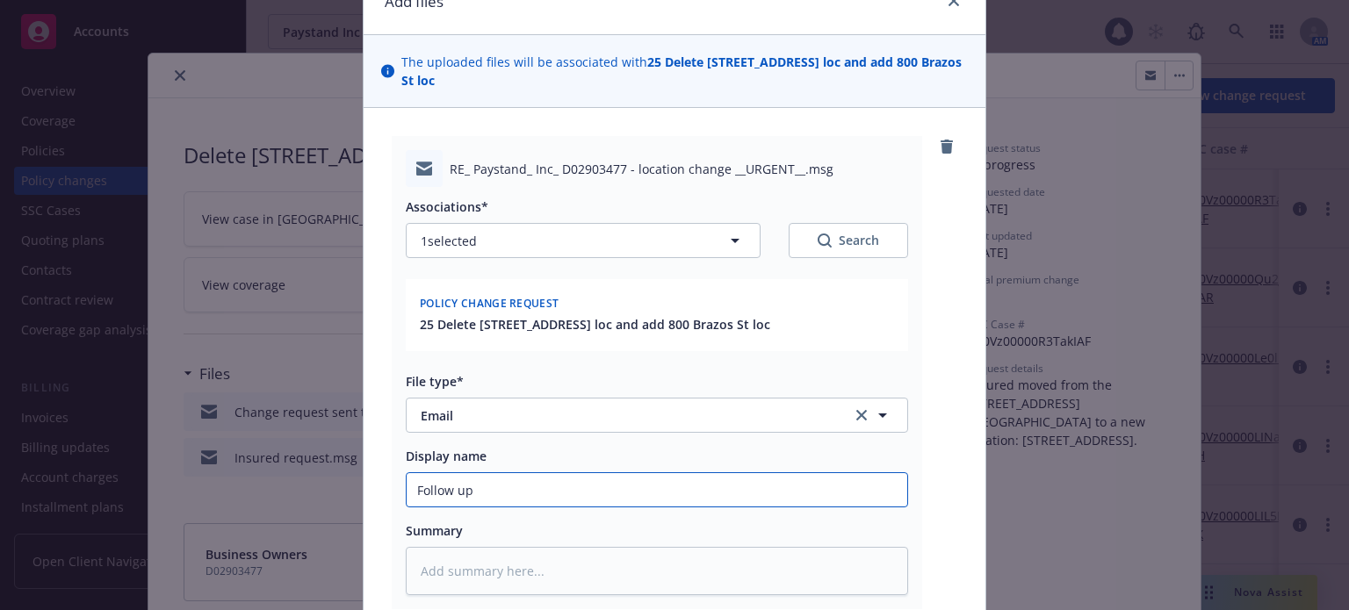
type input "Follow up"
type textarea "x"
type input "Follow up t"
type textarea "x"
type input "Follow up to"
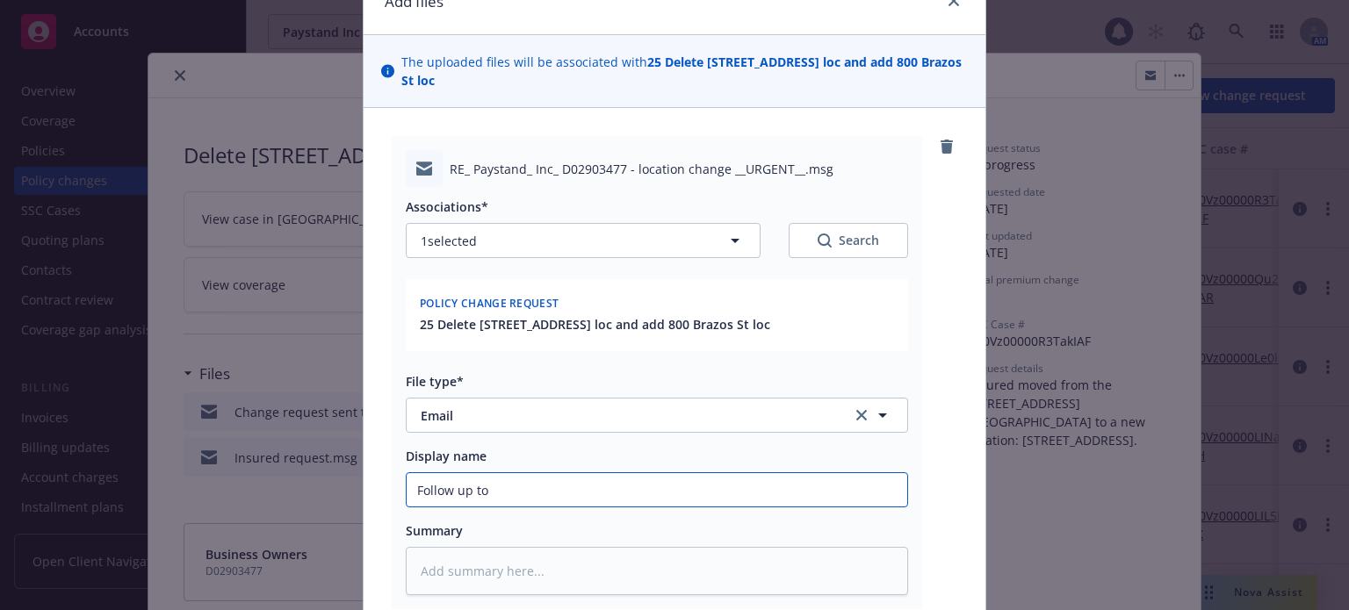
type textarea "x"
type input "Follow up to"
type textarea "x"
type input "Follow up to C"
type textarea "x"
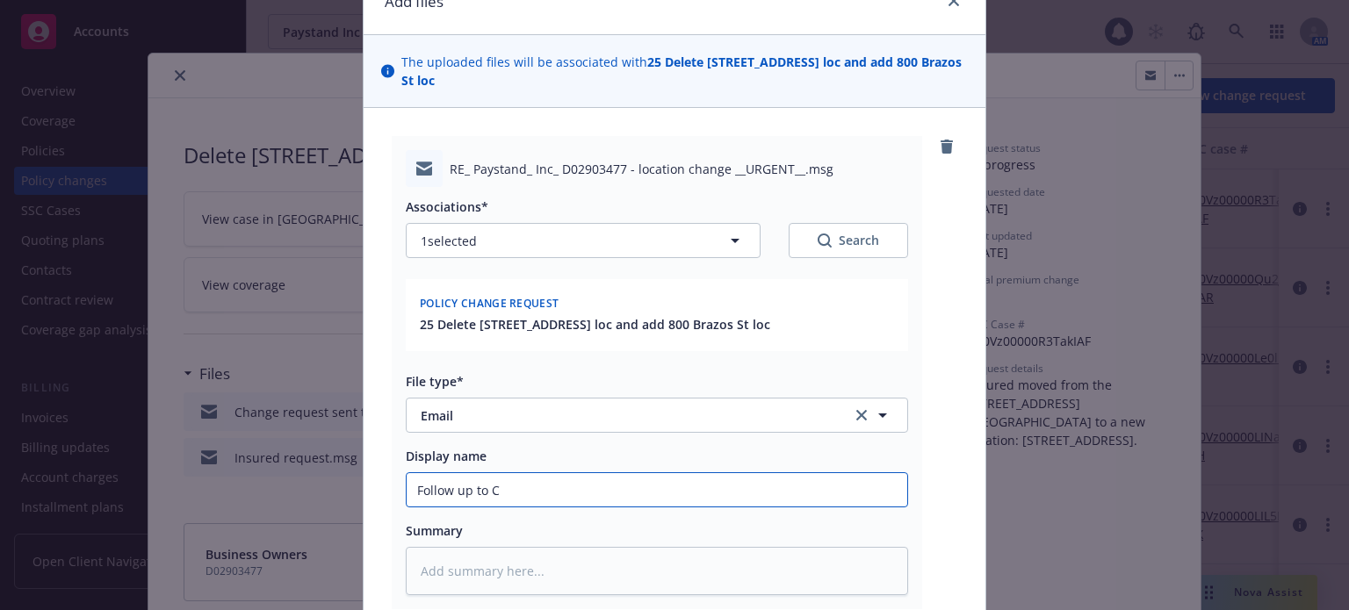
type input "Follow up to Ch"
type textarea "x"
type input "Follow up to Chu"
type textarea "x"
type input "Follow up to Chub"
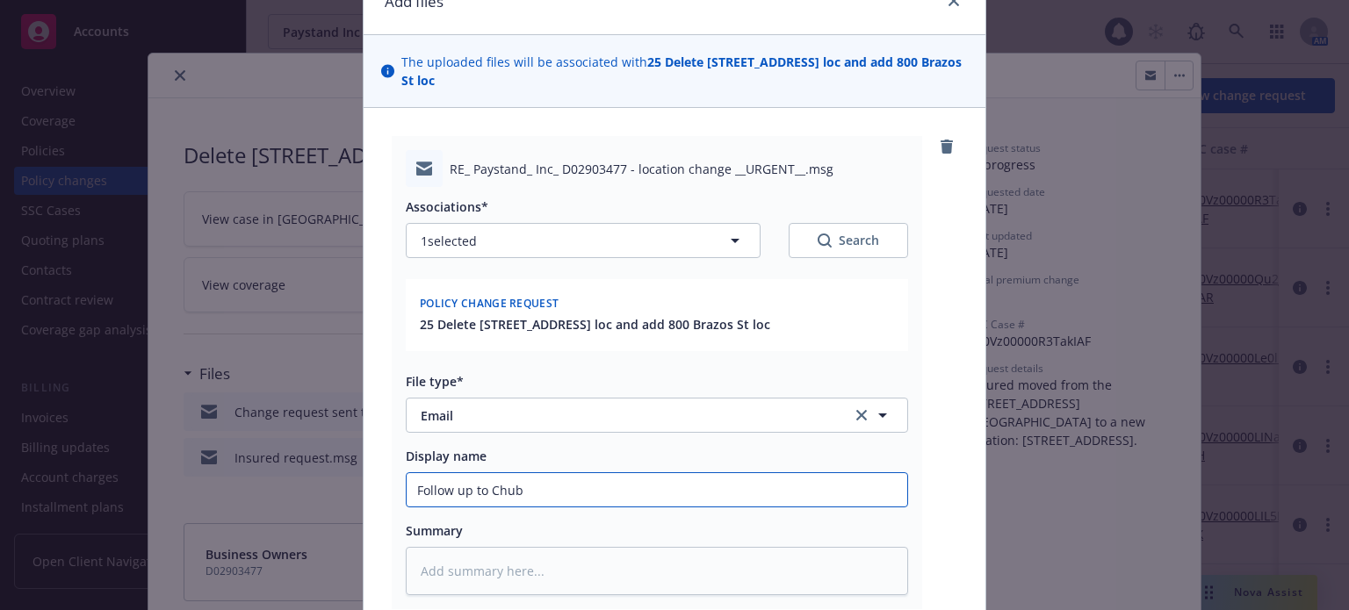
type textarea "x"
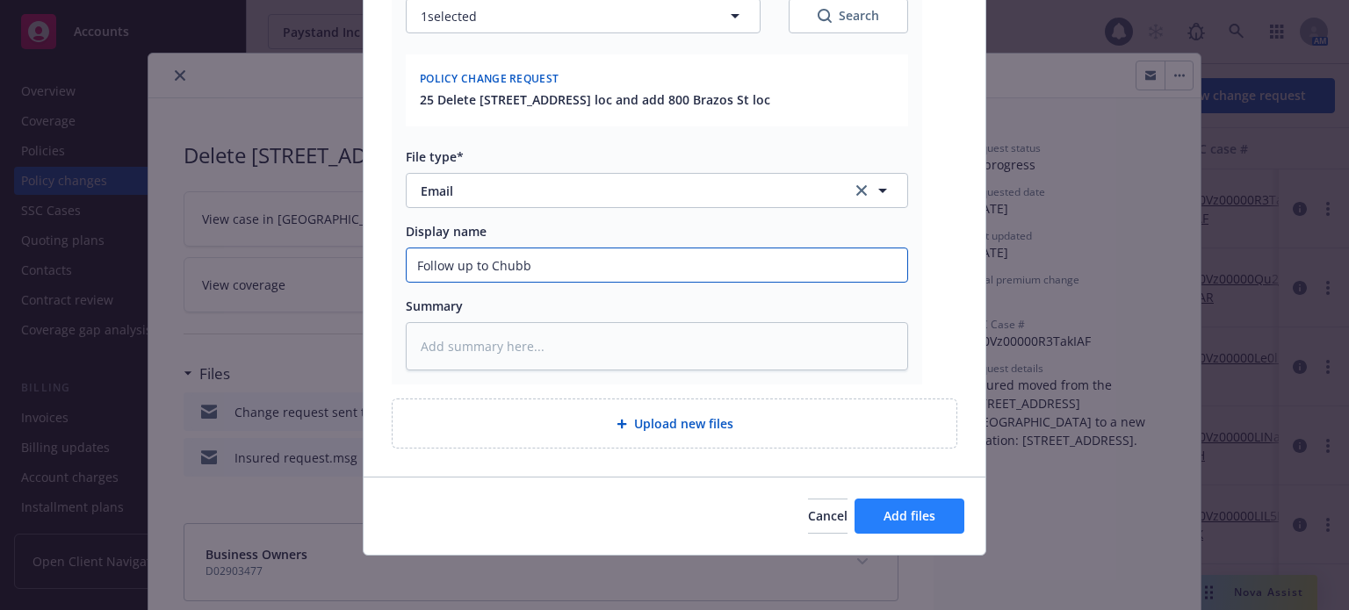
type input "Follow up to Chubb"
click at [936, 529] on button "Add files" at bounding box center [909, 516] width 110 height 35
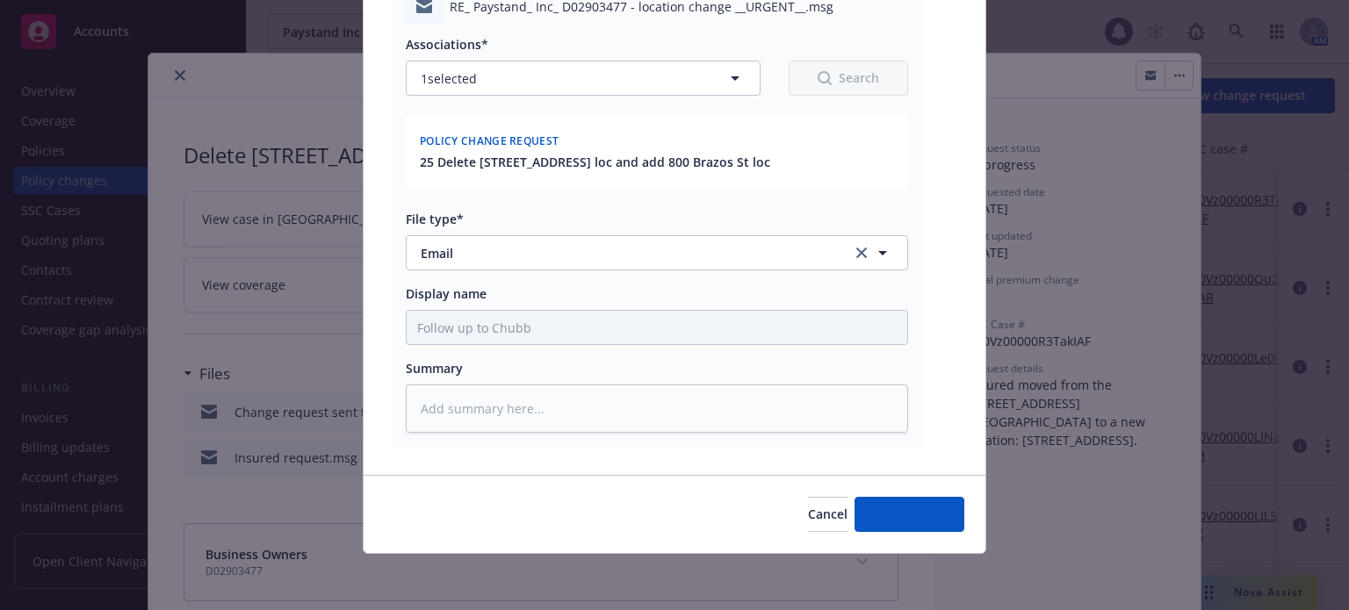
scroll to position [249, 0]
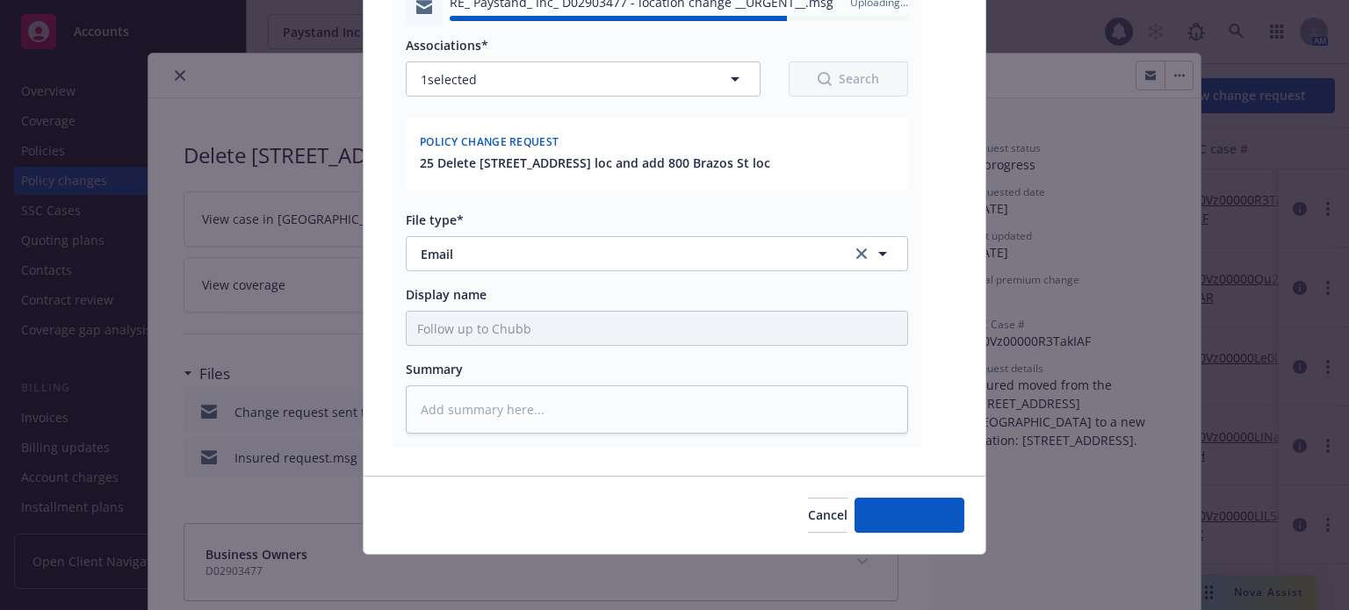
type textarea "x"
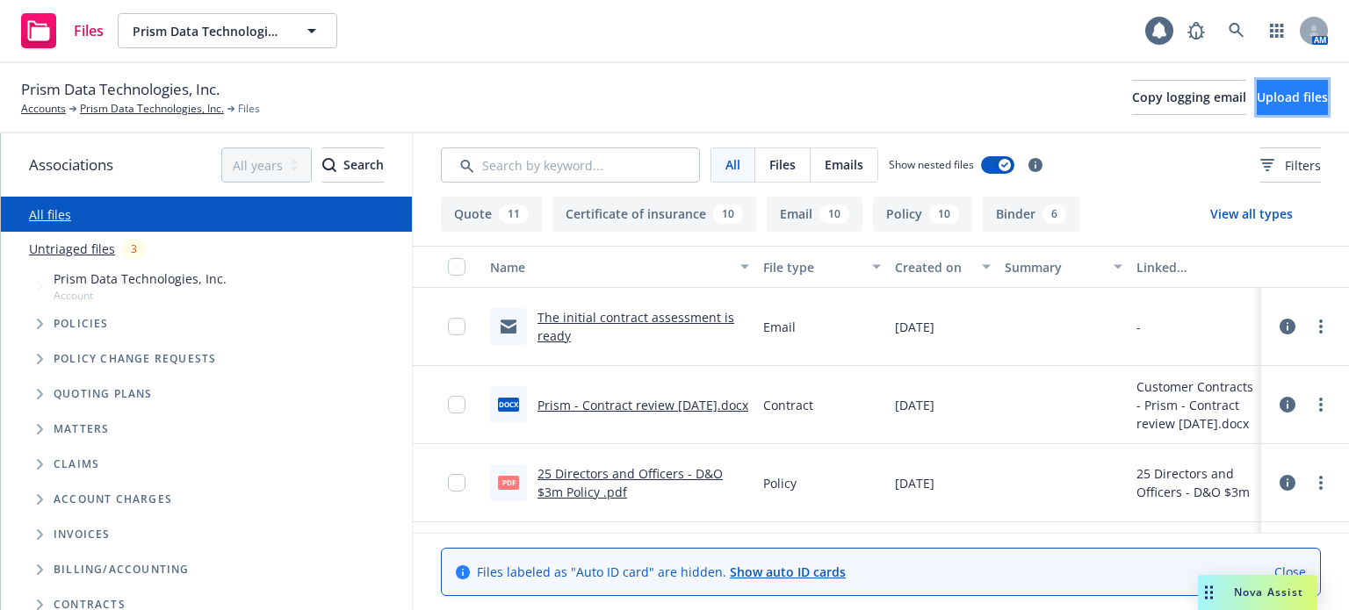
click at [1257, 106] on button "Upload files" at bounding box center [1292, 97] width 71 height 35
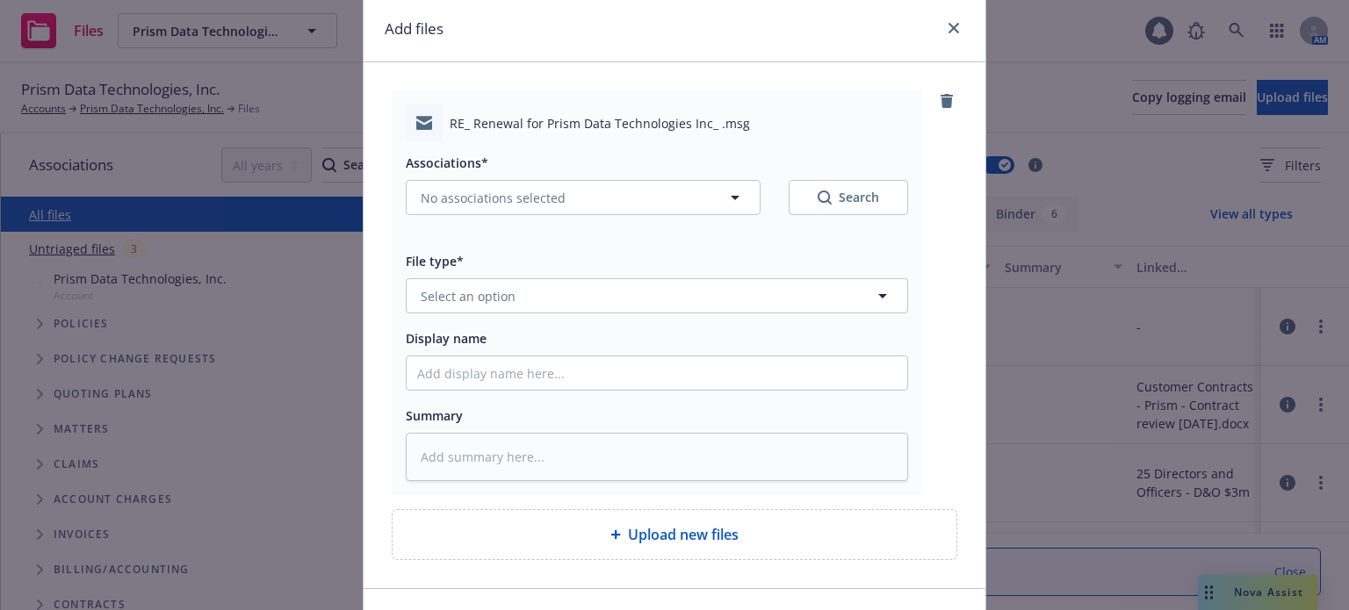
scroll to position [88, 0]
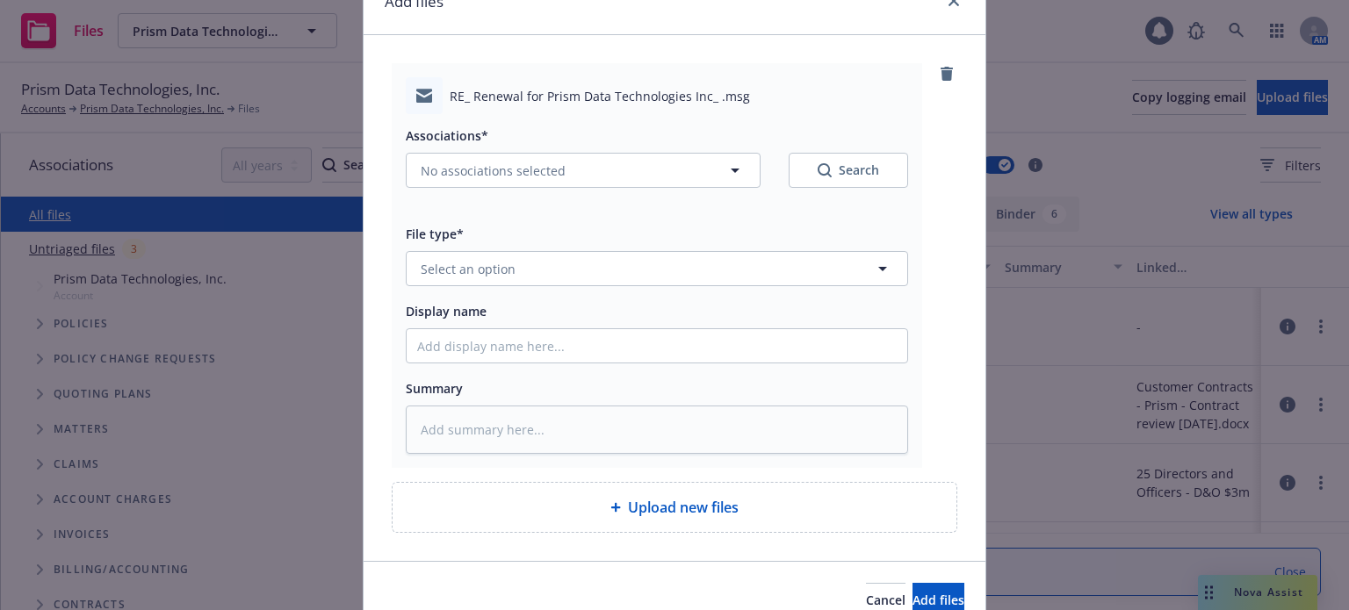
click at [493, 151] on div "Associations* No associations selected Search" at bounding box center [657, 156] width 502 height 63
click at [466, 181] on button "No associations selected" at bounding box center [583, 170] width 355 height 35
type textarea "x"
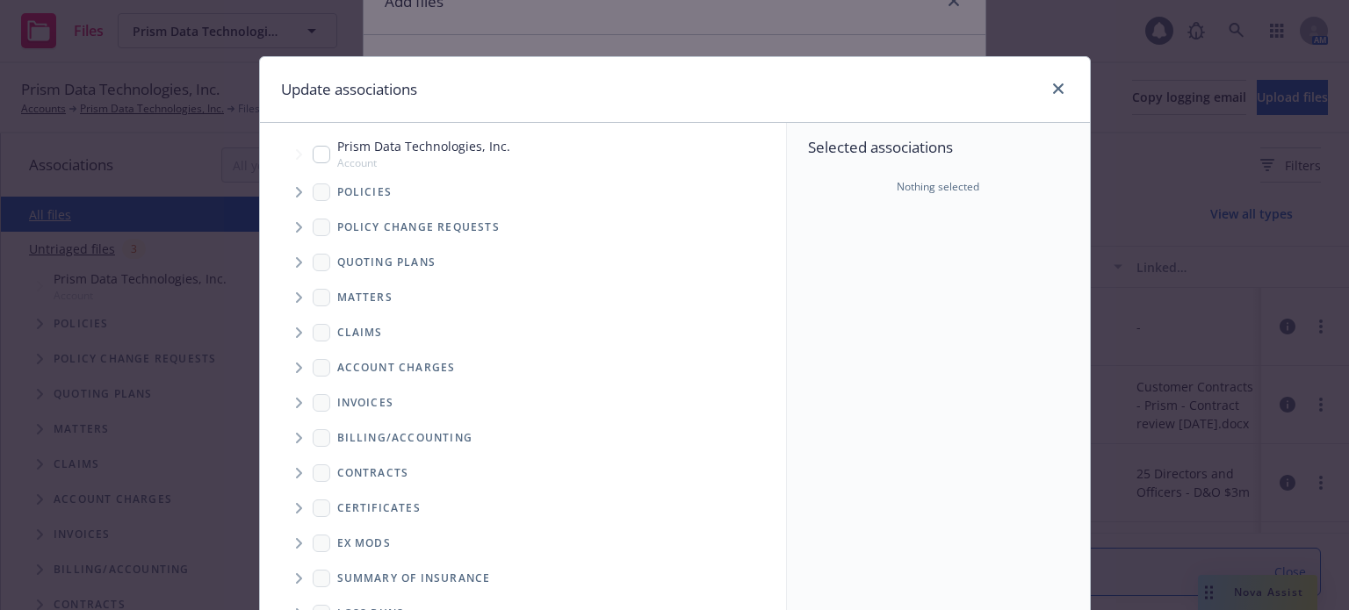
click at [284, 185] on span "Tree Example" at bounding box center [298, 192] width 28 height 28
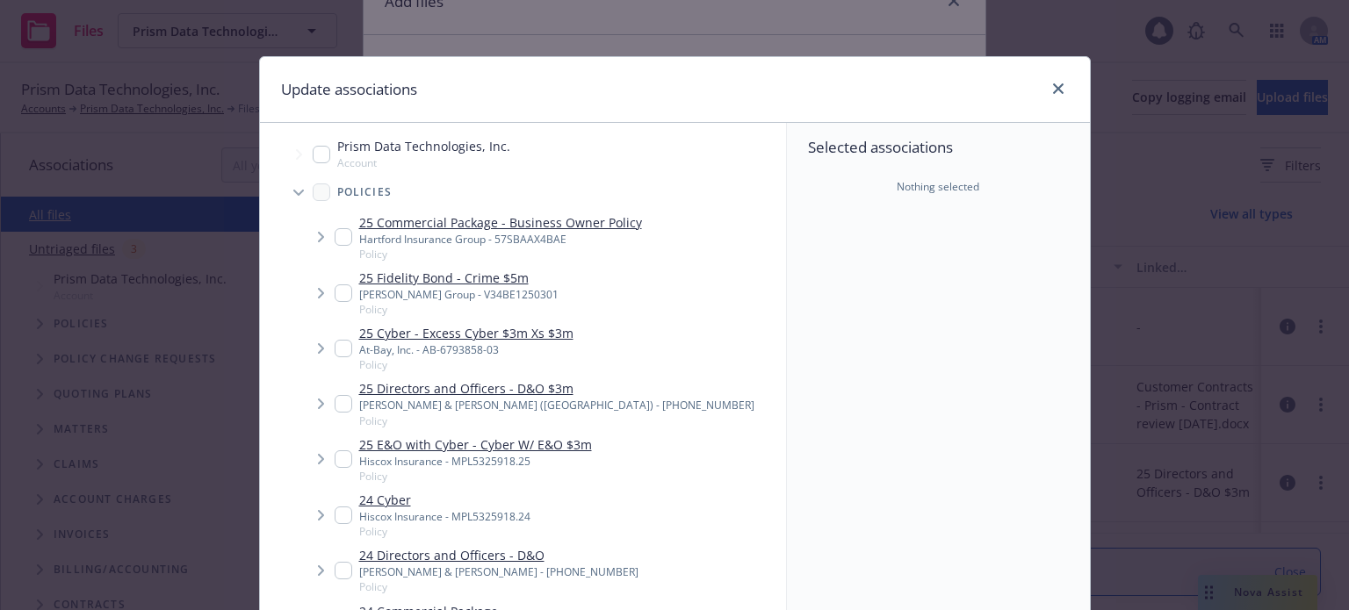
click at [335, 353] on input "Tree Example" at bounding box center [344, 349] width 18 height 18
checkbox input "true"
type textarea "x"
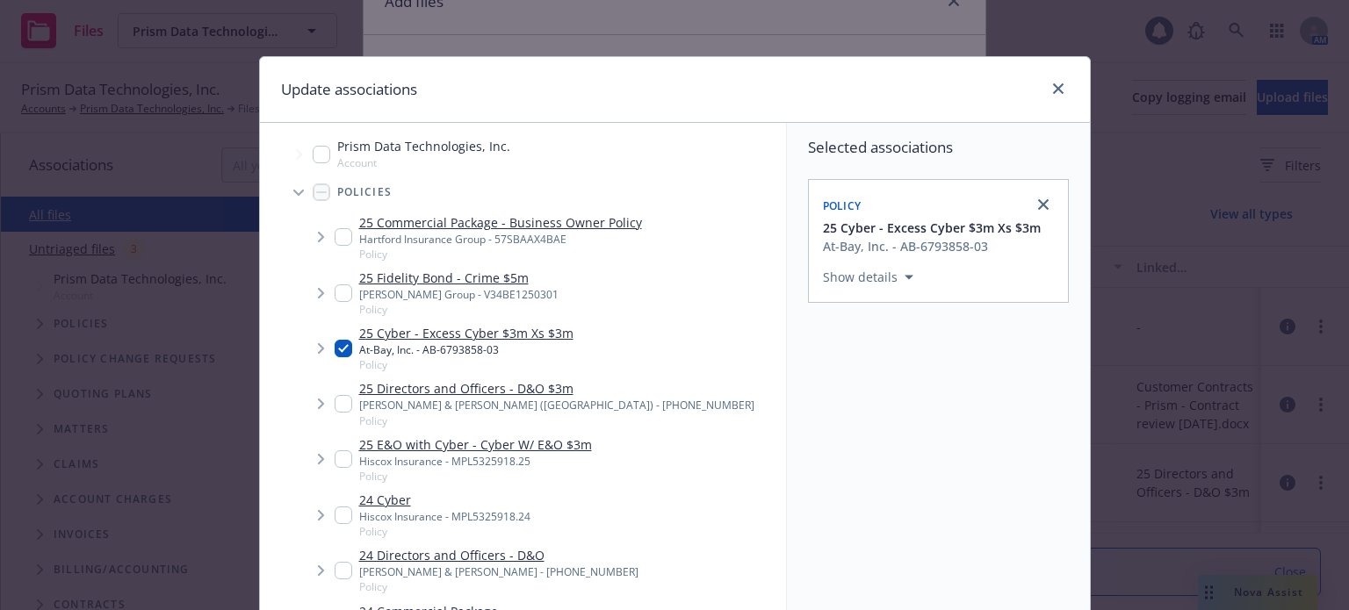
click at [341, 459] on input "Tree Example" at bounding box center [344, 459] width 18 height 18
checkbox input "true"
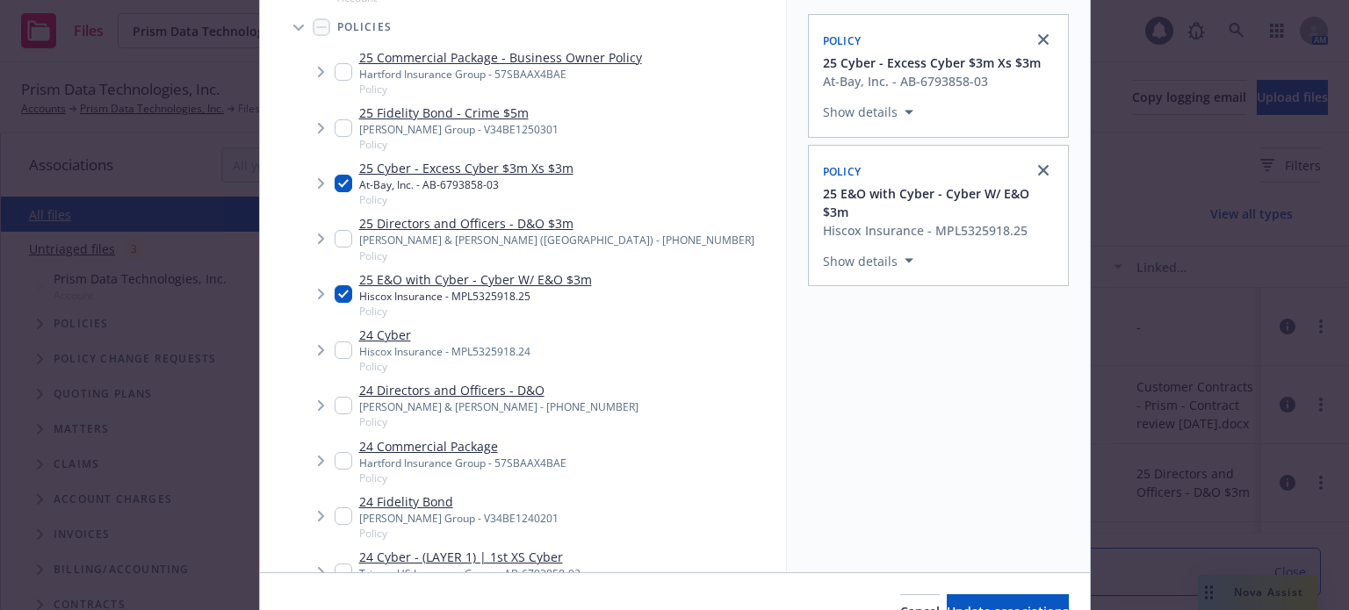
scroll to position [262, 0]
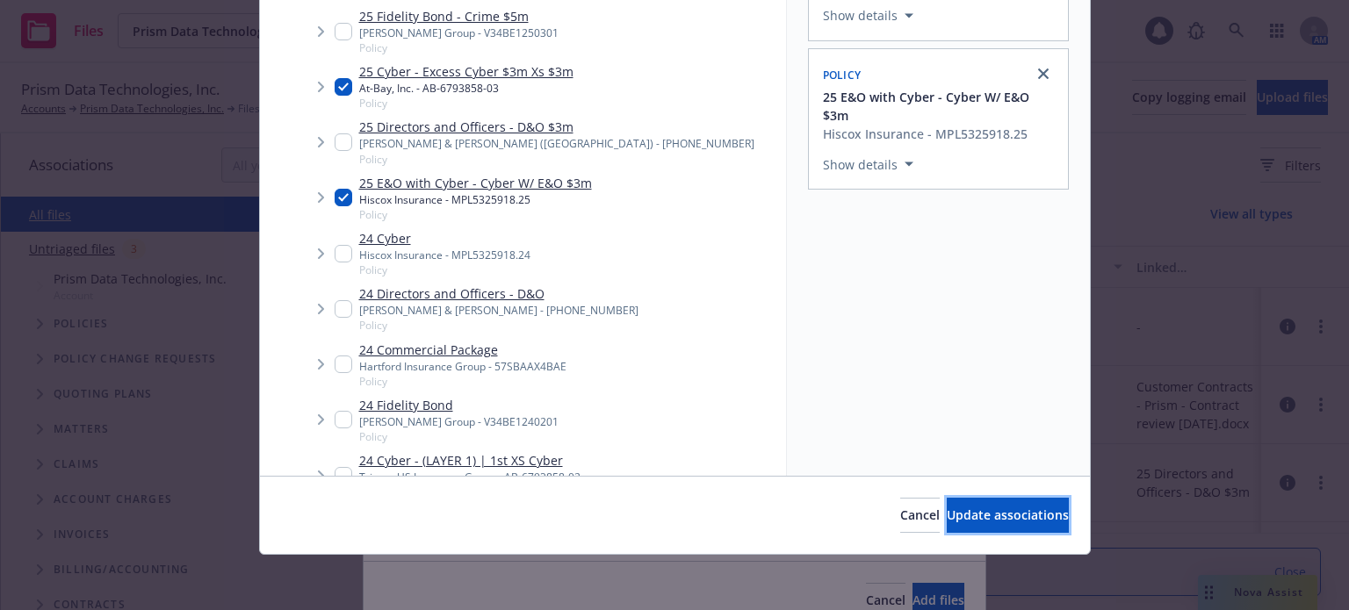
drag, startPoint x: 1016, startPoint y: 516, endPoint x: 1026, endPoint y: 515, distance: 9.8
click at [1024, 515] on span "Update associations" at bounding box center [1008, 515] width 122 height 17
type textarea "x"
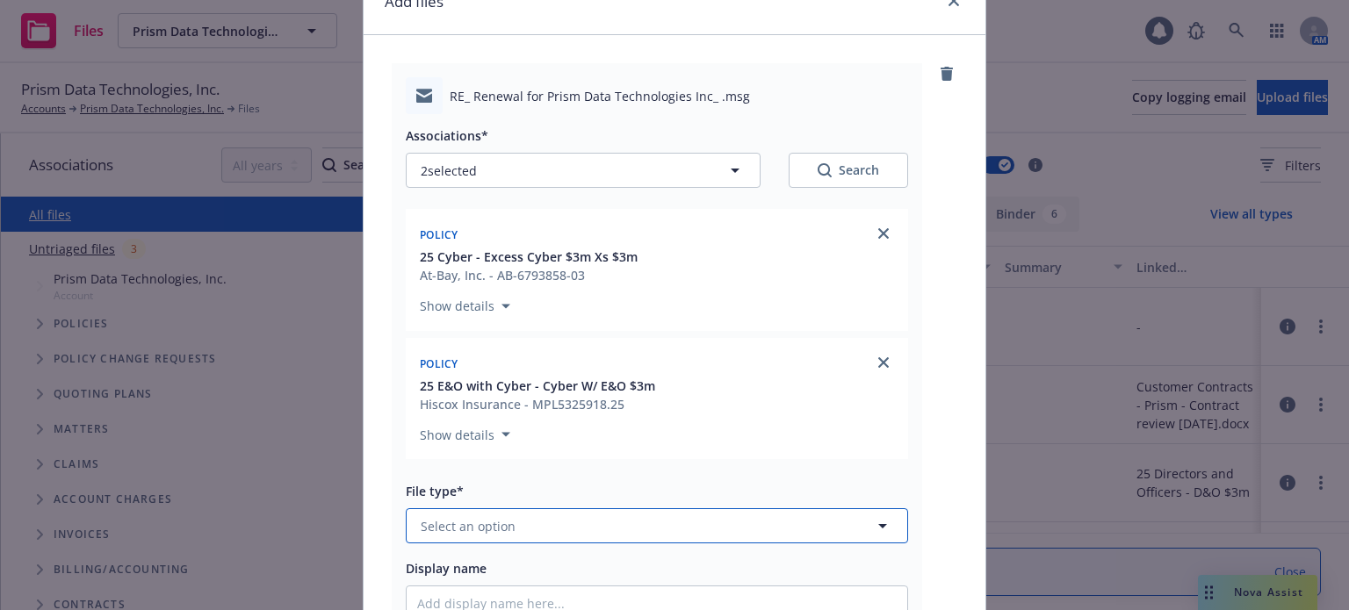
click at [514, 526] on button "Select an option" at bounding box center [657, 525] width 502 height 35
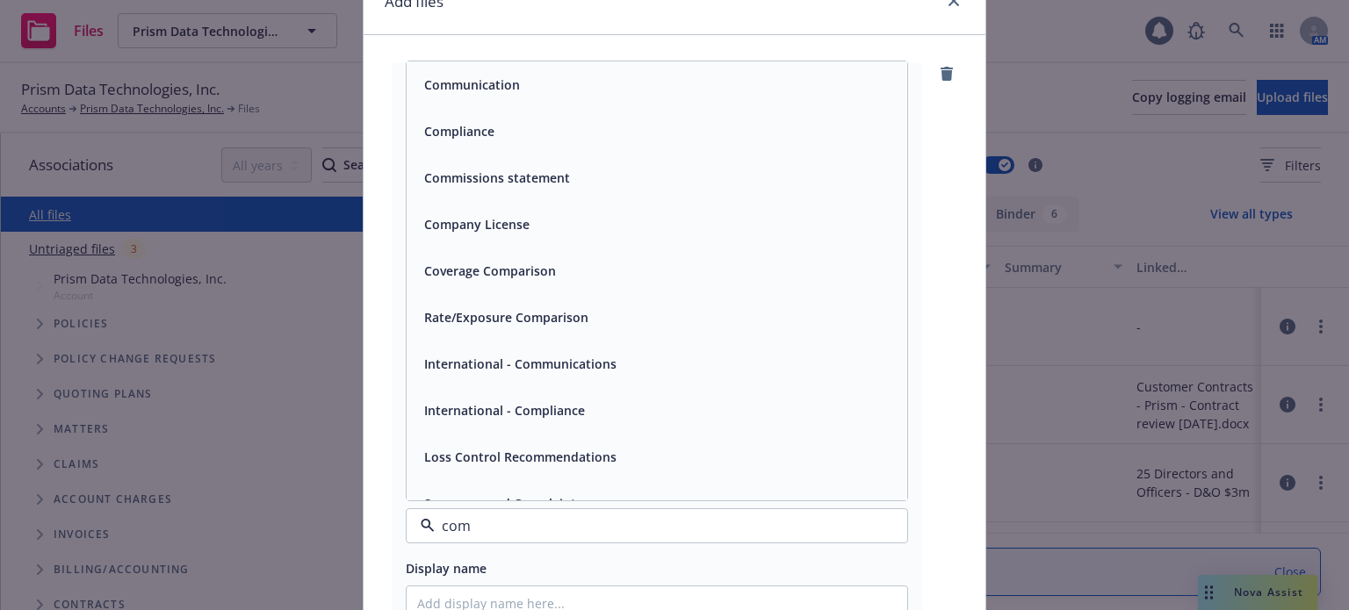
drag, startPoint x: 425, startPoint y: 532, endPoint x: 389, endPoint y: 530, distance: 36.0
click at [392, 531] on div "RE_ Renewal for Prism Data Technologies Inc_ .msg Associations* 2 selected Sear…" at bounding box center [657, 394] width 530 height 662
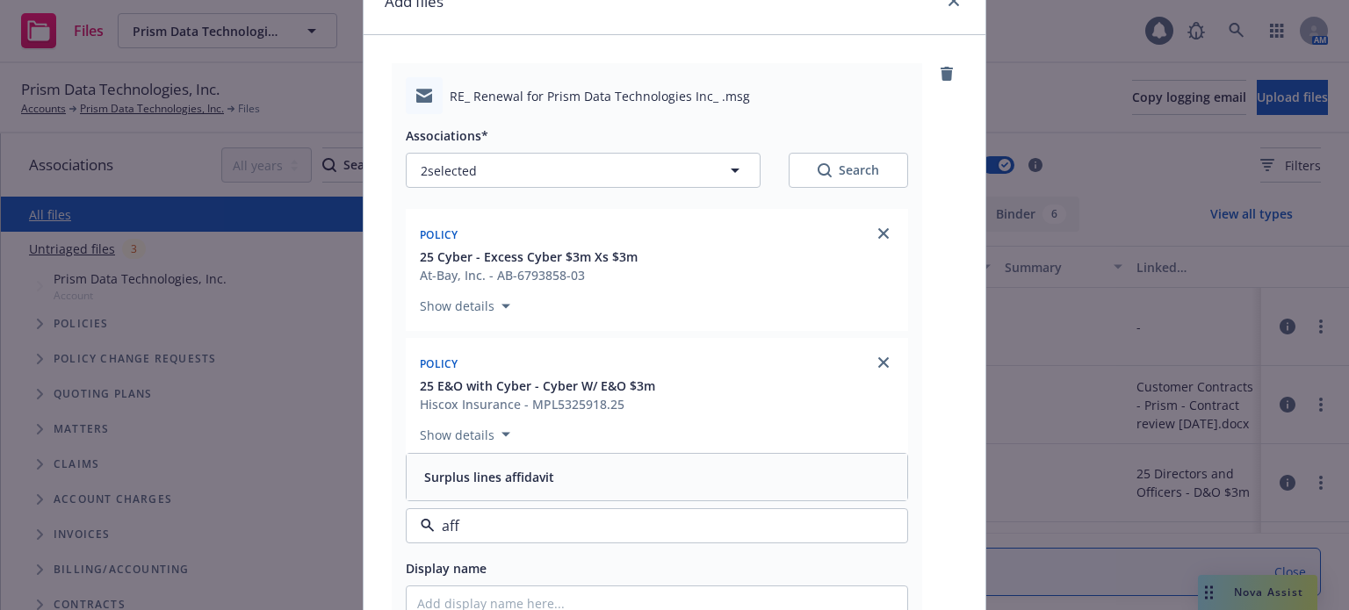
type input "affi"
click at [494, 481] on span "Surplus lines affidavit" at bounding box center [489, 477] width 130 height 18
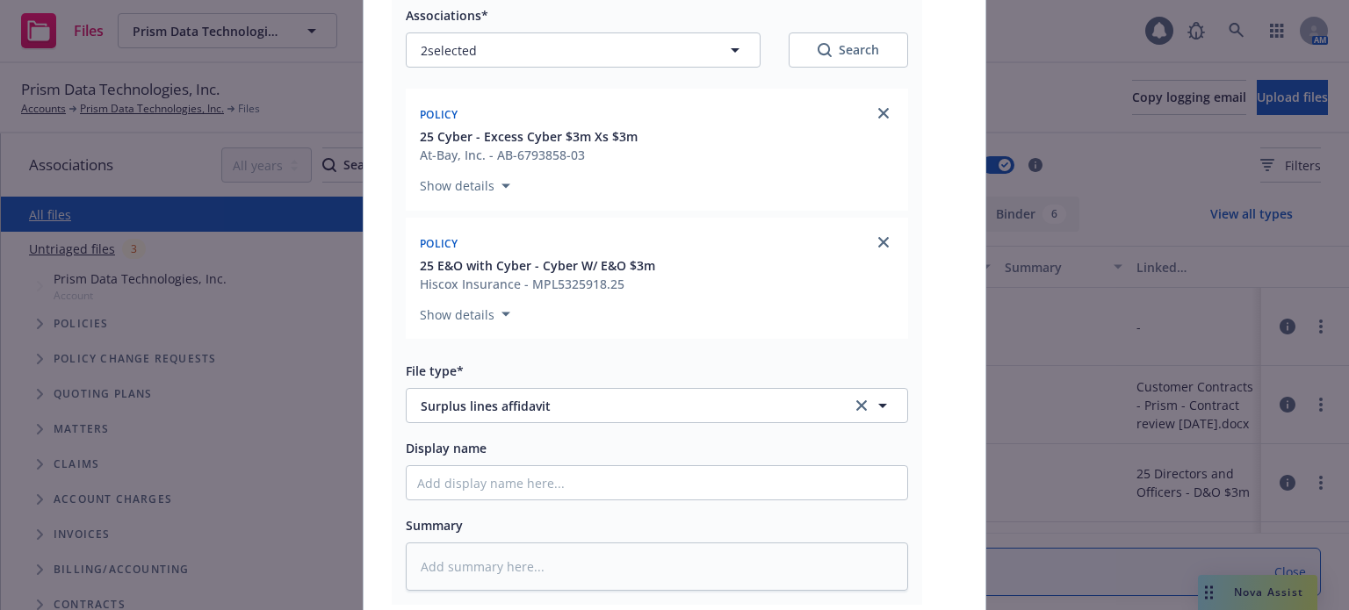
scroll to position [263, 0]
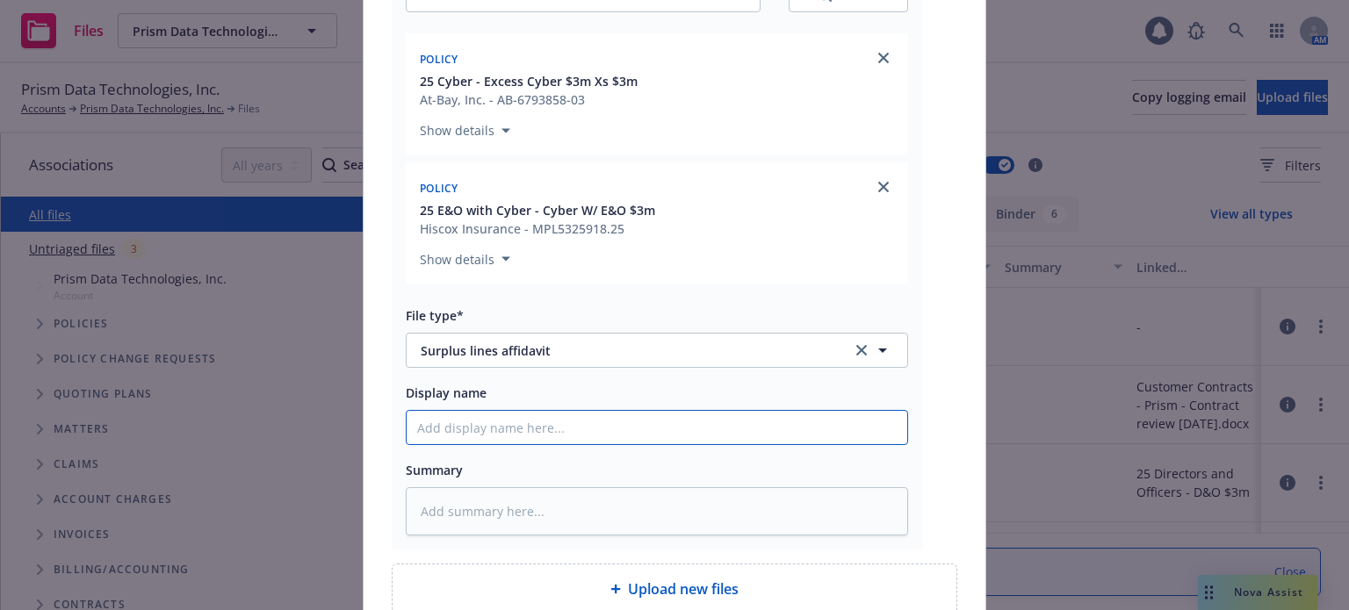
click at [479, 436] on input "Display name" at bounding box center [657, 427] width 501 height 33
type textarea "x"
type input "S"
type textarea "x"
type input "SL"
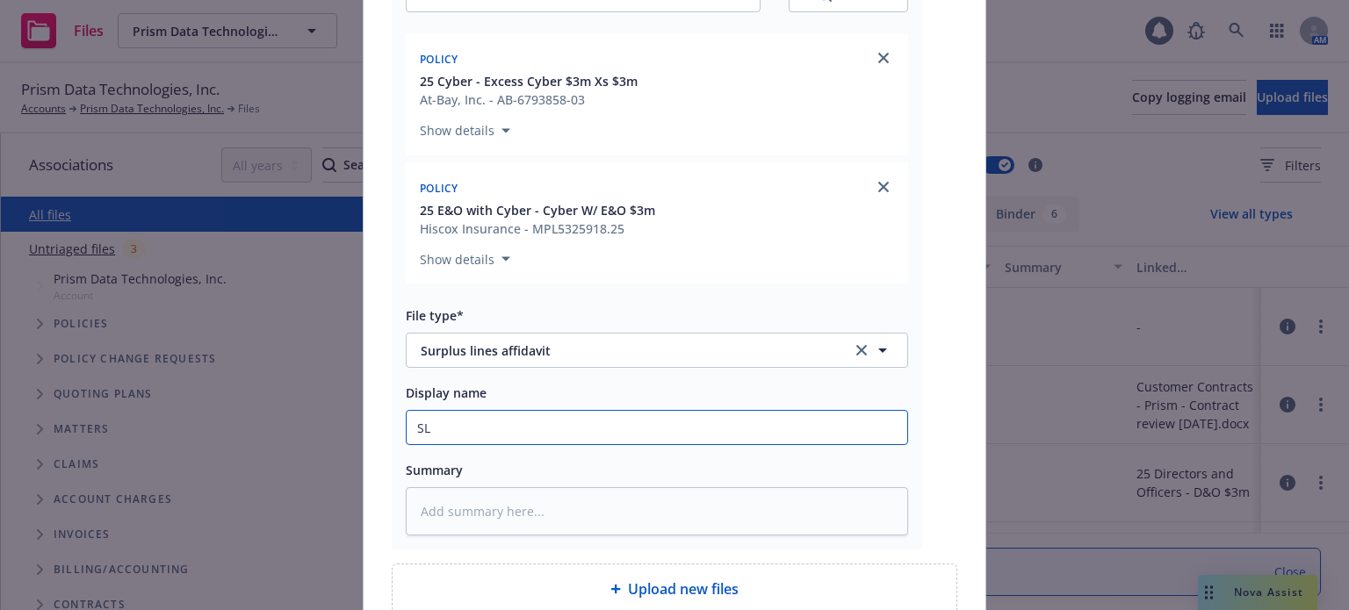
type textarea "x"
type input "SL"
type textarea "x"
type input "SL A"
type textarea "x"
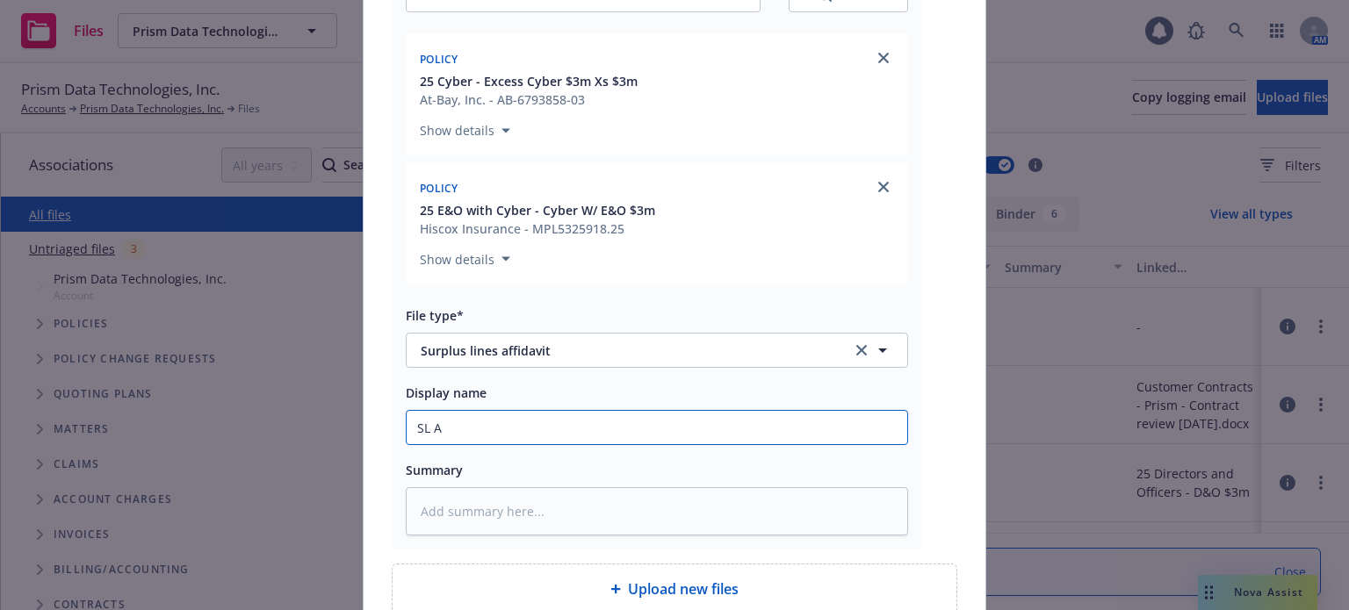
type input "SL Af"
type textarea "x"
type input "SL Aff"
type textarea "x"
type input "SL Affi"
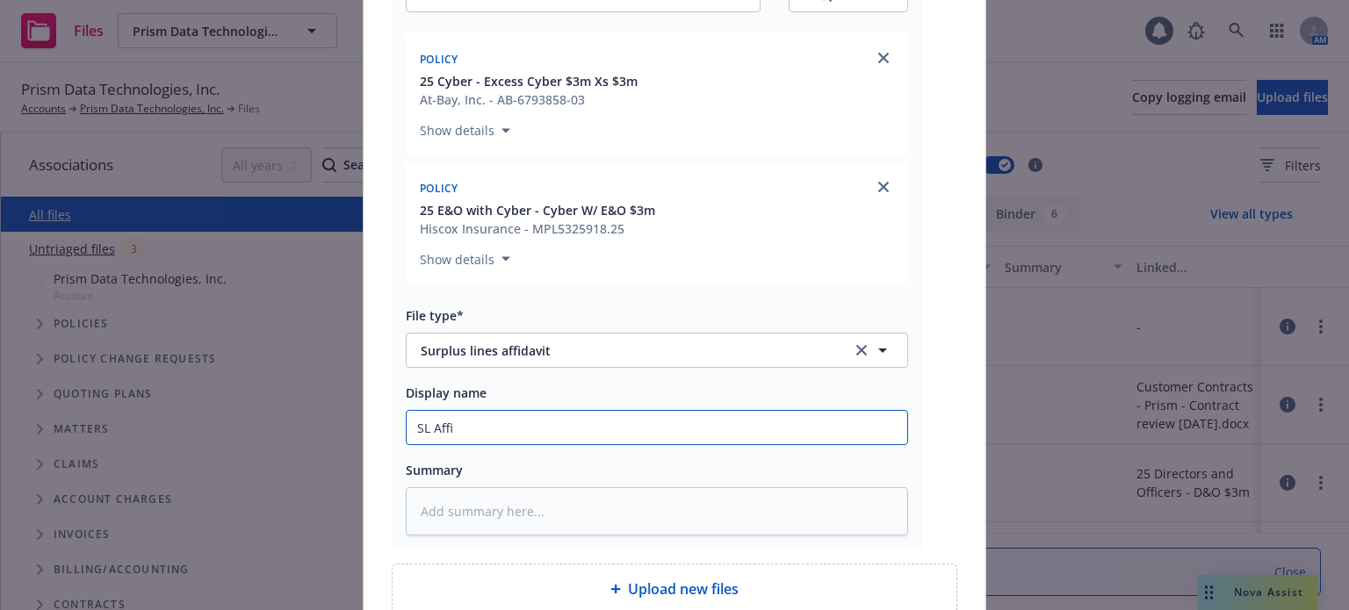
type textarea "x"
type input "SL Affid"
type textarea "x"
type input "SL Affidv"
type textarea "x"
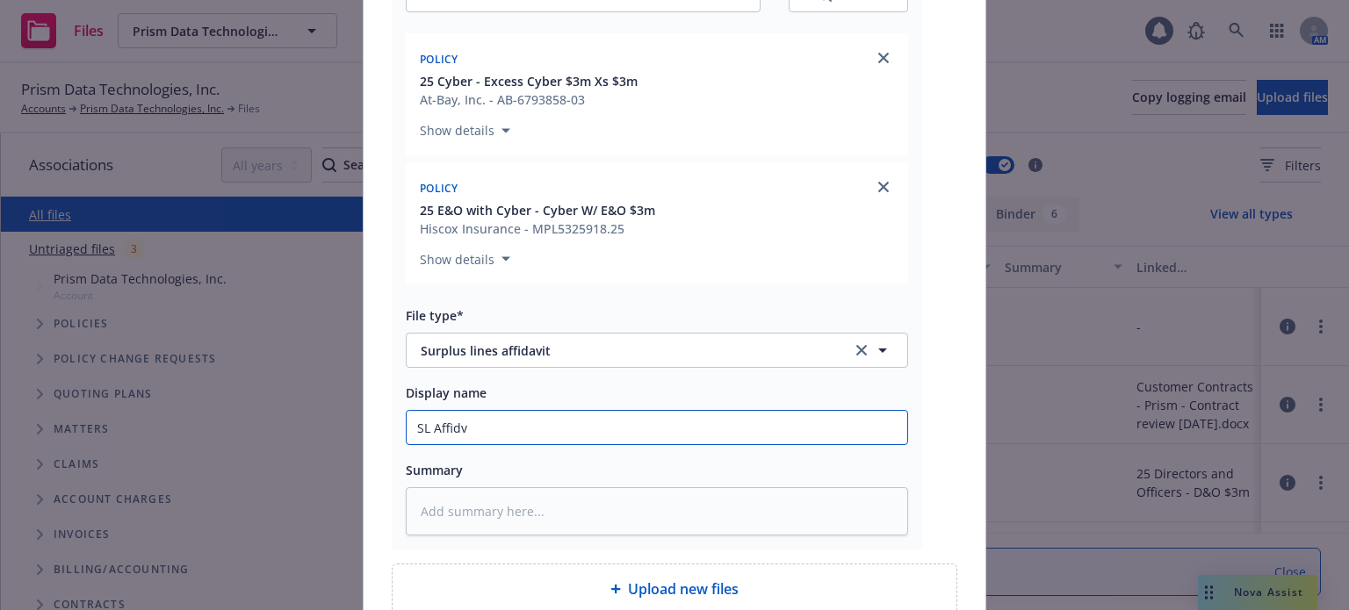
type input "SL Affidva"
type textarea "x"
type input "SL Affidvait"
type textarea "x"
type input "SL Affidvaits"
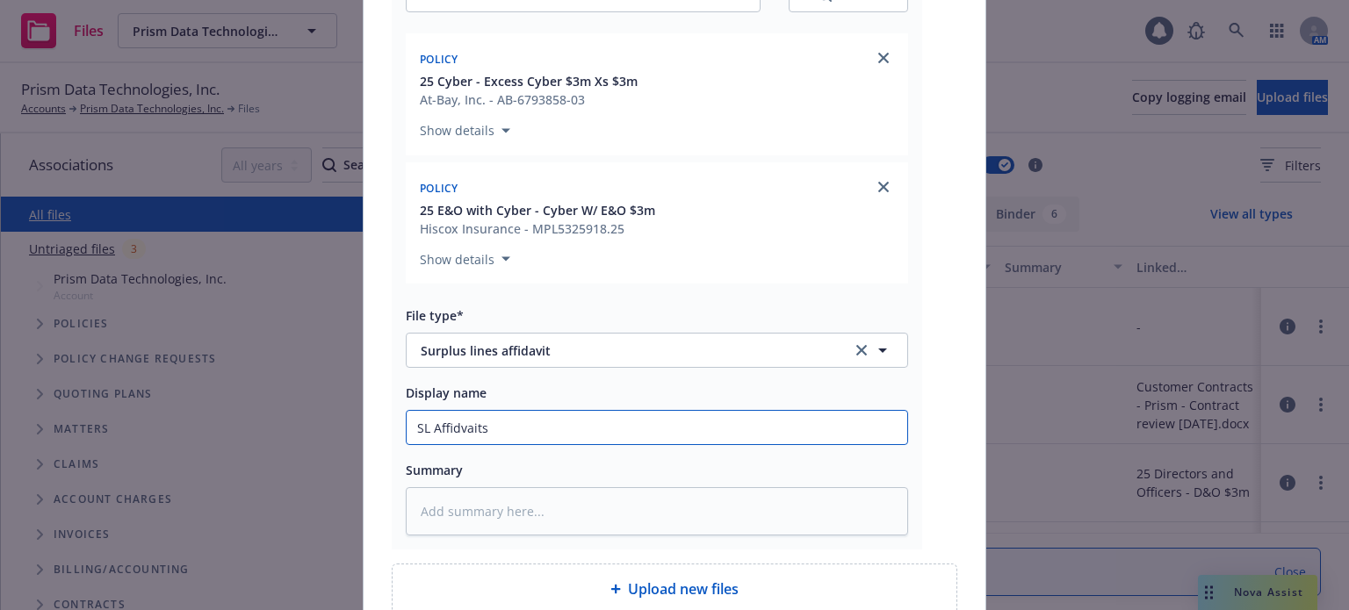
type textarea "x"
type input "SL Affidvaits"
type textarea "x"
type input "SL Affidvaits"
type textarea "x"
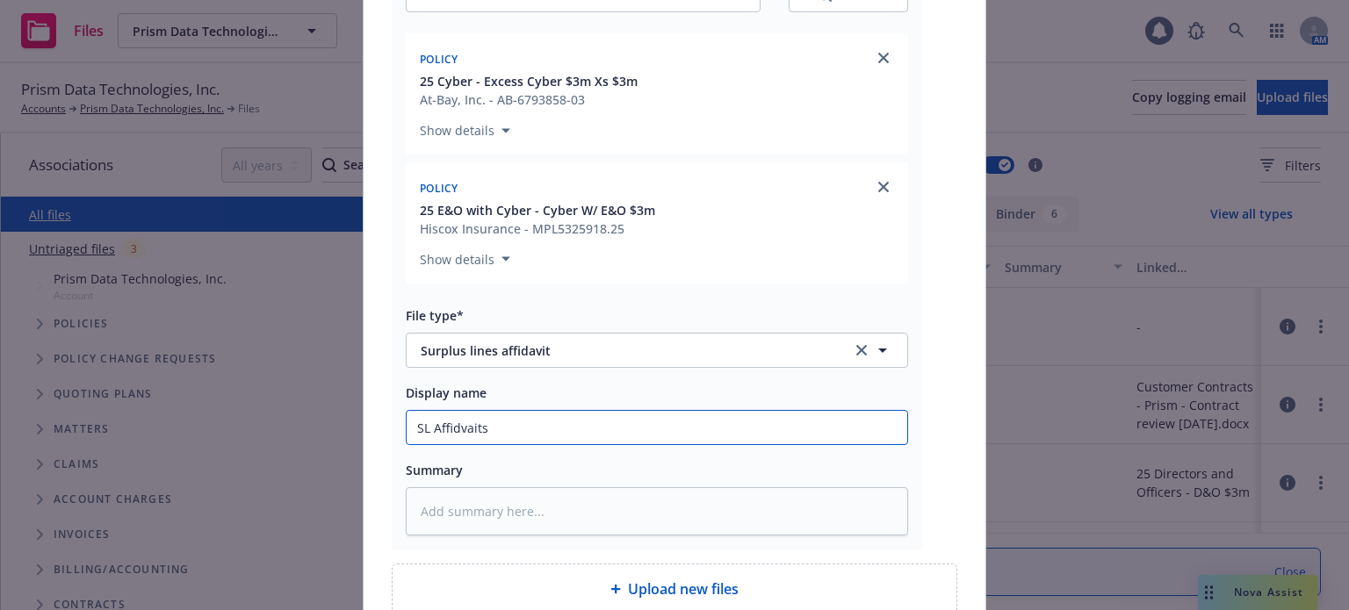
type input "SL Affidvait"
type textarea "x"
type input "SL Affidvai"
type textarea "x"
type input "SL Affidva"
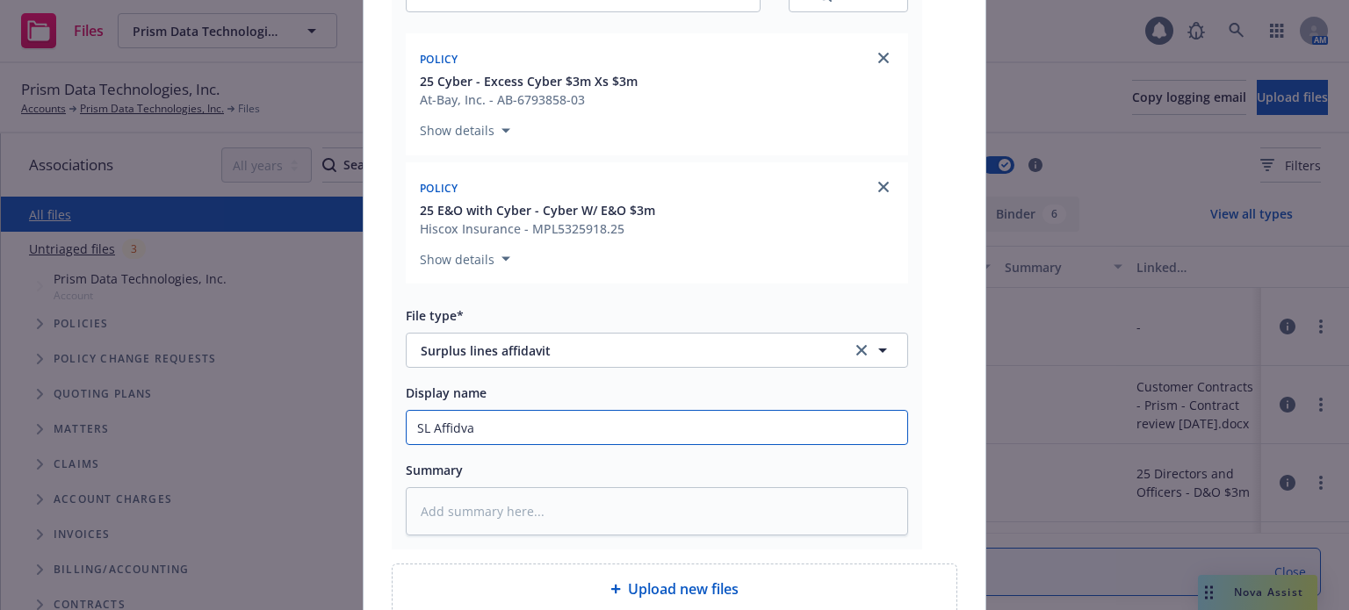
type textarea "x"
type input "SL Affidv"
type textarea "x"
type input "SL Affid"
type textarea "x"
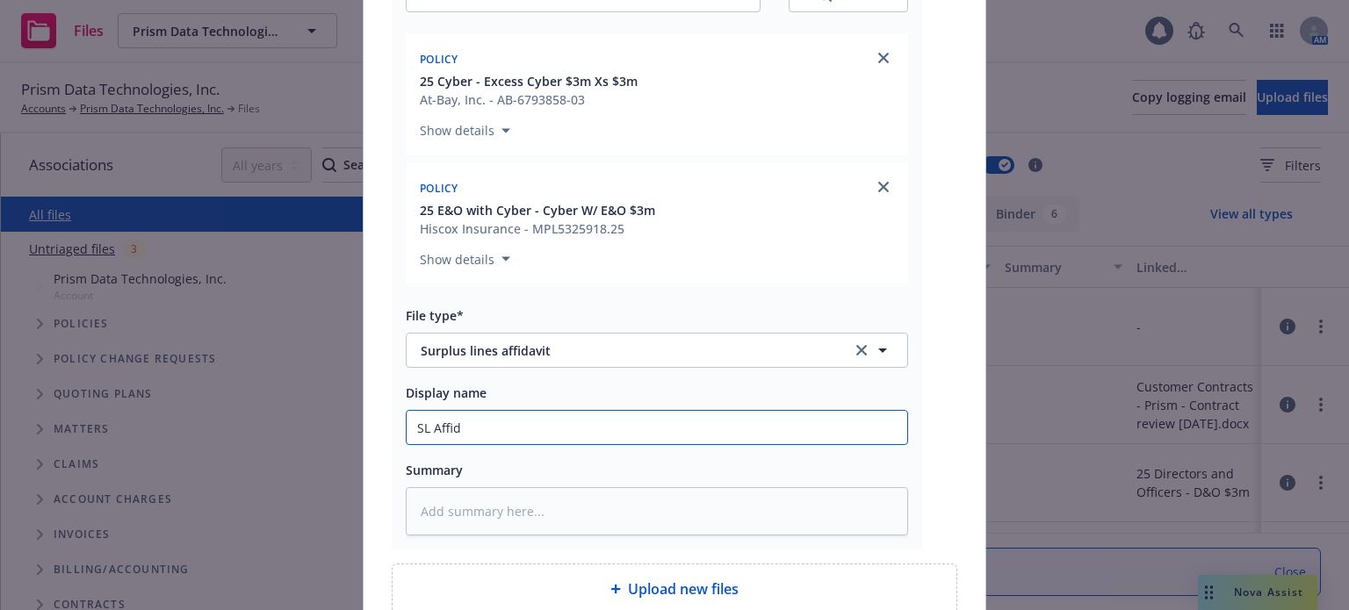
type input "SL Affida"
type textarea "x"
type input "SL Affidav"
type textarea "x"
type input "SL Affidavi"
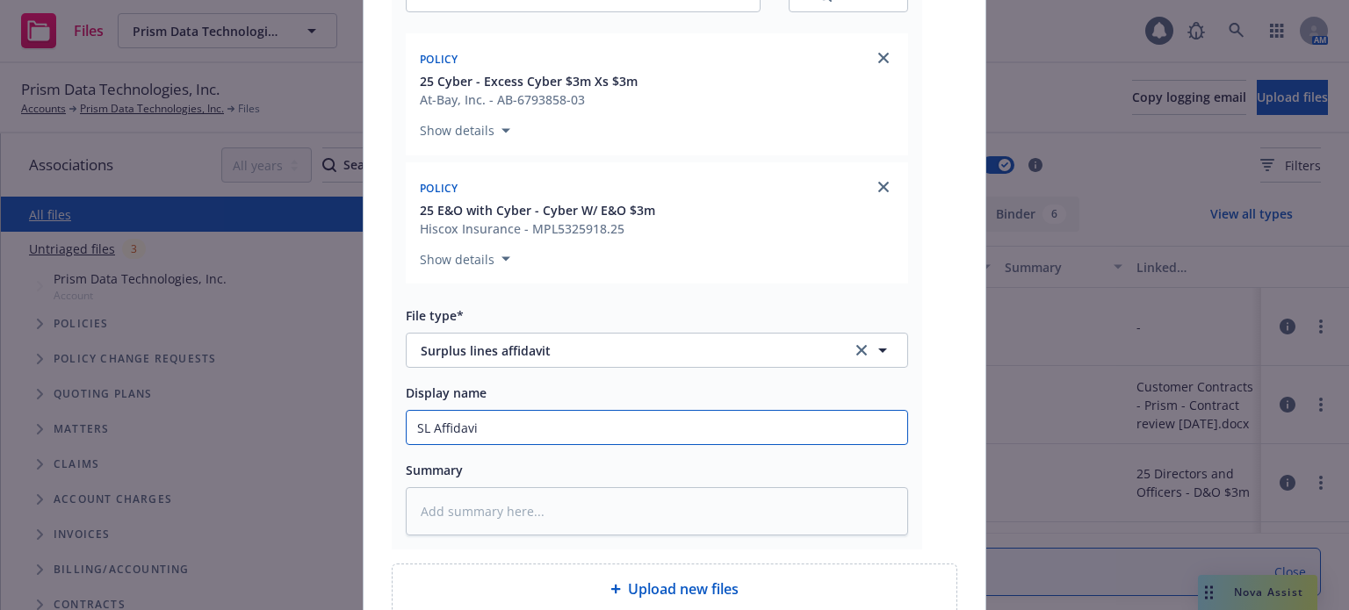
type textarea "x"
type input "SL Affidavit"
type textarea "x"
type input "SL Affidavits"
type textarea "x"
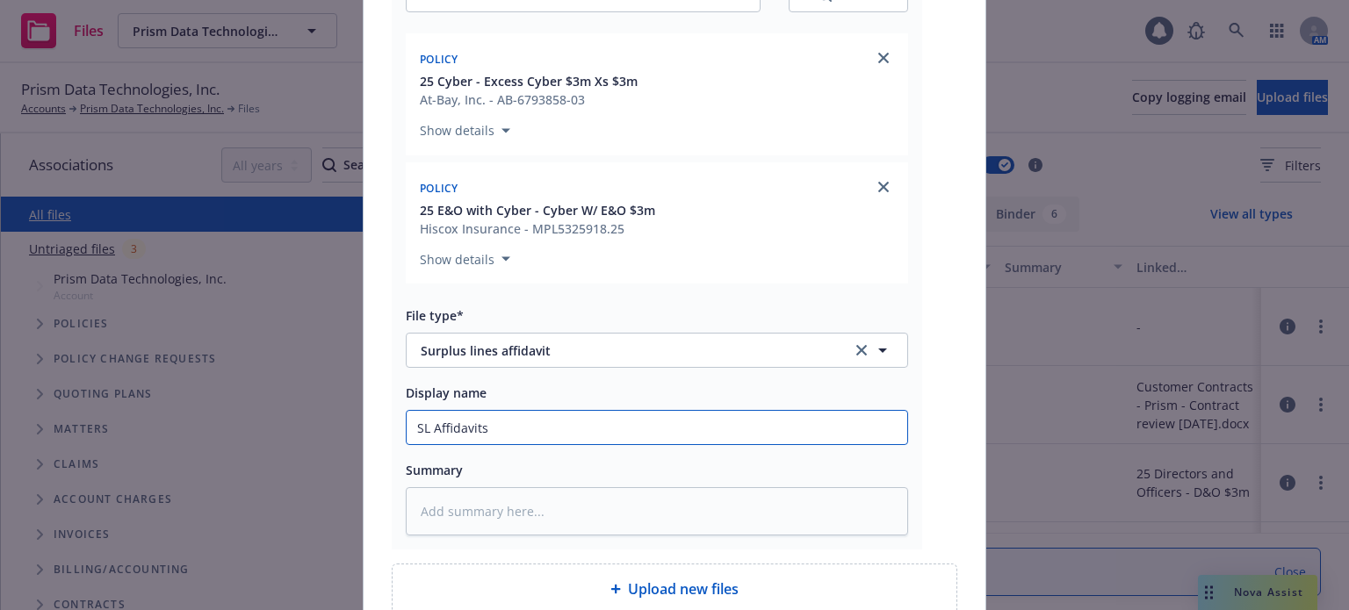
type input "SL Affidavits"
type textarea "x"
type input "SL Affidavits s"
type textarea "x"
type input "SL Affidavits se"
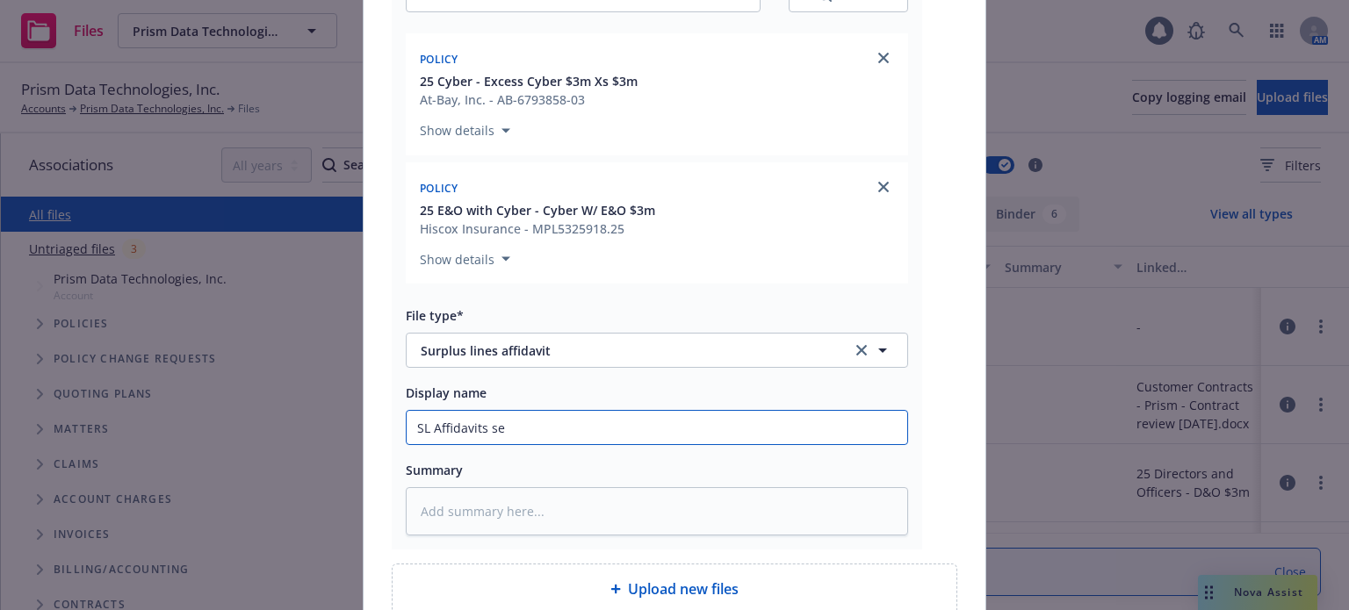
type textarea "x"
type input "SL Affidavits sent"
type textarea "x"
type input "SL Affidavits sent"
type textarea "x"
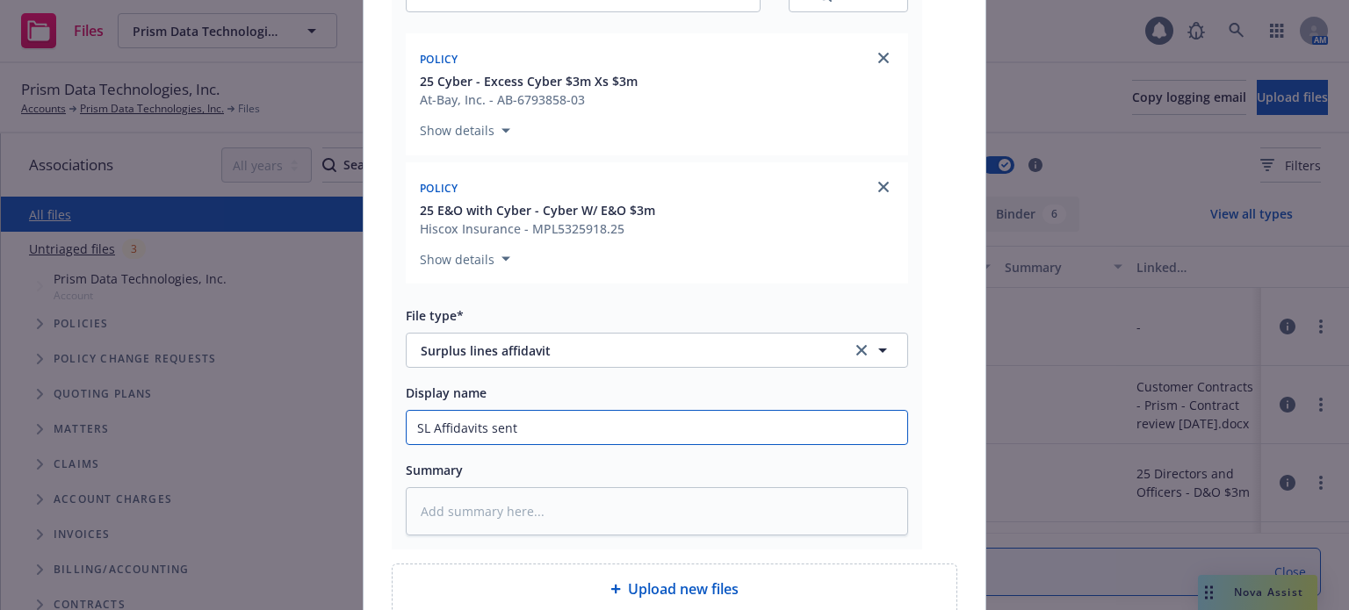
type input "SL Affidavits sent t"
type textarea "x"
type input "SL Affidavits sent to"
type textarea "x"
type input "SL Affidavits sent to"
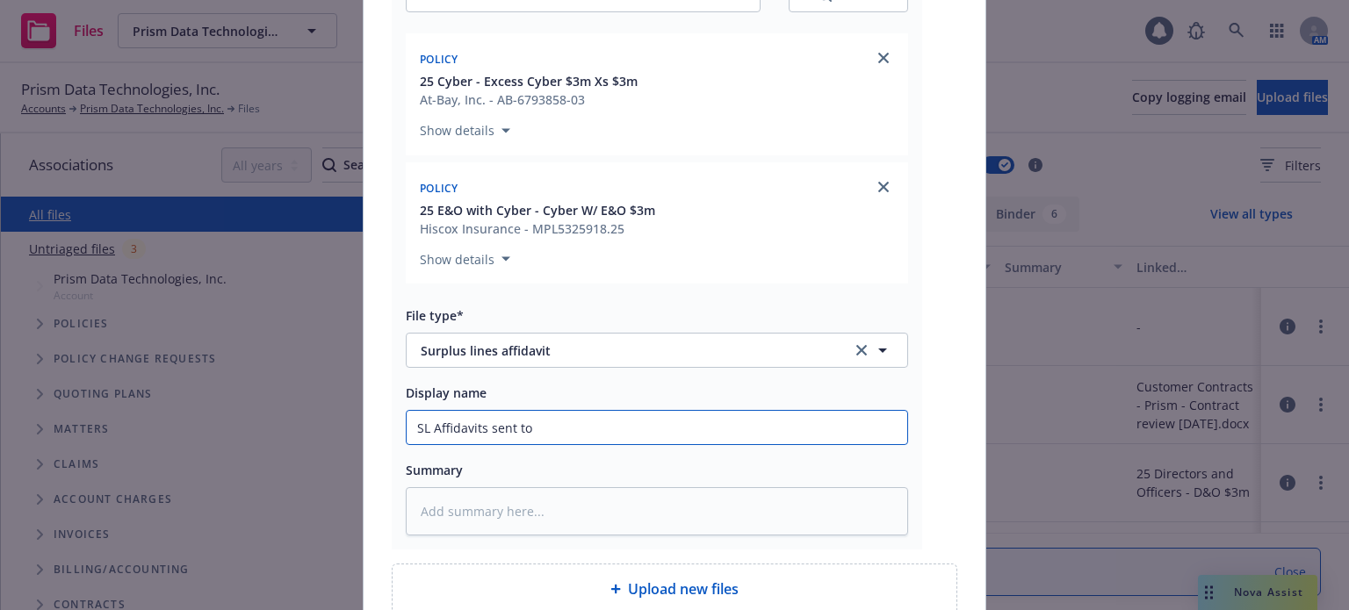
type textarea "x"
type input "SL Affidavits sent to L"
type textarea "x"
type input "SL Affidavits sent to [PERSON_NAME]"
type textarea "x"
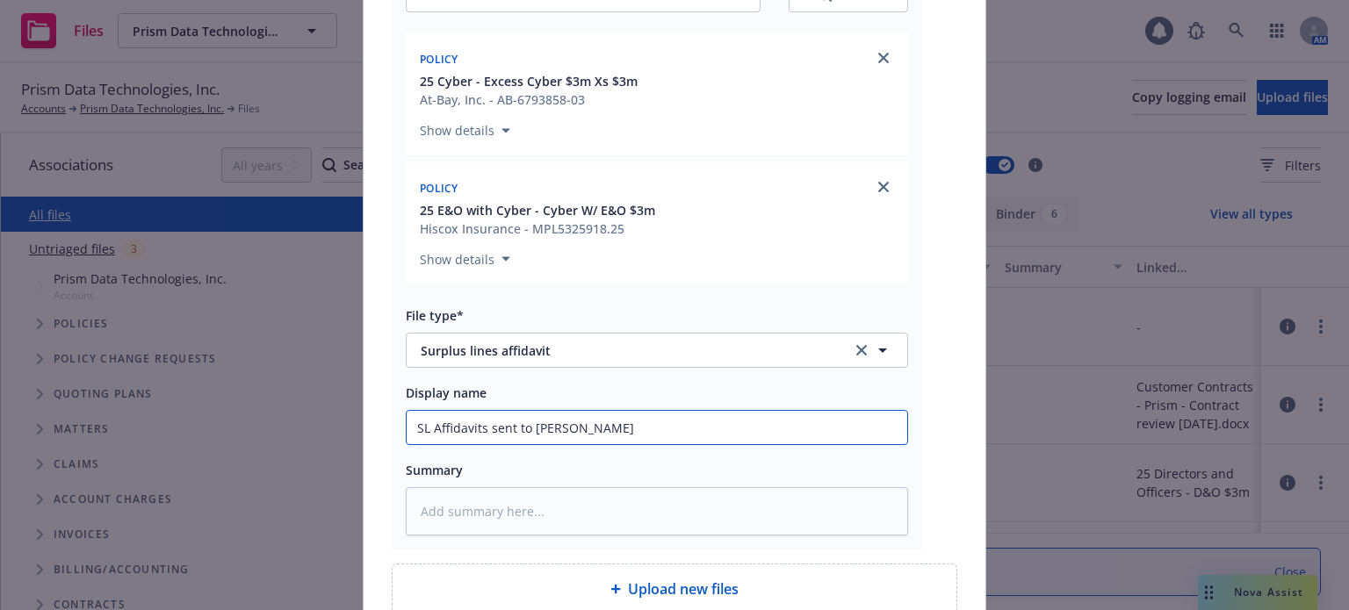
type input "SL Affidavits sent to [PERSON_NAME]"
type textarea "x"
type input "SL Affidavits sent to [GEOGRAPHIC_DATA]"
type textarea "x"
type input "SL Affidavits sent to Limit"
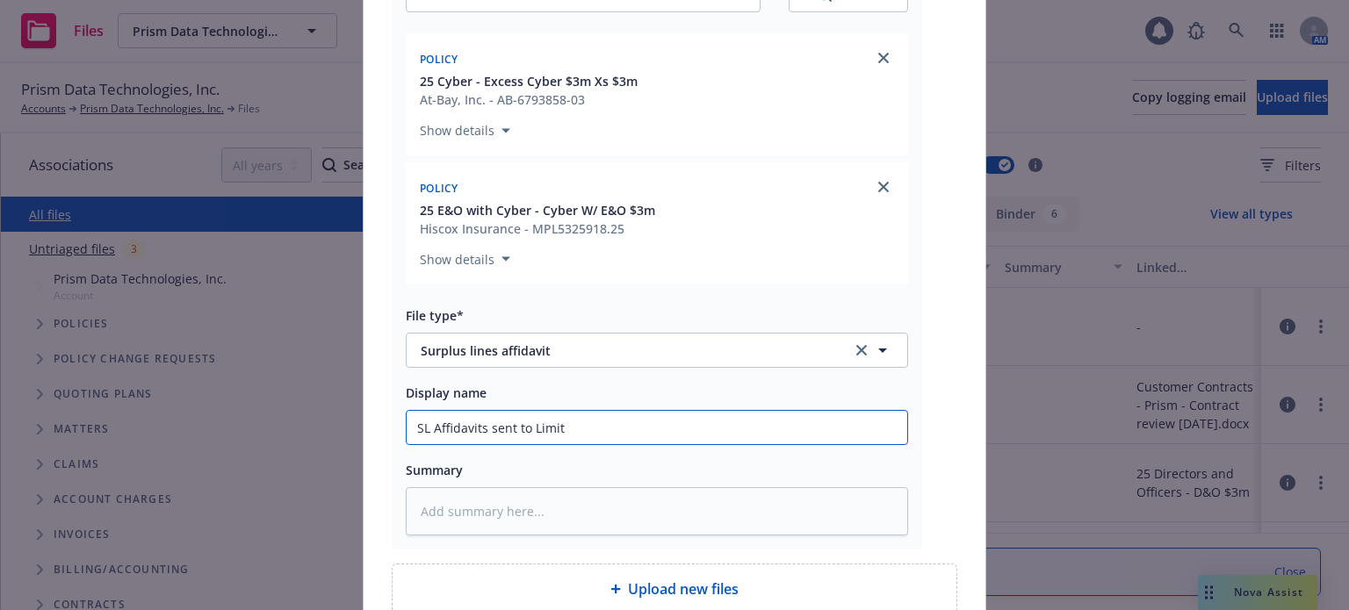
type textarea "x"
type input "SL Affidavits sent to Limit"
type textarea "x"
type input "SL Affidavits sent to Limit ("
type textarea "x"
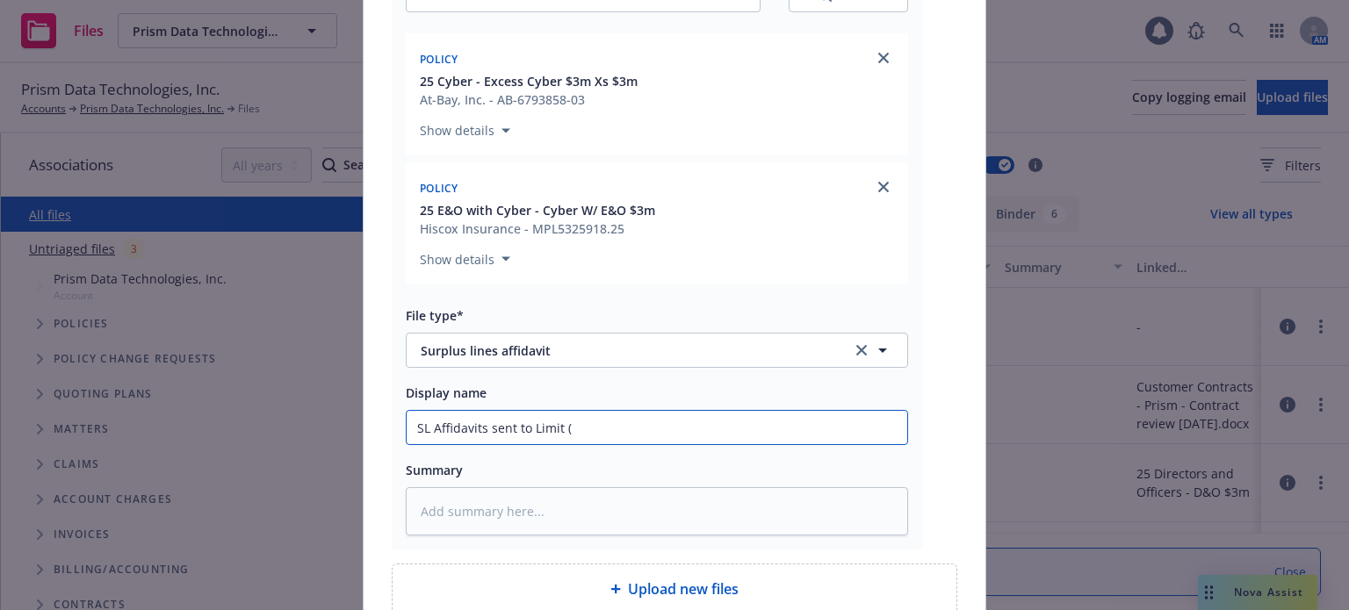
type input "SL Affidavits sent to Limit (f"
type textarea "x"
type input "SL Affidavits sent to Limit (for"
type textarea "x"
type input "SL Affidavits sent to Limit (for"
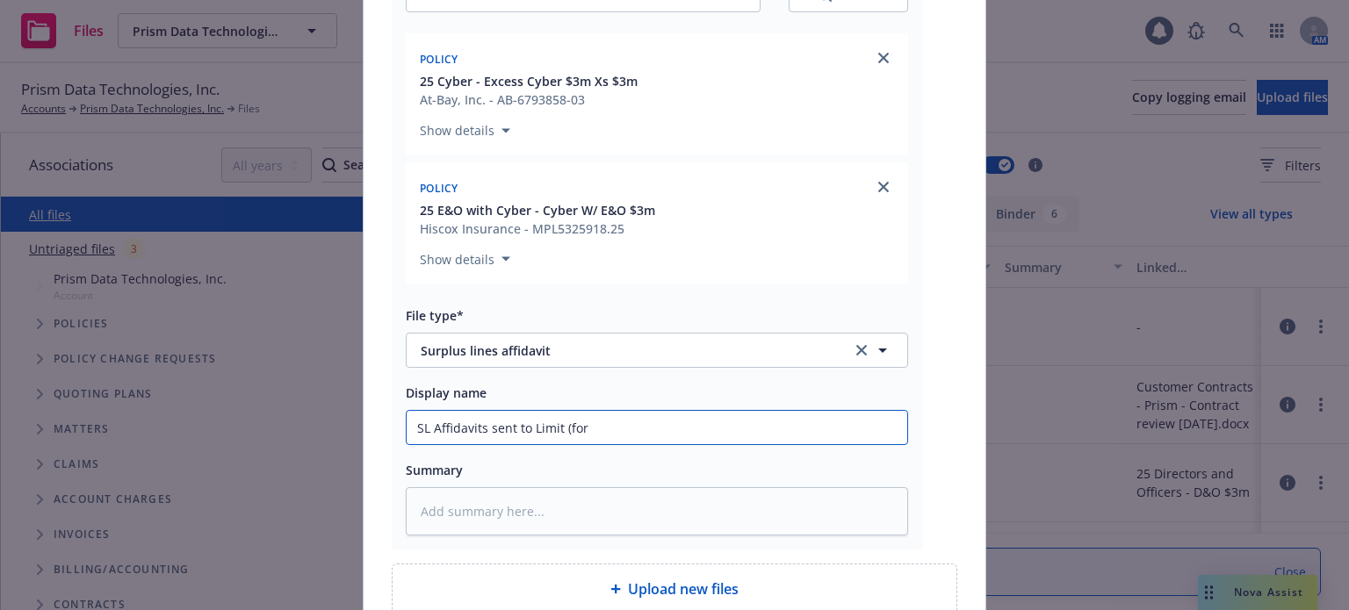
type textarea "x"
type input "SL Affidavits sent to Limit (for H"
type textarea "x"
type input "SL Affidavits sent to Limit (for Hi"
type textarea "x"
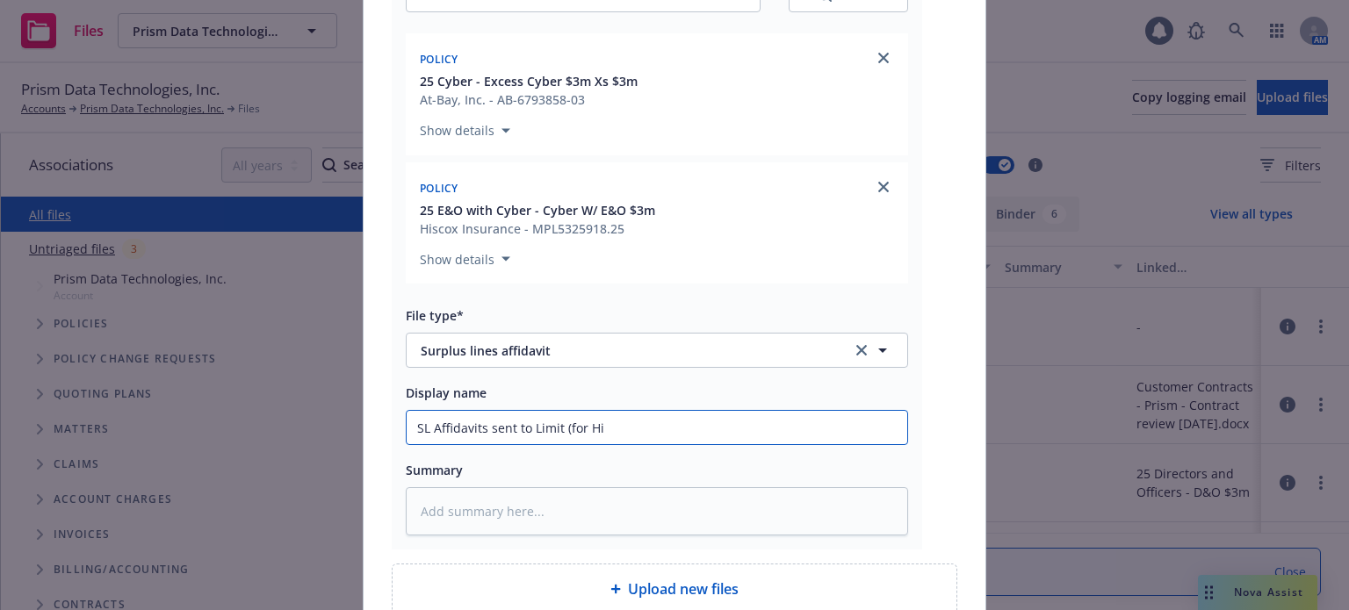
type input "SL Affidavits sent to Limit (for His"
type textarea "x"
type input "SL Affidavits sent to Limit (for Hisc"
type textarea "x"
type input "SL Affidavits sent to Limit (for Hisco"
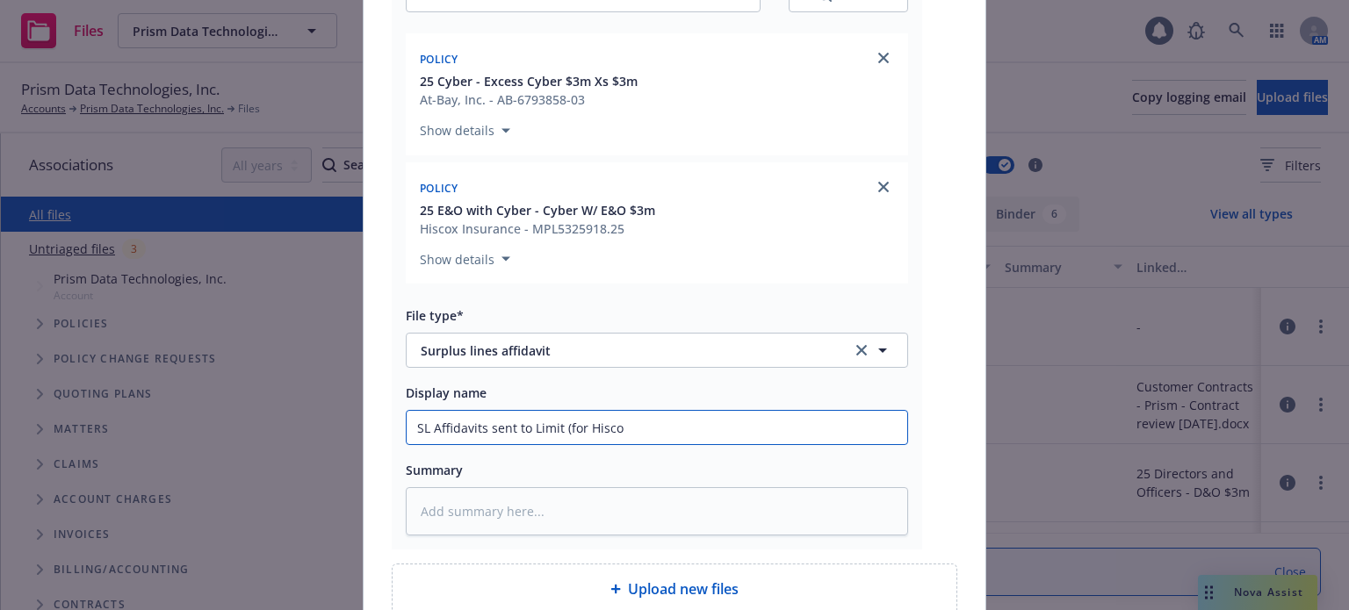
type textarea "x"
type input "SL Affidavits sent to Limit (for [PERSON_NAME]"
type textarea "x"
type input "SL Affidavits sent to Limit (for [PERSON_NAME] a"
type textarea "x"
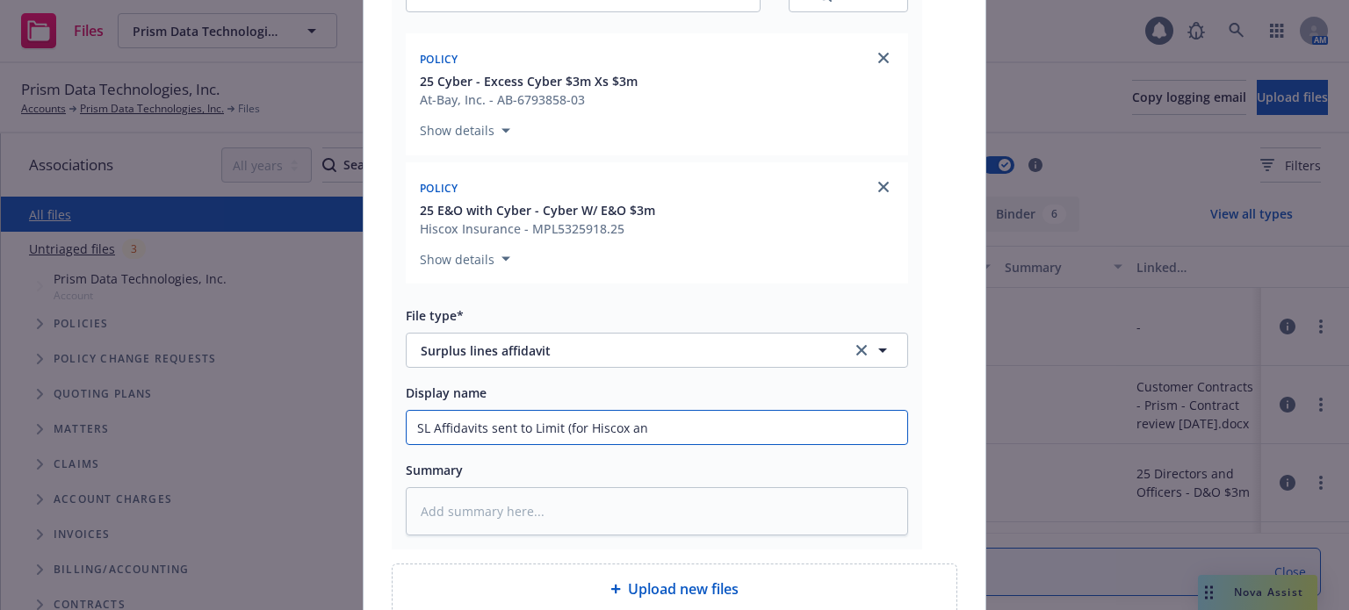
type input "SL Affidavits sent to Limit (for [PERSON_NAME] and"
type textarea "x"
type input "SL Affidavits sent to Limit (for [PERSON_NAME] and"
type textarea "x"
type input "SL Affidavits sent to Limit (for [PERSON_NAME] and A"
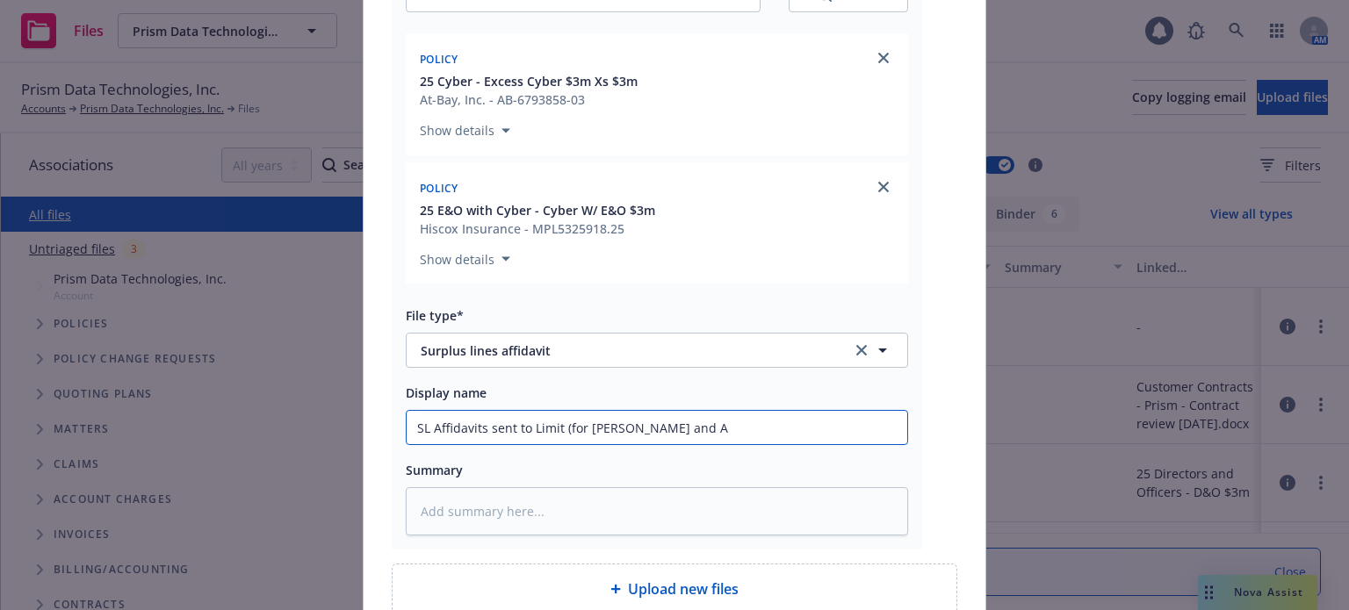
type textarea "x"
type input "SL Affidavits sent to Limit (for [PERSON_NAME] and At"
type textarea "x"
type input "SL Affidavits sent to Limit (for [PERSON_NAME] and At"
type textarea "x"
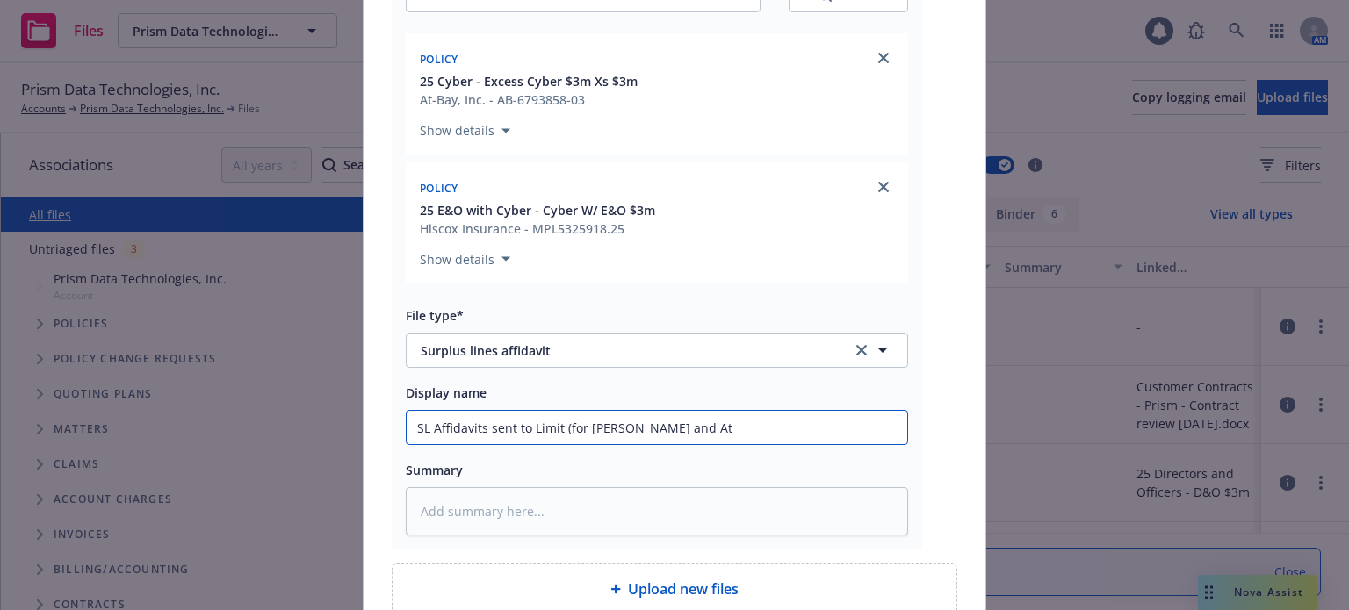
type input "SL Affidavits sent to Limit (for [PERSON_NAME] and At B"
type textarea "x"
type input "SL Affidavits sent to Limit (for [PERSON_NAME] and At Ba"
type textarea "x"
type input "SL Affidavits sent to Limit (for [PERSON_NAME] and At [GEOGRAPHIC_DATA]"
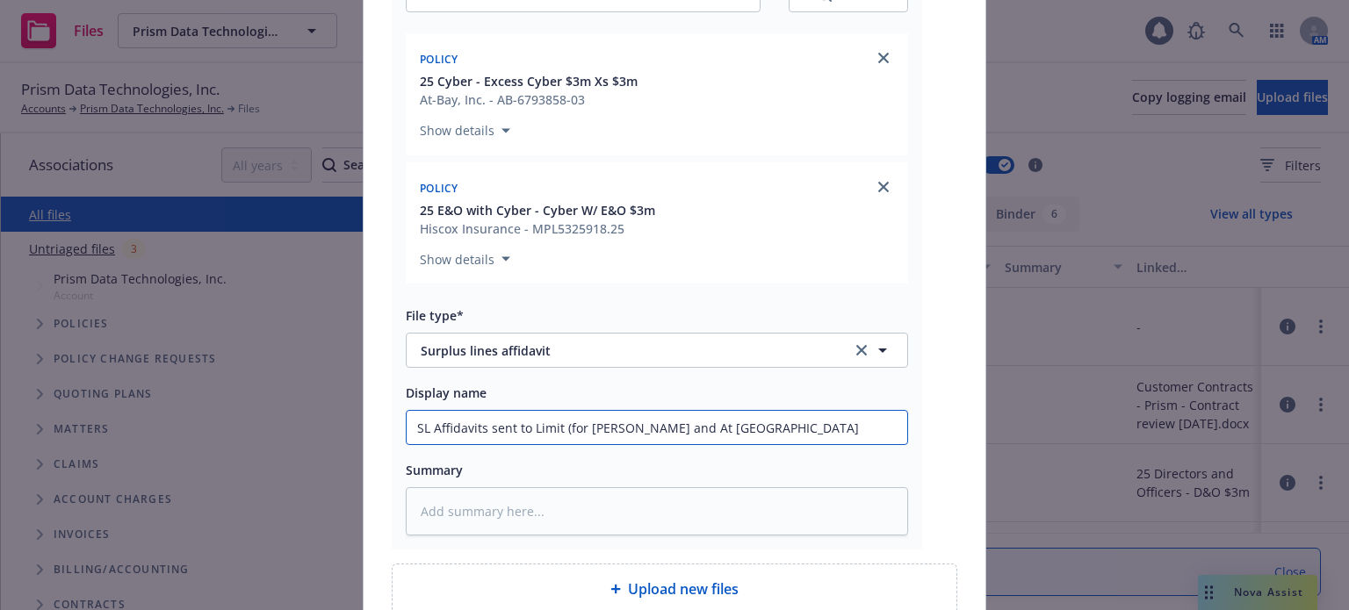
type textarea "x"
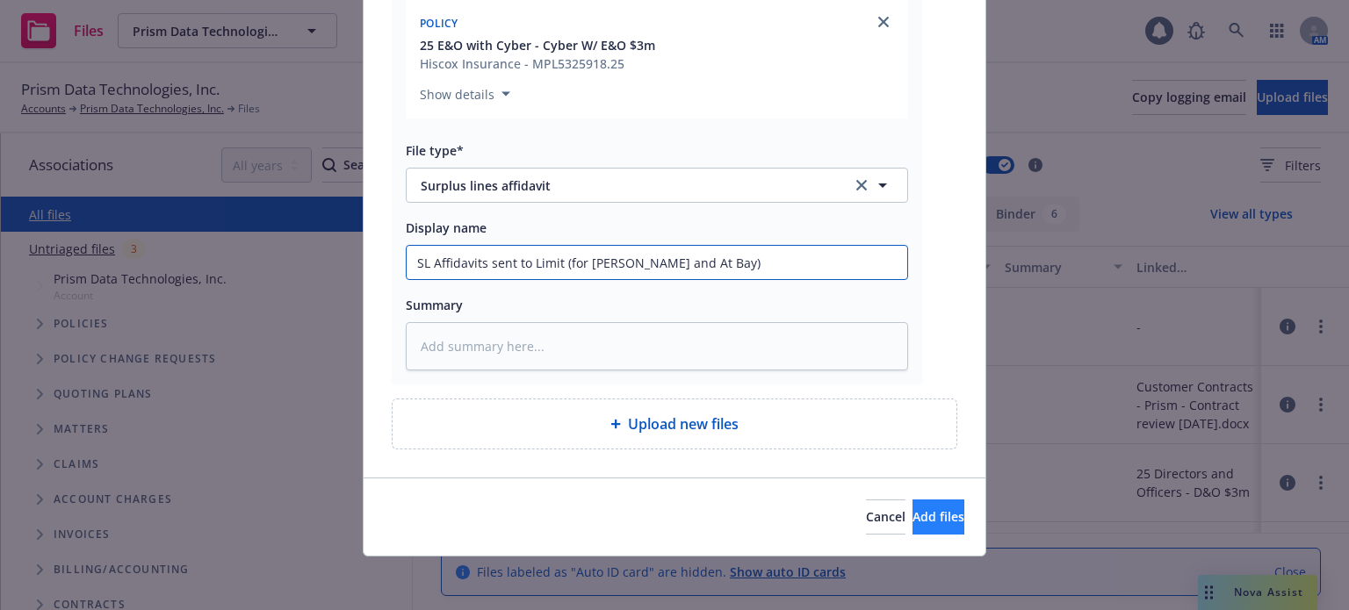
type input "SL Affidavits sent to Limit (for [PERSON_NAME] and At Bay)"
click at [912, 501] on button "Add files" at bounding box center [938, 517] width 52 height 35
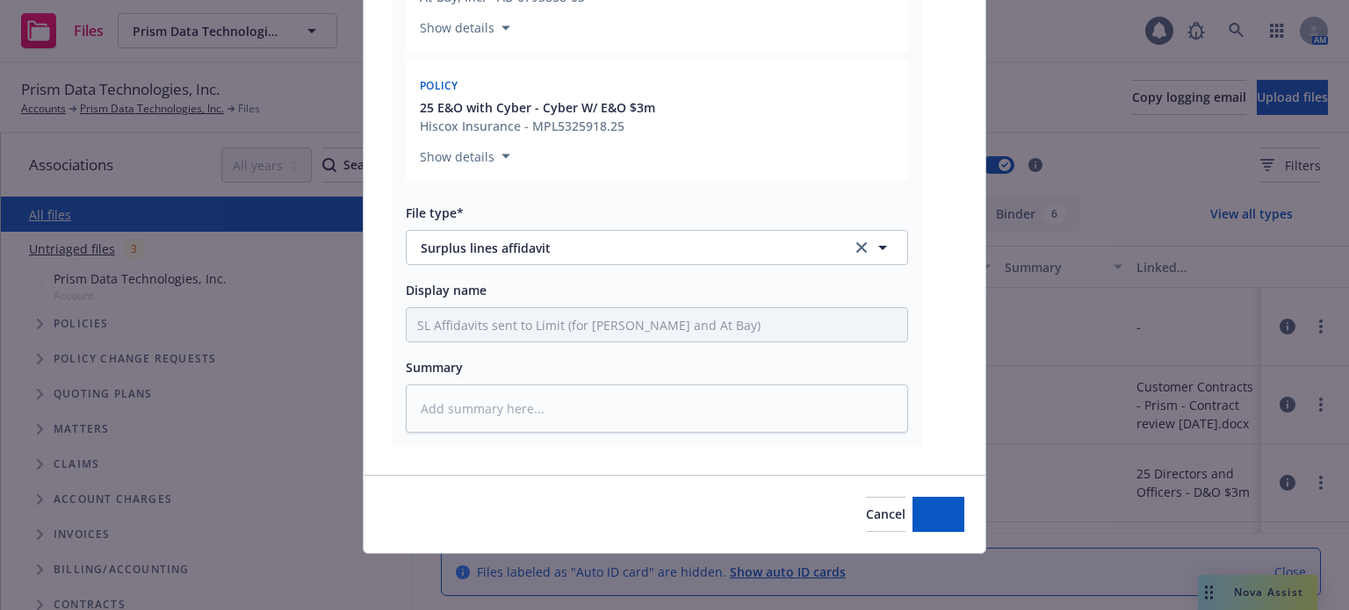
scroll to position [364, 0]
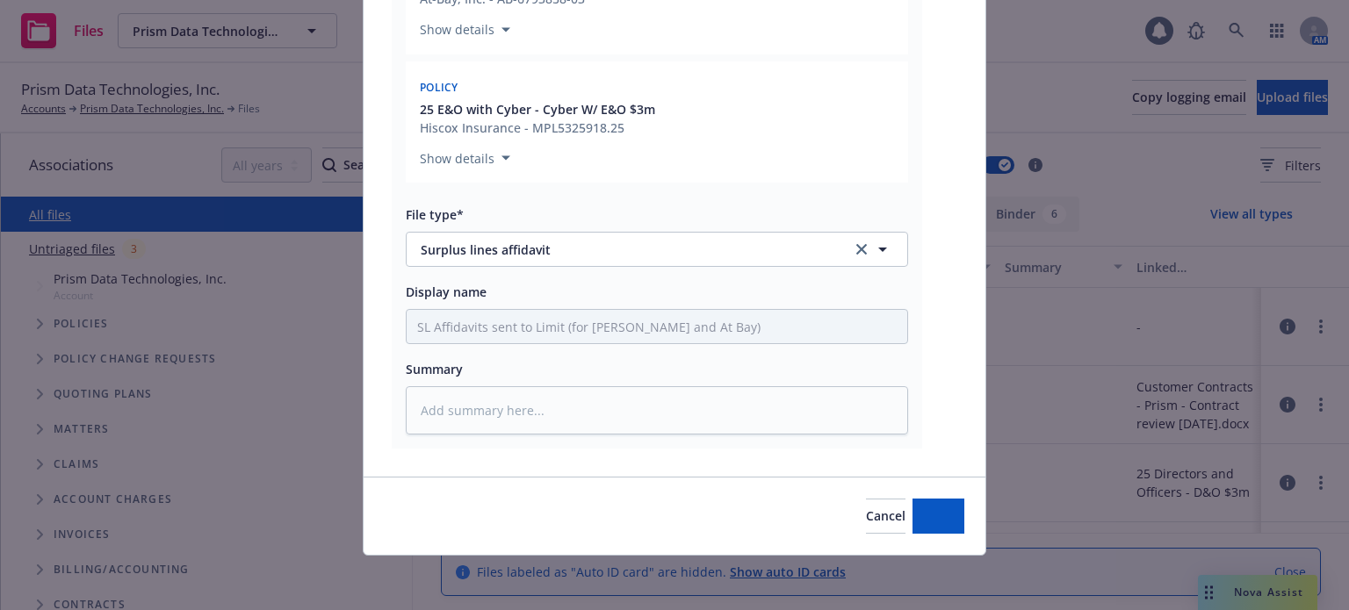
type textarea "x"
